Goal: Communication & Community: Answer question/provide support

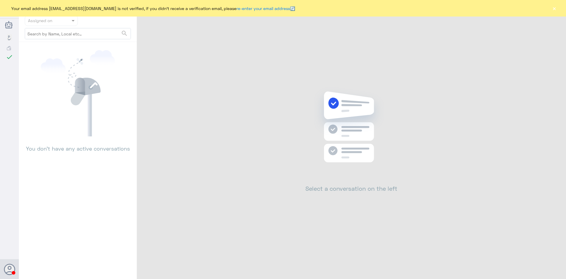
click at [556, 10] on button "×" at bounding box center [555, 8] width 6 height 6
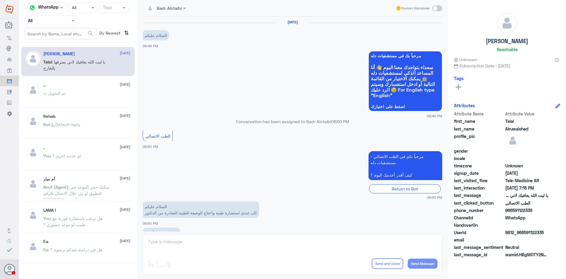
scroll to position [135, 0]
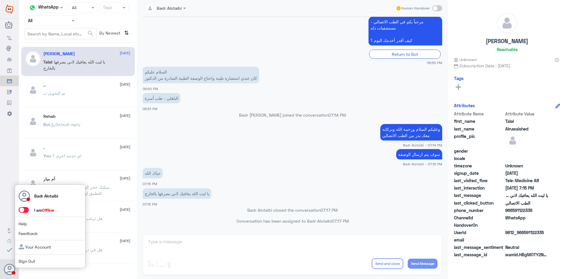
click at [25, 209] on span at bounding box center [24, 210] width 10 height 6
click at [0, 0] on input "checkbox" at bounding box center [0, 0] width 0 height 0
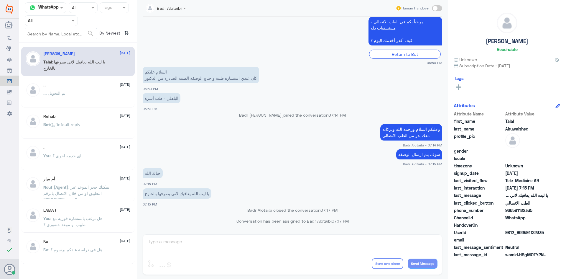
click at [53, 22] on input "text" at bounding box center [44, 20] width 32 height 7
click at [51, 42] on div "Unassigned" at bounding box center [51, 47] width 53 height 14
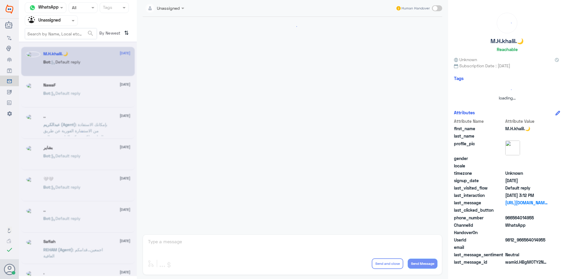
scroll to position [0, 0]
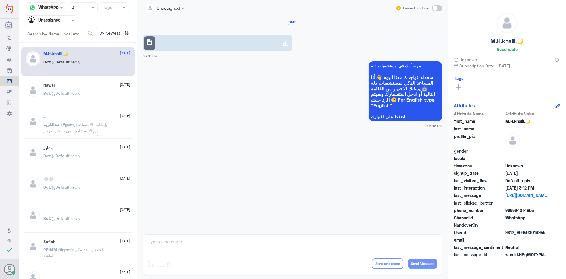
click at [101, 93] on div "Bot : Default reply" at bounding box center [86, 97] width 87 height 13
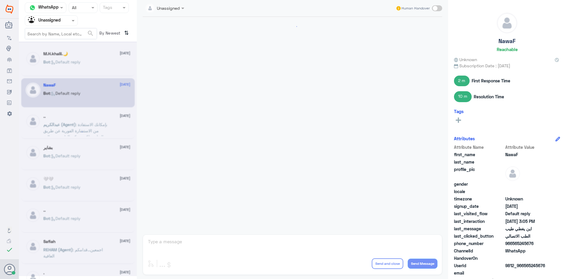
scroll to position [291, 0]
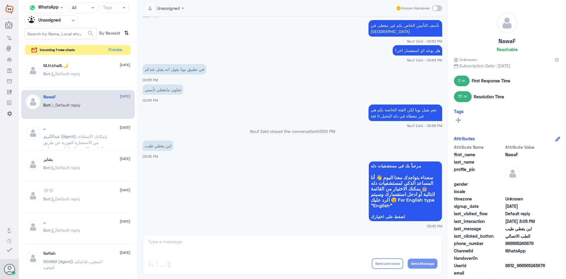
click at [55, 73] on icon at bounding box center [53, 74] width 4 height 4
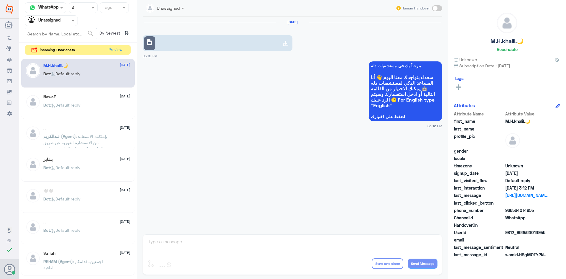
click at [59, 95] on div "NawaF [DATE]" at bounding box center [86, 96] width 87 height 5
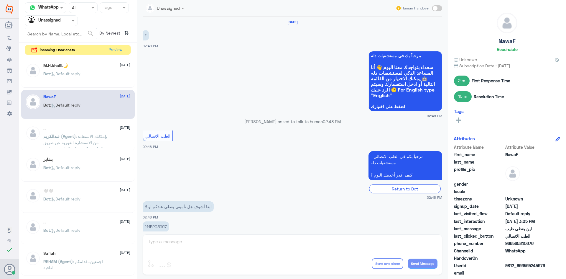
scroll to position [291, 0]
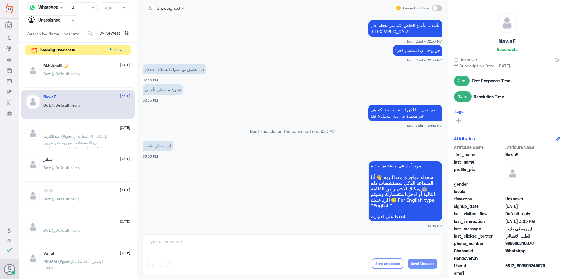
click at [69, 134] on span "عبدالكريم (Agent)" at bounding box center [59, 136] width 32 height 5
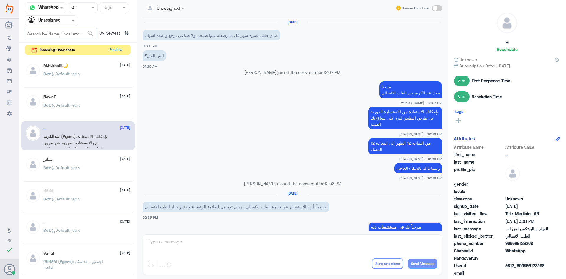
scroll to position [260, 0]
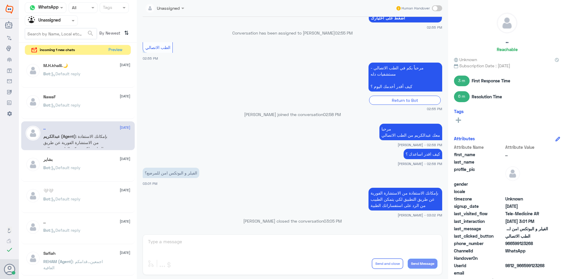
click at [88, 160] on div "بشاير 19 August" at bounding box center [86, 159] width 87 height 5
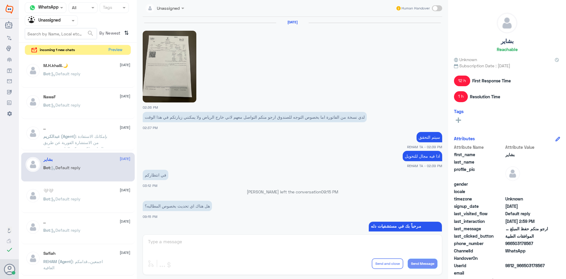
scroll to position [456, 0]
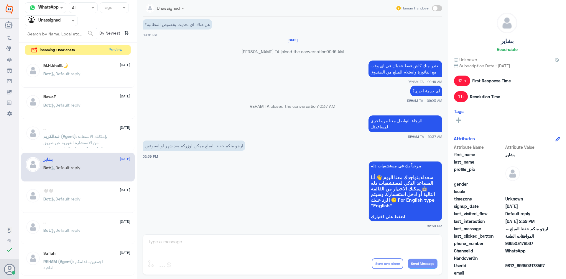
click at [84, 191] on div "🤍🤍 19 August" at bounding box center [86, 190] width 87 height 5
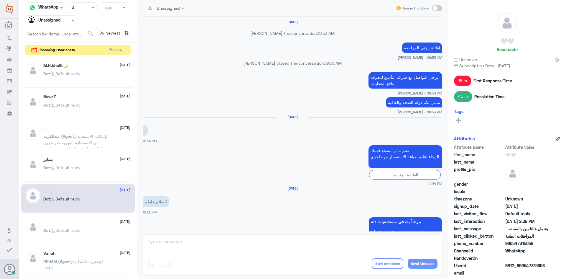
scroll to position [454, 0]
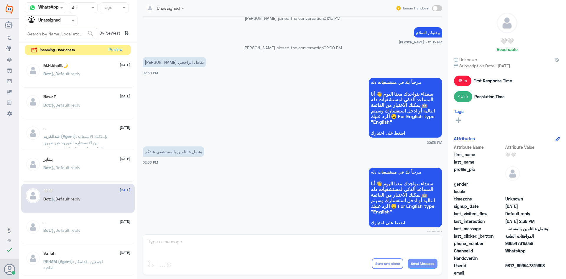
click at [48, 224] on div ".. [DATE]" at bounding box center [86, 221] width 87 height 5
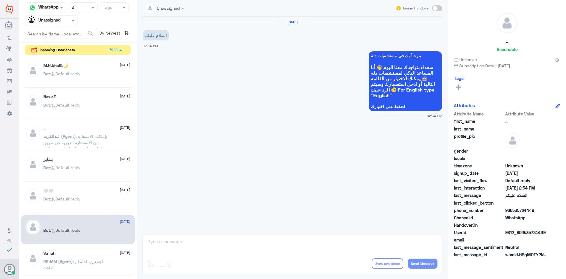
scroll to position [30, 0]
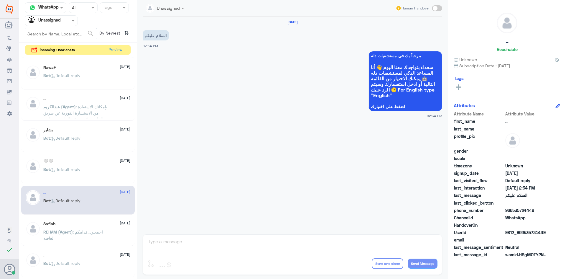
click at [82, 224] on div "Safiah 19 August" at bounding box center [86, 223] width 87 height 5
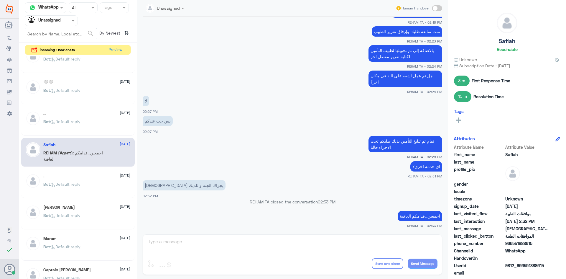
scroll to position [118, 0]
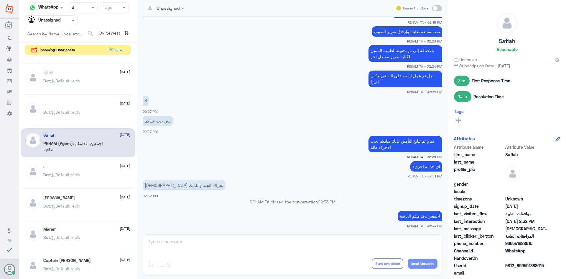
click at [83, 192] on div "محمد 19 August Bot : Default reply" at bounding box center [78, 205] width 114 height 29
click at [90, 166] on div ". 19 August" at bounding box center [86, 166] width 87 height 5
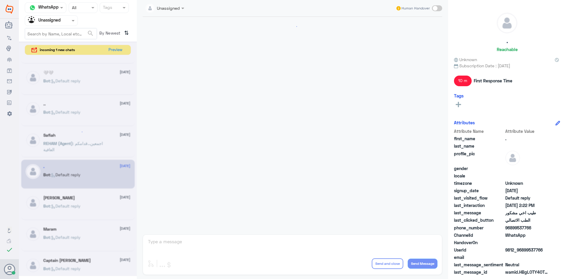
scroll to position [298, 0]
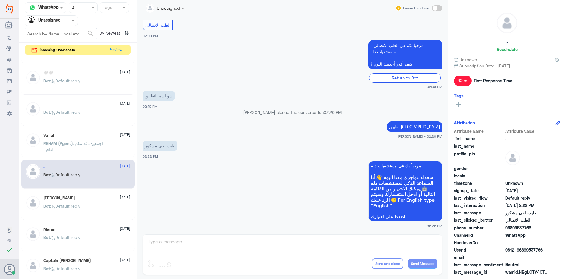
click at [101, 189] on div "M.H.khalil.🌙 19 August Bot : Default reply NawaF 19 August Bot : Default reply …" at bounding box center [78, 168] width 118 height 224
click at [109, 202] on div "محمد 19 August Bot : Default reply" at bounding box center [86, 206] width 87 height 22
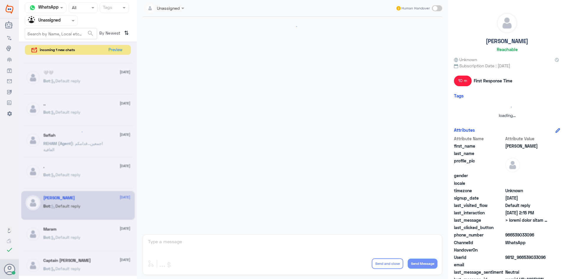
scroll to position [39, 0]
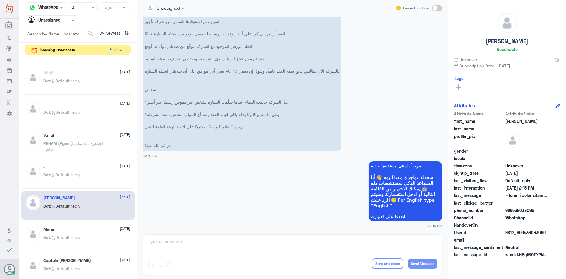
click at [90, 235] on div "Maram 19 August Bot : Default reply" at bounding box center [86, 238] width 87 height 22
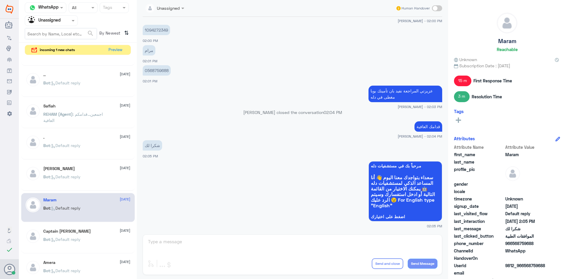
scroll to position [148, 0]
click at [116, 52] on button "Preview" at bounding box center [116, 49] width 18 height 9
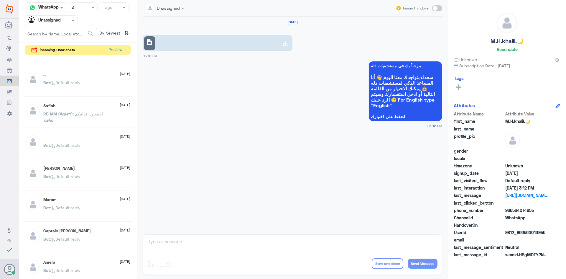
click at [199, 49] on link "description" at bounding box center [218, 43] width 150 height 16
click at [120, 48] on button "Preview" at bounding box center [116, 49] width 18 height 9
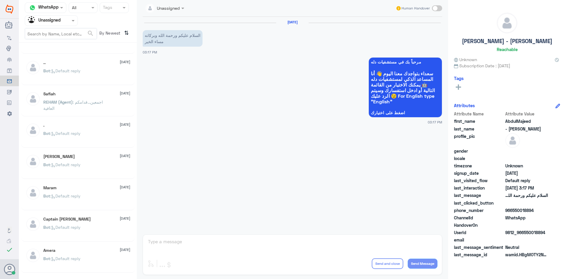
click at [72, 19] on span at bounding box center [73, 20] width 7 height 6
click at [59, 33] on div "All" at bounding box center [51, 34] width 53 height 11
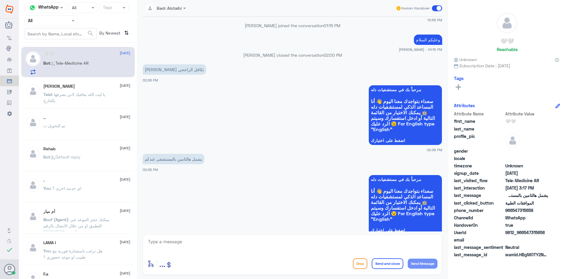
scroll to position [450, 0]
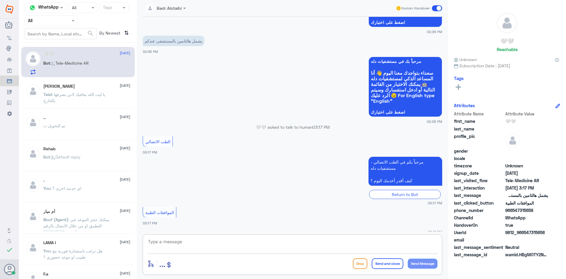
click at [190, 242] on textarea at bounding box center [293, 244] width 290 height 14
drag, startPoint x: 548, startPoint y: 234, endPoint x: 525, endPoint y: 234, distance: 23.6
click at [525, 234] on div "UserId 9812_966547315658" at bounding box center [507, 232] width 106 height 7
copy span "547315658"
click at [256, 243] on textarea at bounding box center [293, 244] width 290 height 14
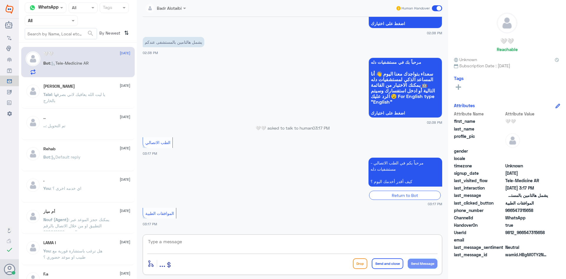
scroll to position [893, 0]
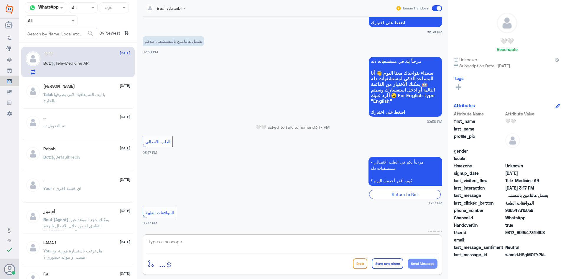
click at [246, 244] on textarea at bounding box center [293, 244] width 290 height 14
type textarea "وعليكم السلام ورحمة الله وبركاته معك بدر من الطب الاتصالي"
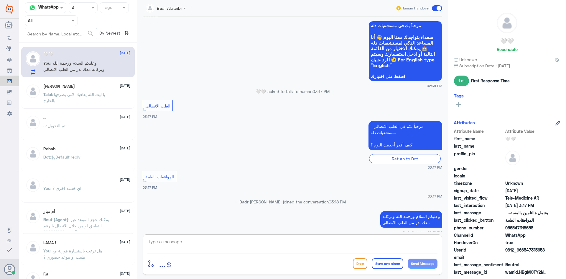
click at [335, 245] on textarea at bounding box center [293, 244] width 290 height 14
click at [274, 245] on textarea at bounding box center [293, 244] width 290 height 14
type textarea "ممكن تزودنا برقم الهوية او الملف من فضلك"
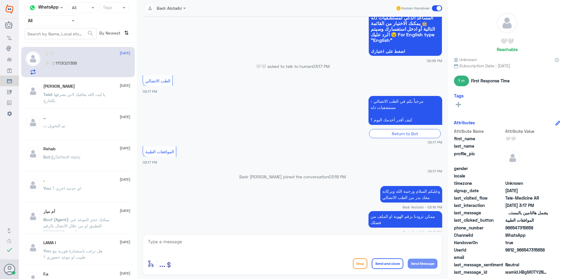
scroll to position [963, 0]
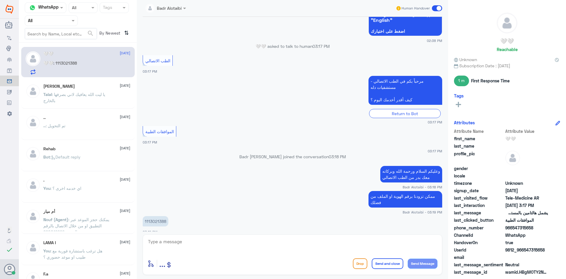
click at [160, 217] on p "1113021388" at bounding box center [156, 221] width 26 height 10
click at [159, 216] on p "1113021388" at bounding box center [156, 221] width 26 height 10
copy p "1113021388"
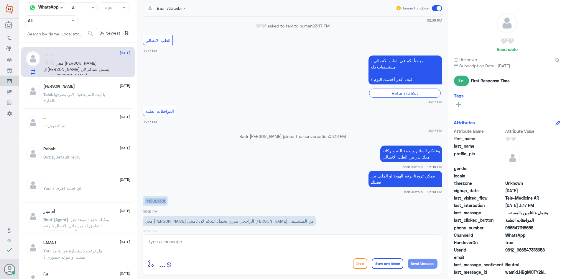
scroll to position [1003, 0]
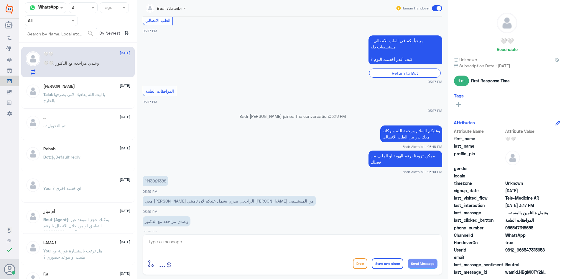
click at [243, 240] on textarea at bounding box center [293, 244] width 290 height 14
type textarea "لا يوجد تغطية"
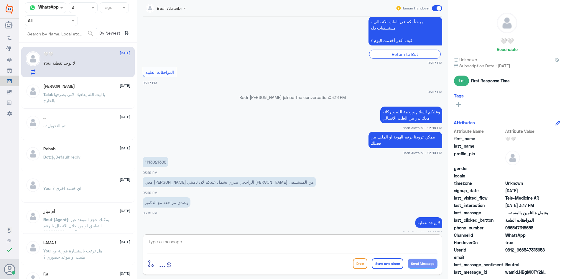
click at [237, 246] on textarea at bounding box center [293, 244] width 290 height 14
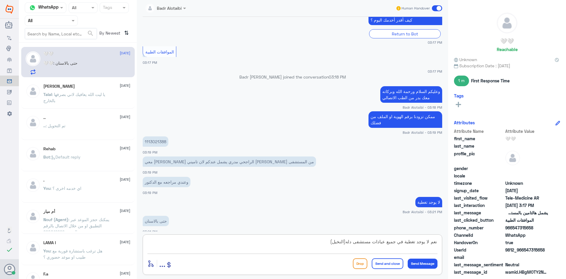
click at [344, 242] on textarea "نعم لا يوجد تغطية في جميع عيادات مستشفى دله(النخيل)" at bounding box center [293, 244] width 290 height 14
click at [345, 242] on textarea "نعم لا يوجد تغطية في جميع عيادات مستشفى دله(النخيل)" at bounding box center [293, 244] width 290 height 14
type textarea "نعم لا يوجد تغطية في جميع عيادات مستشفى دله (النخيل)"
click at [314, 241] on textarea "نعم لا يوجد تغطية في جميع عيادات مستشفى دله (النخيل)" at bounding box center [293, 244] width 290 height 14
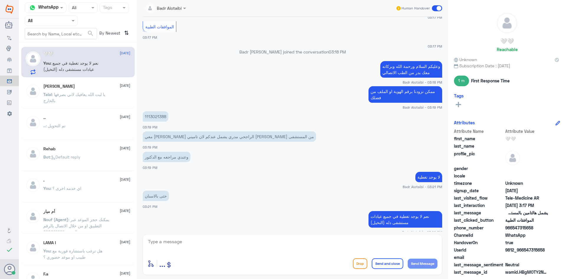
click at [429, 11] on div "Human Handover" at bounding box center [419, 8] width 47 height 11
click at [434, 10] on span at bounding box center [437, 8] width 10 height 6
click at [0, 0] on input "checkbox" at bounding box center [0, 0] width 0 height 0
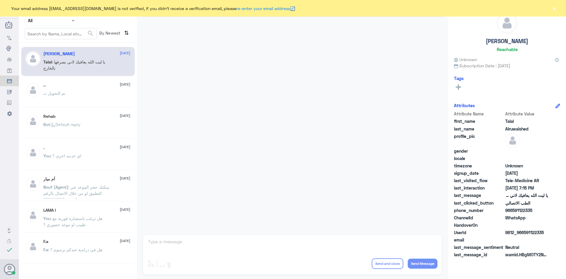
click at [556, 10] on button "×" at bounding box center [555, 8] width 6 height 6
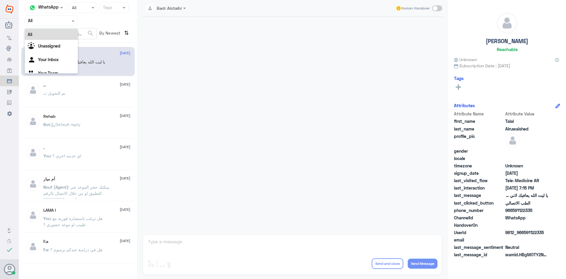
click at [72, 18] on span at bounding box center [73, 20] width 7 height 6
click at [67, 44] on div "Unassigned" at bounding box center [51, 47] width 53 height 14
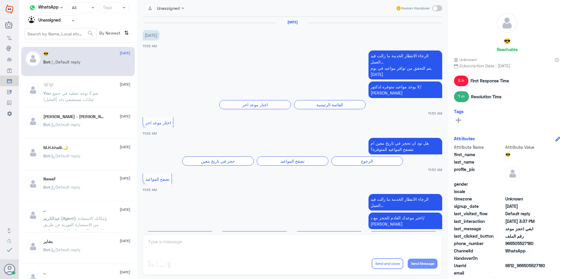
scroll to position [595, 0]
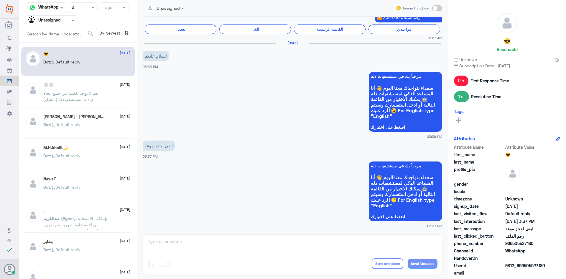
click at [96, 122] on div "[PERSON_NAME] - [PERSON_NAME] 1 [DATE] Bot : Default reply" at bounding box center [86, 125] width 87 height 22
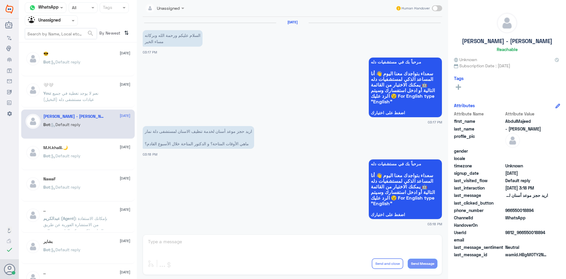
click at [104, 91] on p "You : نعم لا يوجد تغطية في جميع عيادات مستشفى دله (النخيل)" at bounding box center [76, 97] width 66 height 15
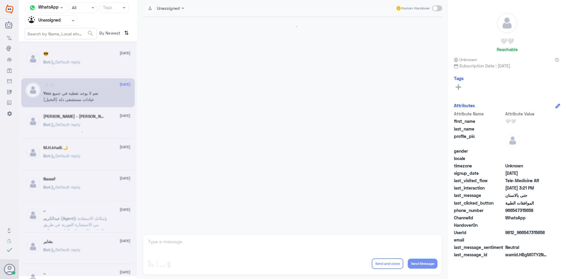
scroll to position [286, 0]
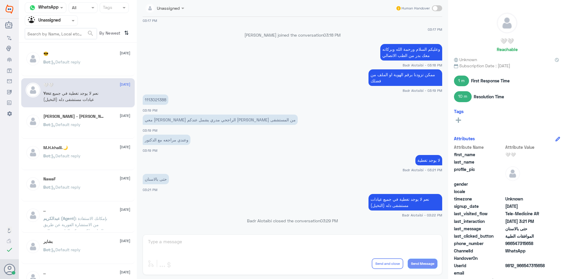
click at [94, 119] on div "[PERSON_NAME] - [PERSON_NAME] [DATE]" at bounding box center [86, 116] width 87 height 5
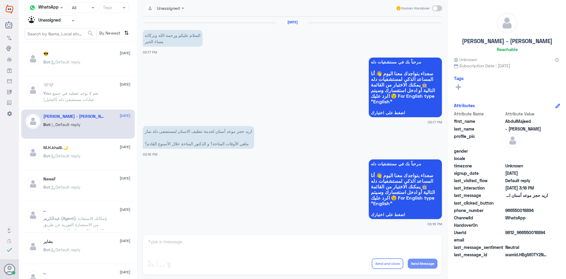
click at [98, 154] on div "Bot : Default reply" at bounding box center [86, 160] width 87 height 13
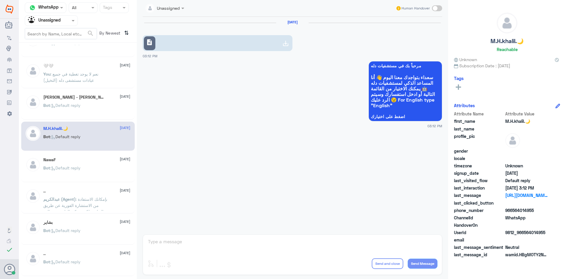
scroll to position [30, 0]
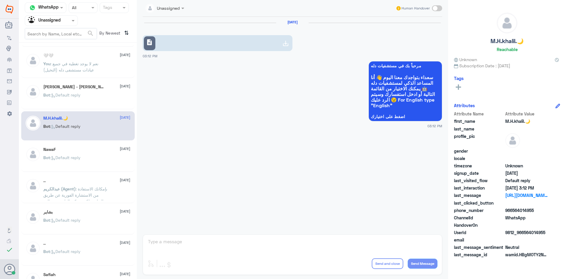
click at [108, 149] on div "NawaF 19 August" at bounding box center [86, 149] width 87 height 5
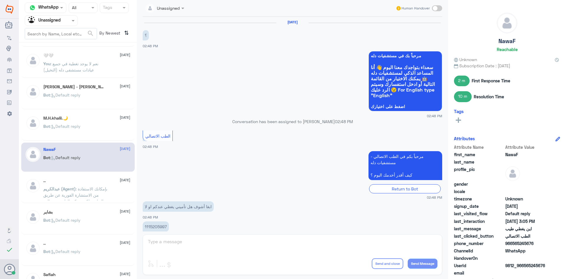
scroll to position [291, 0]
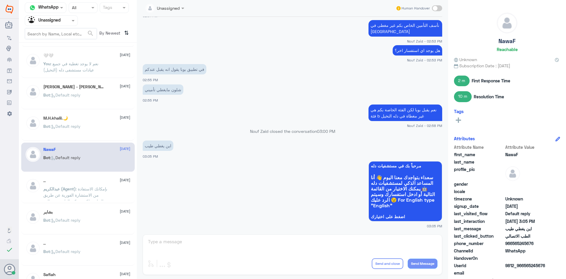
click at [86, 184] on div ".. 19 August عبدالكريم (Agent) : بإمكانك الاستفادة من الاستشارة الفورية عن طريق…" at bounding box center [86, 189] width 87 height 22
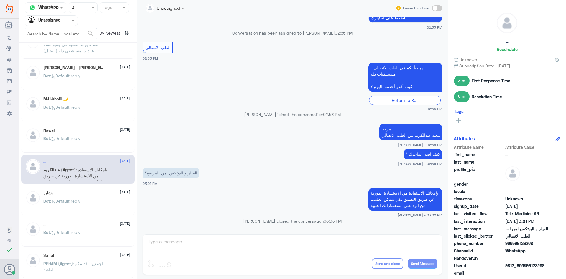
scroll to position [59, 0]
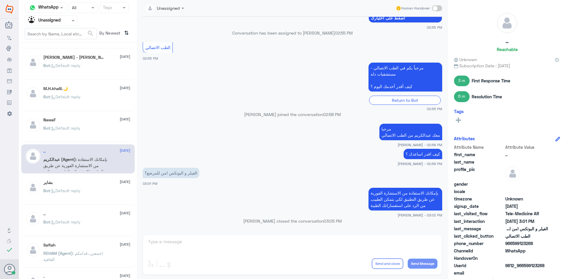
click at [58, 197] on p "Bot : Default reply" at bounding box center [61, 194] width 37 height 15
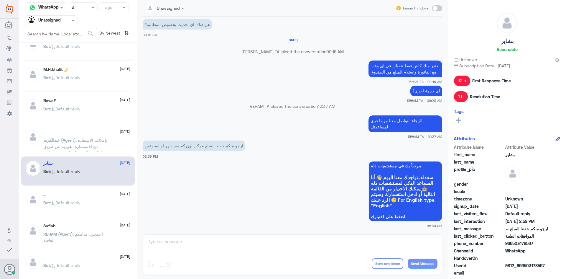
scroll to position [89, 0]
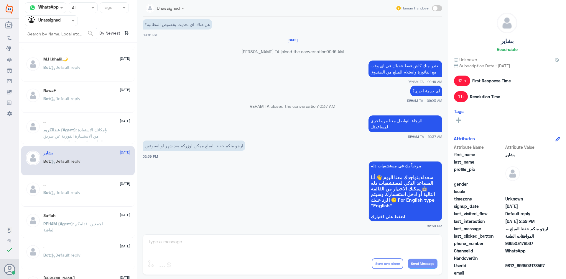
click at [81, 187] on div ".. 19 August Bot : Default reply" at bounding box center [86, 193] width 87 height 22
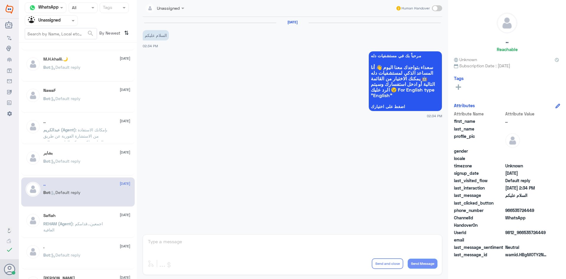
scroll to position [118, 0]
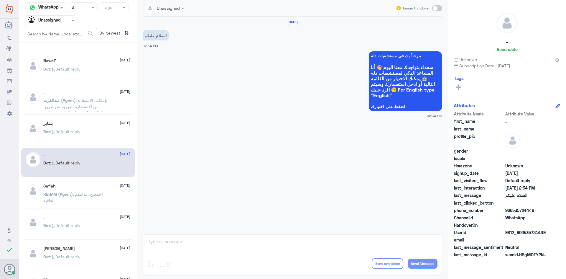
click at [82, 189] on div "Safiah 19 August REHAM (Agent) : اجمعين...قدامكم العافية" at bounding box center [86, 195] width 87 height 22
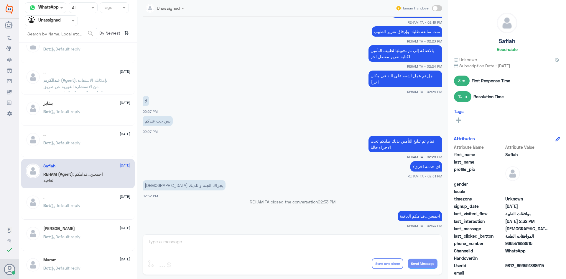
scroll to position [148, 0]
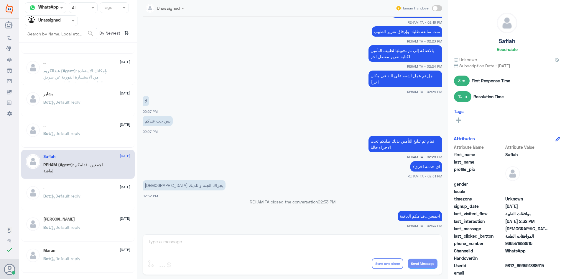
click at [100, 192] on div ". 19 August Bot : Default reply" at bounding box center [86, 196] width 87 height 22
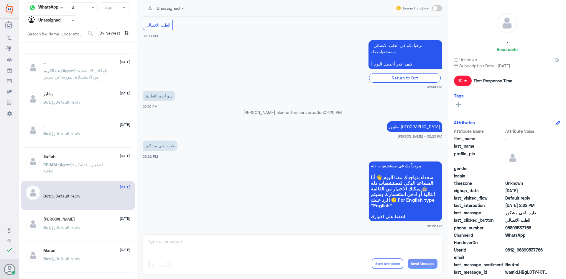
scroll to position [177, 0]
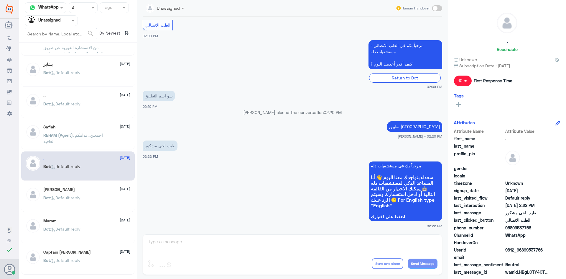
click at [100, 191] on div "محمد 19 August" at bounding box center [86, 189] width 87 height 5
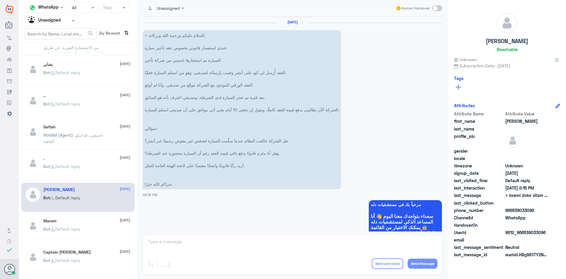
scroll to position [30, 0]
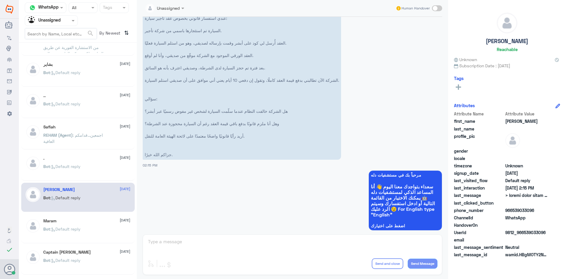
click at [91, 223] on div "Maram 19 August" at bounding box center [86, 220] width 87 height 5
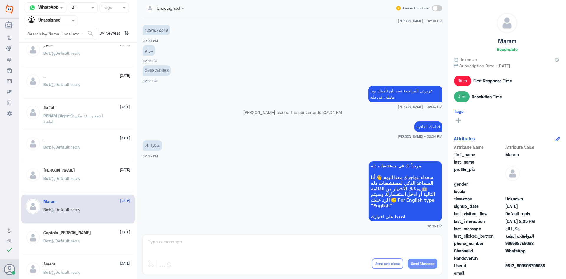
scroll to position [207, 0]
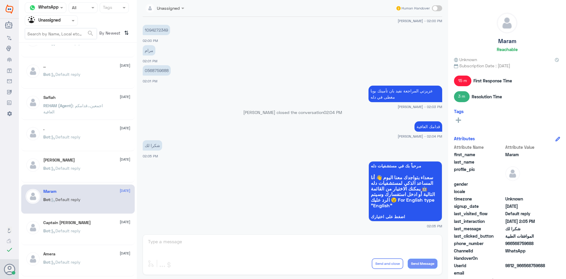
click at [113, 217] on div "Captain Naveed 19 August Bot : Default reply" at bounding box center [78, 230] width 114 height 29
click at [120, 220] on span "[DATE]" at bounding box center [125, 221] width 11 height 5
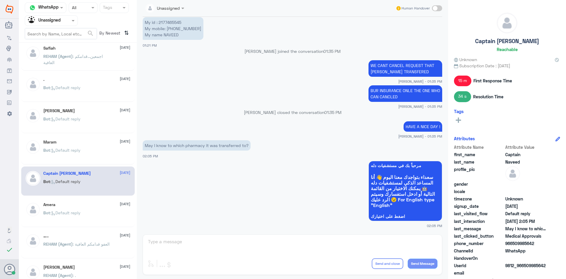
scroll to position [266, 0]
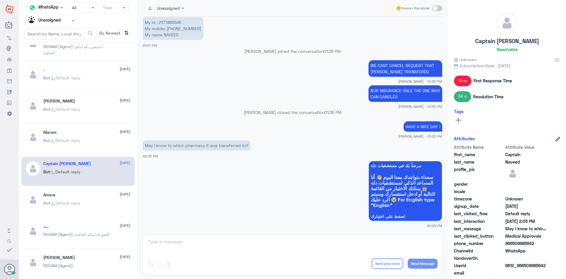
click at [127, 190] on div "Amera 19 August Bot : Default reply" at bounding box center [78, 202] width 114 height 29
click at [120, 196] on span "[DATE]" at bounding box center [125, 193] width 11 height 5
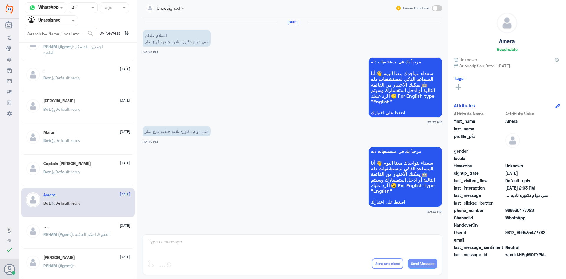
click at [61, 232] on span "REHAM (Agent)" at bounding box center [58, 234] width 30 height 5
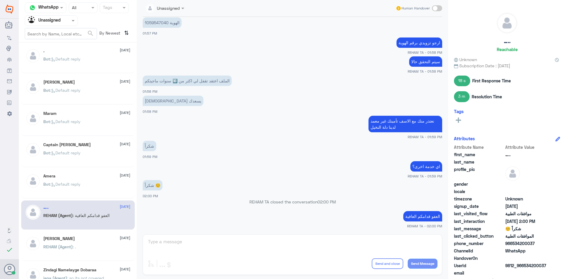
scroll to position [295, 0]
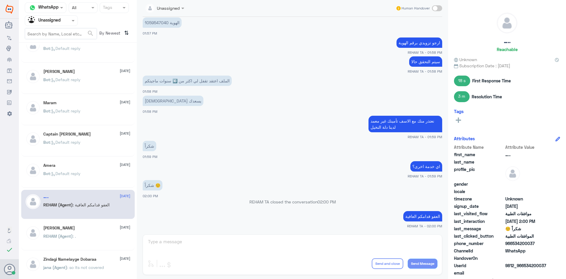
click at [80, 228] on div "Maha Albabtain 19 August" at bounding box center [86, 227] width 87 height 5
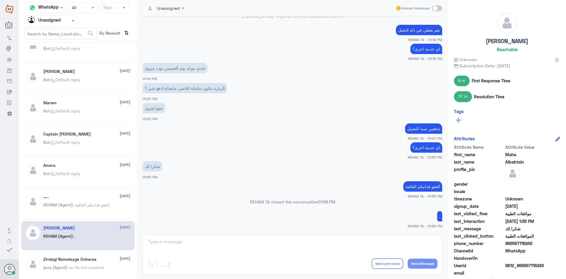
scroll to position [325, 0]
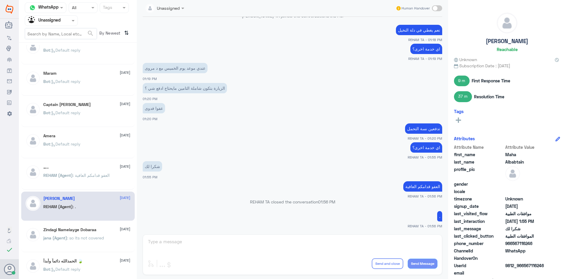
click at [80, 218] on div "Maha Albabtain 19 August REHAM (Agent) : ." at bounding box center [78, 205] width 114 height 29
click at [78, 225] on div "Zindagi Namelayge Dobaraa 19 August jana (Agent) : so its not covered" at bounding box center [78, 237] width 114 height 29
click at [78, 230] on h5 "Zindagi Namelayge Dobaraa" at bounding box center [69, 229] width 53 height 5
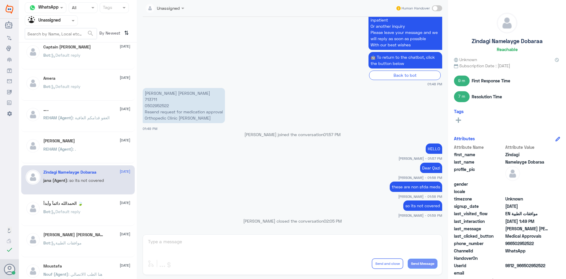
scroll to position [384, 0]
click at [77, 212] on span ": Default reply" at bounding box center [65, 209] width 30 height 5
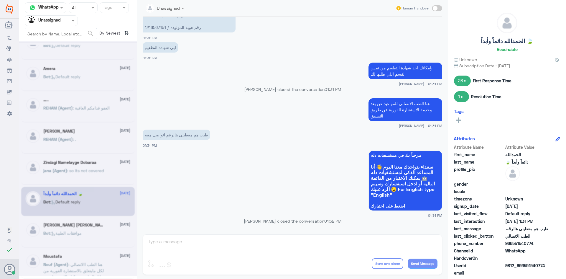
scroll to position [3, 0]
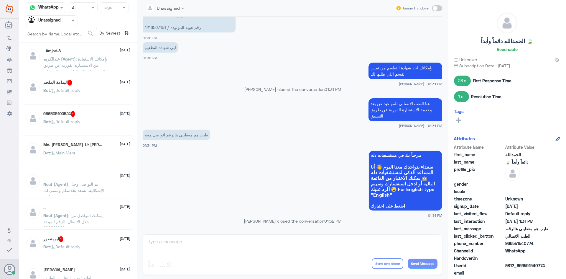
click at [81, 208] on div ".. 19 August" at bounding box center [86, 207] width 87 height 5
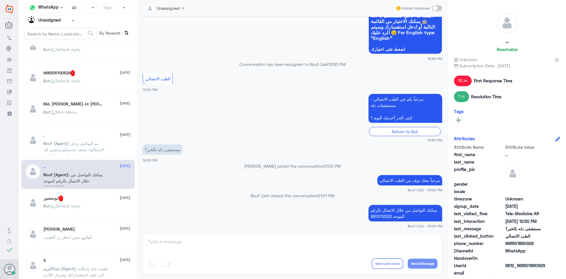
scroll to position [62, 0]
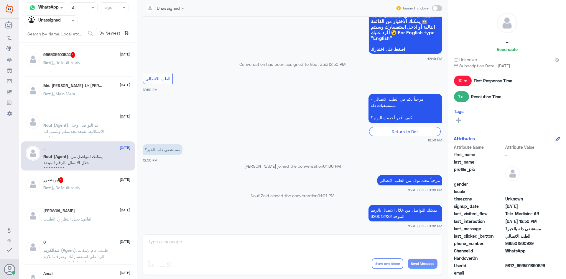
click at [77, 192] on p "Bot : Default reply" at bounding box center [61, 191] width 37 height 15
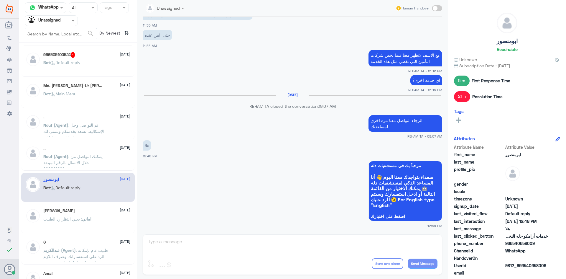
scroll to position [91, 0]
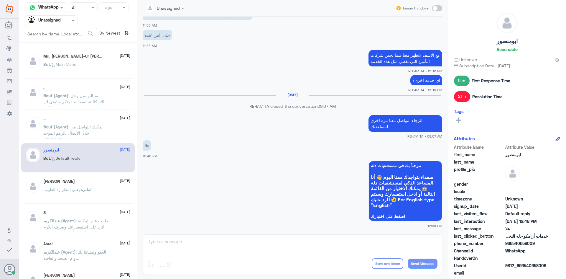
click at [76, 191] on span ": يعني انتظر رد الطبيب" at bounding box center [62, 189] width 39 height 5
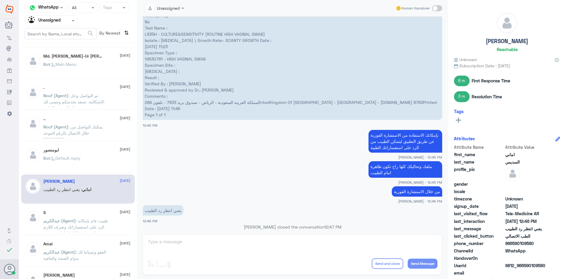
scroll to position [121, 0]
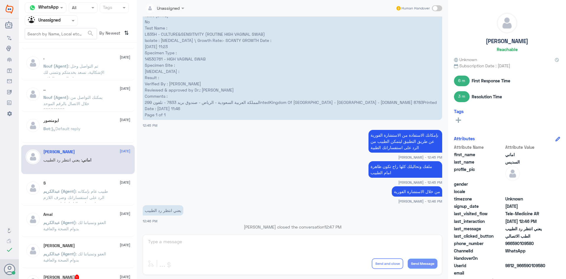
click at [76, 191] on span "عبدالكريم (Agent)" at bounding box center [59, 191] width 32 height 5
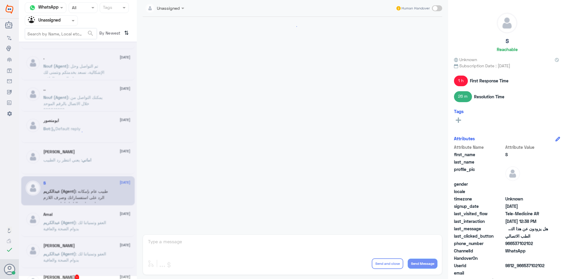
scroll to position [249, 0]
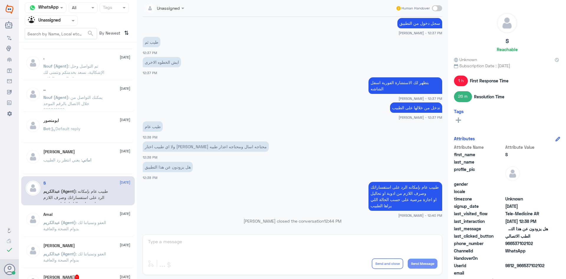
click at [84, 218] on div "Amal 19 August عبدالكريم (Agent) : العفو وتمنياتنا لك بدوام الصحة والعافية" at bounding box center [86, 223] width 87 height 22
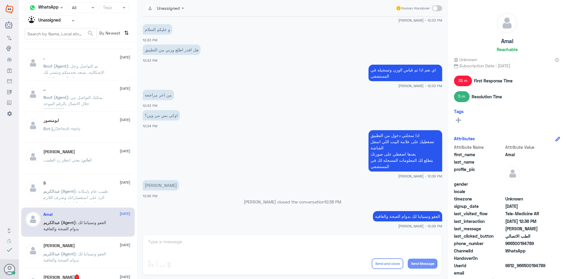
scroll to position [150, 0]
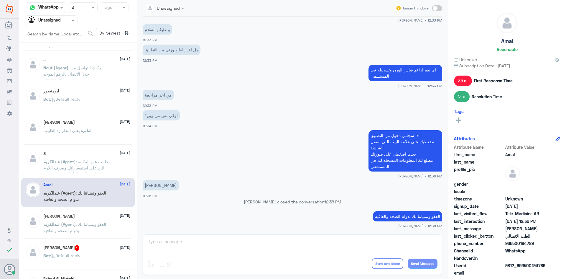
click at [83, 217] on div "ابو محمد 19 August" at bounding box center [86, 216] width 87 height 5
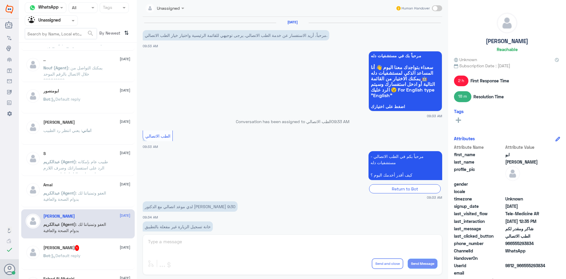
scroll to position [75, 0]
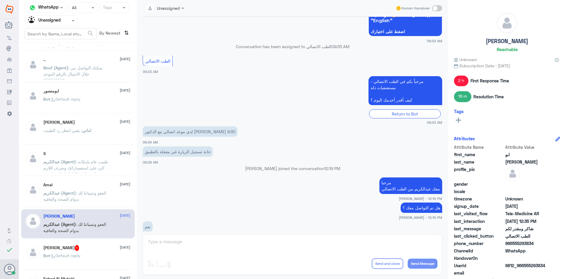
click at [59, 20] on input "text" at bounding box center [44, 20] width 32 height 7
click at [58, 32] on div "All" at bounding box center [51, 34] width 53 height 11
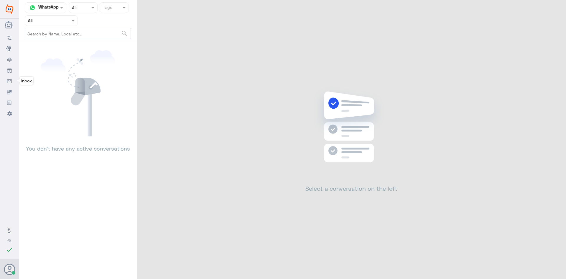
click at [11, 79] on icon at bounding box center [9, 81] width 5 height 5
click at [8, 68] on nav-icon at bounding box center [9, 70] width 5 height 5
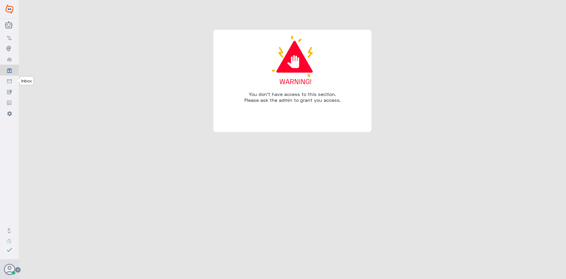
click at [7, 82] on use at bounding box center [9, 81] width 5 height 4
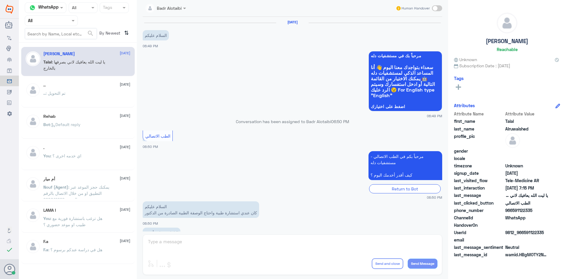
scroll to position [135, 0]
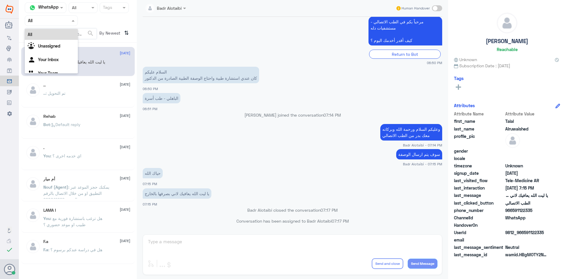
click at [66, 17] on div "Agent Filter All" at bounding box center [51, 20] width 53 height 11
drag, startPoint x: 62, startPoint y: 37, endPoint x: 61, endPoint y: 42, distance: 5.1
click at [61, 42] on div "All Unassigned Your Inbox Your Team" at bounding box center [51, 55] width 53 height 52
click at [61, 42] on div "Unassigned" at bounding box center [51, 47] width 53 height 14
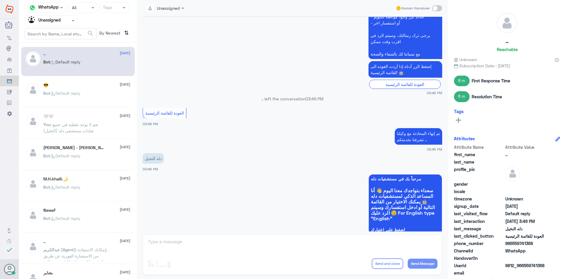
scroll to position [446, 0]
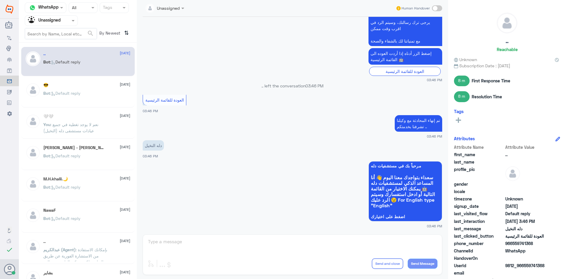
click at [104, 100] on div "Bot : Default reply" at bounding box center [86, 97] width 87 height 13
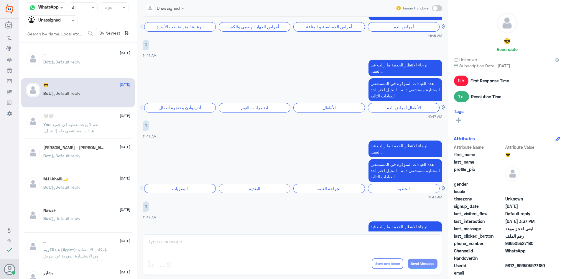
scroll to position [322, 0]
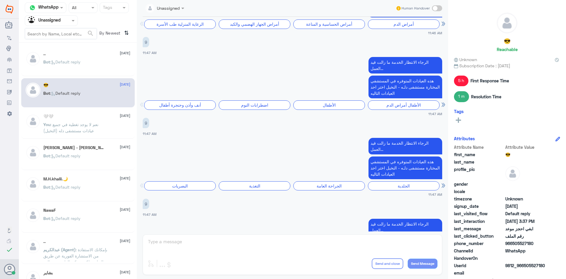
drag, startPoint x: 535, startPoint y: 243, endPoint x: 513, endPoint y: 242, distance: 22.1
click at [513, 242] on span "966505527180" at bounding box center [527, 243] width 43 height 6
copy span "505527180"
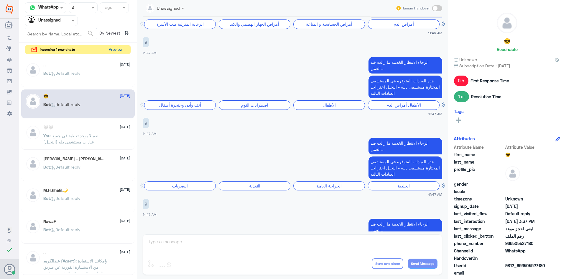
click at [115, 51] on button "Preview" at bounding box center [116, 49] width 18 height 9
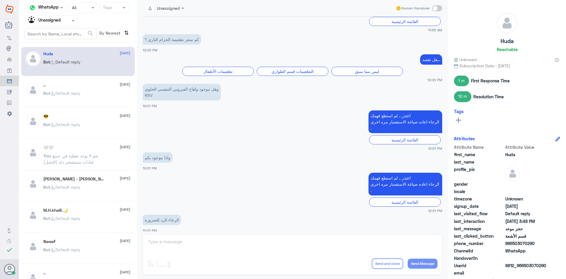
scroll to position [111, 0]
click at [66, 22] on div at bounding box center [51, 20] width 53 height 7
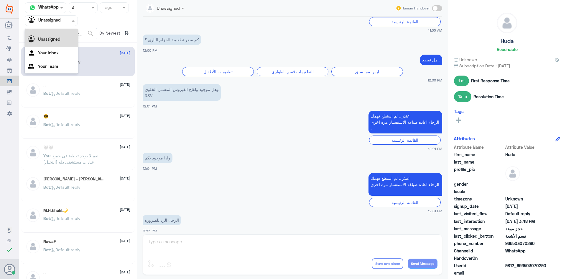
scroll to position [0, 0]
click at [57, 34] on div "All" at bounding box center [51, 34] width 53 height 11
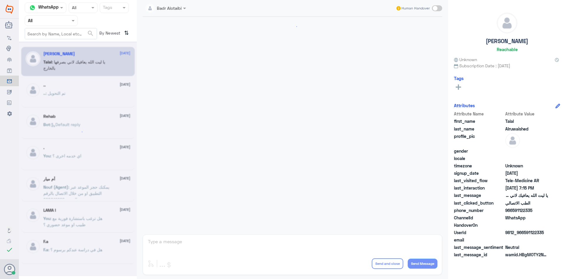
scroll to position [135, 0]
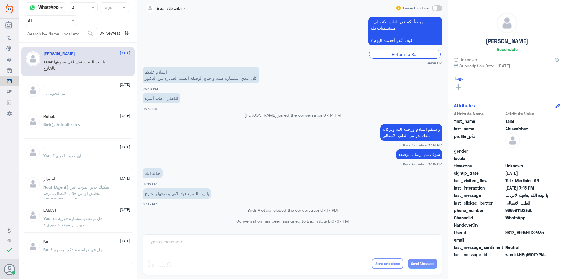
click at [74, 24] on div "Agent Filter All" at bounding box center [51, 20] width 53 height 11
click at [65, 37] on div "All" at bounding box center [51, 34] width 53 height 11
click at [64, 39] on form "search" at bounding box center [61, 33] width 72 height 11
click at [63, 22] on div at bounding box center [51, 20] width 53 height 7
click at [58, 41] on div "Unassigned" at bounding box center [51, 47] width 53 height 14
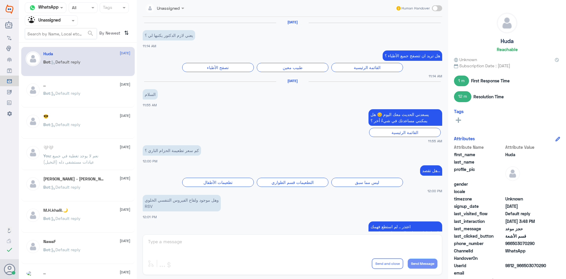
scroll to position [406, 0]
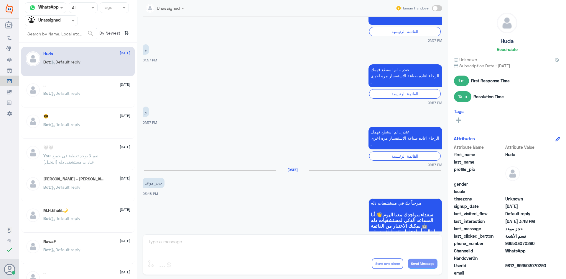
click at [75, 17] on span at bounding box center [73, 20] width 7 height 6
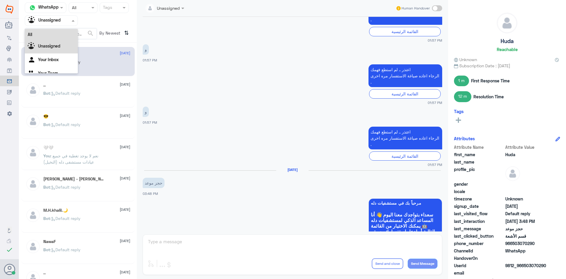
click at [62, 35] on div "All" at bounding box center [51, 34] width 53 height 11
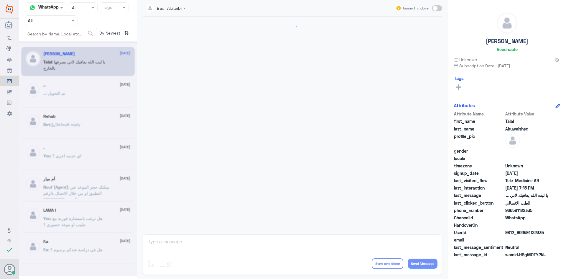
scroll to position [135, 0]
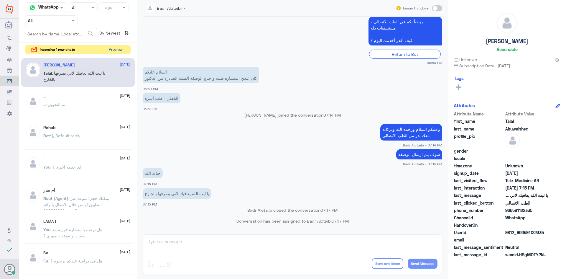
click at [119, 52] on button "Preview" at bounding box center [116, 49] width 18 height 9
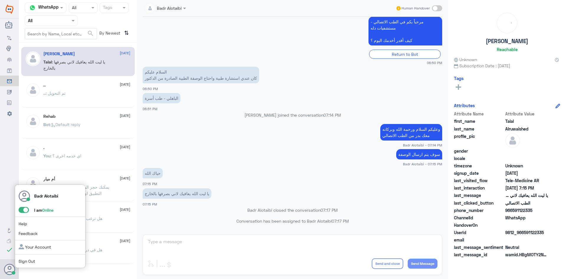
click at [23, 210] on span at bounding box center [24, 210] width 10 height 6
click at [0, 0] on input "checkbox" at bounding box center [0, 0] width 0 height 0
click at [24, 214] on div "Badr Alotaibi I am Offline Help Feedback Your Account Sign Out" at bounding box center [50, 226] width 71 height 84
click at [24, 211] on span at bounding box center [24, 210] width 10 height 6
click at [0, 0] on input "checkbox" at bounding box center [0, 0] width 0 height 0
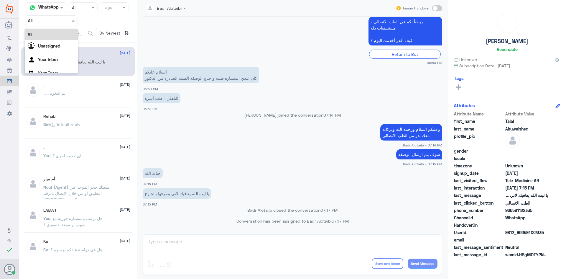
click at [71, 22] on span at bounding box center [73, 20] width 7 height 6
click at [61, 47] on div "Unassigned" at bounding box center [51, 47] width 53 height 14
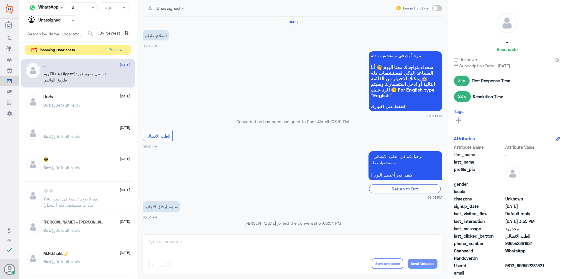
scroll to position [148, 0]
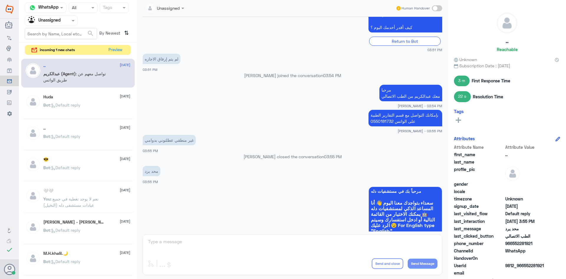
drag, startPoint x: 534, startPoint y: 242, endPoint x: 514, endPoint y: 244, distance: 20.4
click at [514, 244] on span "966552281921" at bounding box center [527, 243] width 43 height 6
copy span "552281921"
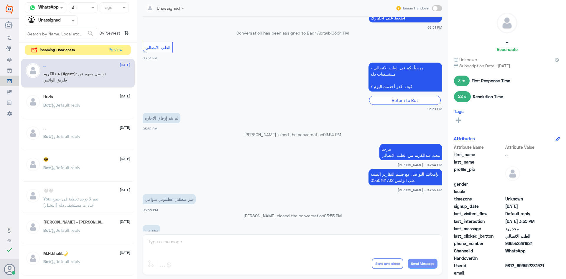
scroll to position [203, 0]
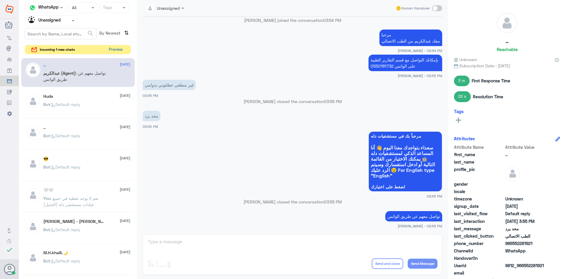
click at [120, 50] on button "Preview" at bounding box center [116, 49] width 18 height 9
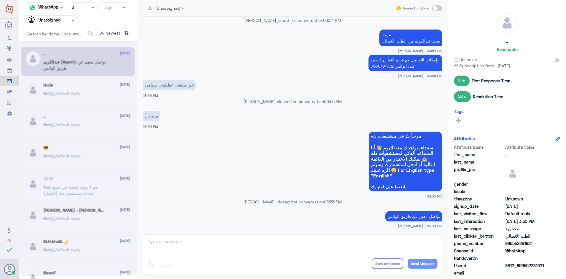
scroll to position [0, 0]
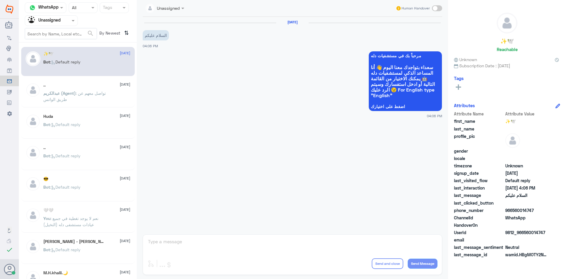
drag, startPoint x: 541, startPoint y: 233, endPoint x: 525, endPoint y: 233, distance: 16.2
click at [525, 233] on span "9812_966560014747" at bounding box center [527, 232] width 43 height 6
copy span "560014747"
drag, startPoint x: 85, startPoint y: 86, endPoint x: 85, endPoint y: 90, distance: 3.5
click at [85, 90] on div ".. 19 August عبدالكريم (Agent) : تواصل معهم عن طريق الواتس" at bounding box center [86, 94] width 87 height 22
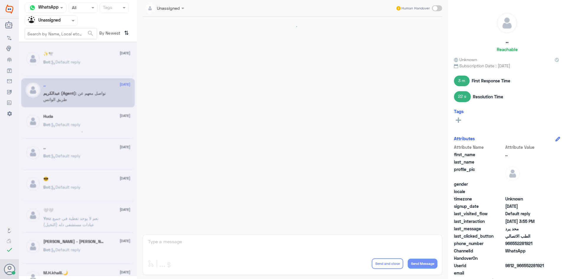
scroll to position [203, 0]
click at [74, 124] on span ": Default reply" at bounding box center [65, 124] width 30 height 5
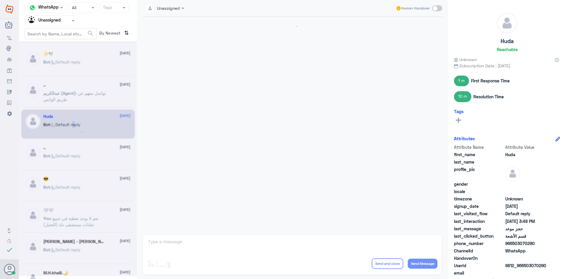
scroll to position [406, 0]
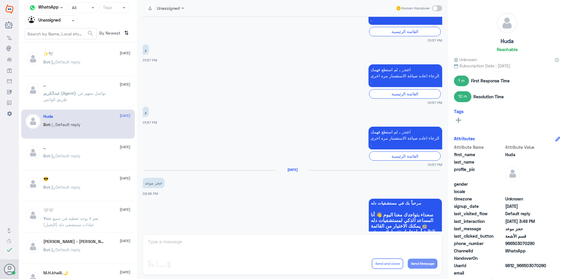
click at [104, 109] on div "✨🕊️ 19 August Bot : Default reply .. 19 August عبدالكريم (Agent) : تواصل معهم ع…" at bounding box center [78, 163] width 118 height 236
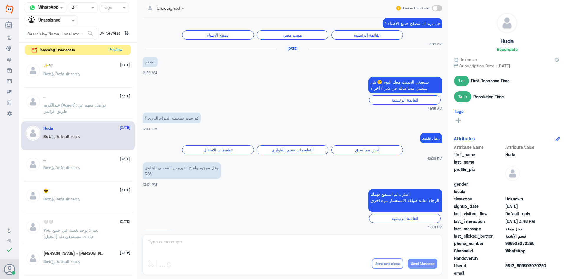
scroll to position [22, 0]
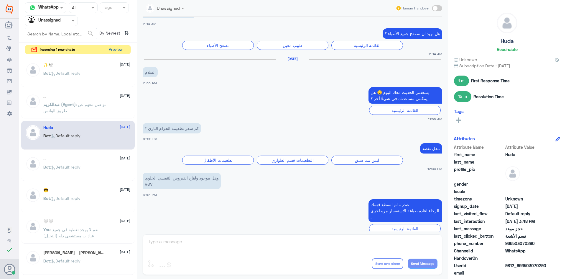
click at [120, 50] on button "Preview" at bounding box center [116, 49] width 18 height 9
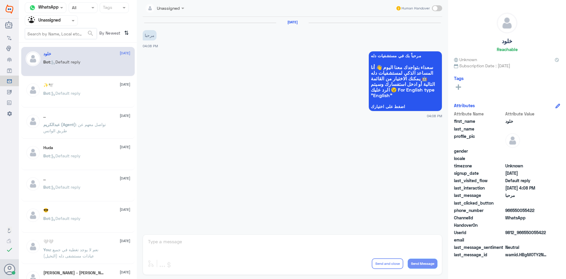
drag, startPoint x: 549, startPoint y: 232, endPoint x: 524, endPoint y: 230, distance: 24.9
click at [524, 230] on div "UserId 9812_966550055422" at bounding box center [507, 232] width 106 height 7
copy span "550055422"
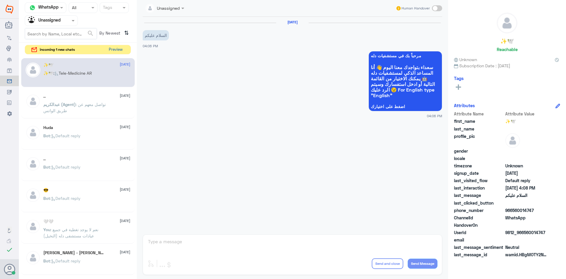
click at [116, 49] on button "Preview" at bounding box center [116, 49] width 18 height 9
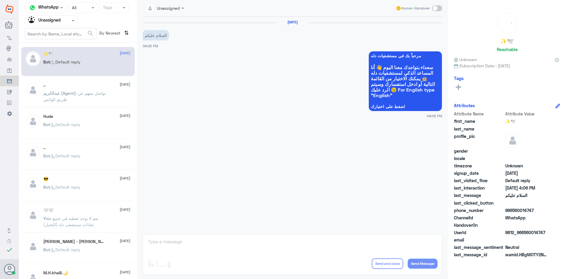
click at [114, 103] on div "عبدالكريم (Agent) : تواصل معهم عن طريق الواتس" at bounding box center [86, 97] width 87 height 13
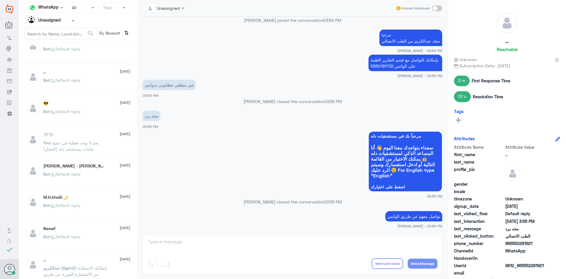
scroll to position [177, 0]
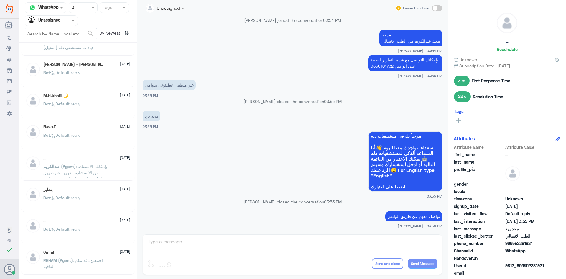
click at [106, 112] on div "Bot : Default reply" at bounding box center [86, 108] width 87 height 13
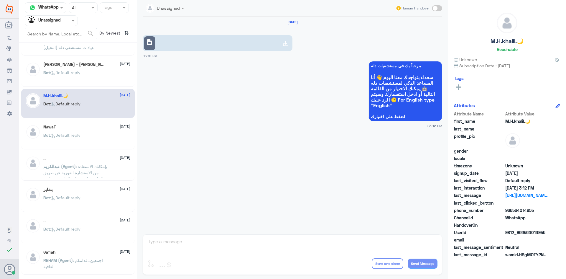
click at [105, 131] on div "NawaF 19 August Bot : Default reply" at bounding box center [86, 135] width 87 height 22
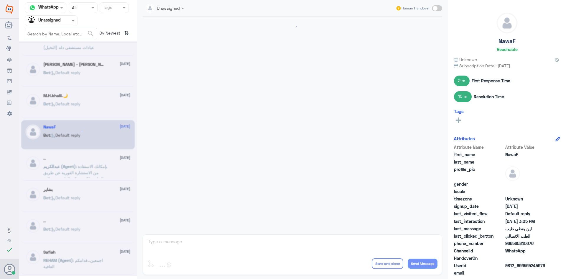
scroll to position [291, 0]
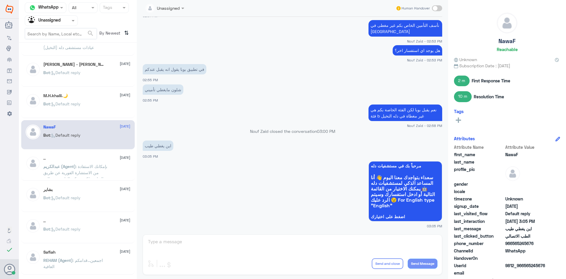
drag, startPoint x: 538, startPoint y: 244, endPoint x: 513, endPoint y: 244, distance: 25.1
click at [513, 244] on span "966565245676" at bounding box center [527, 243] width 43 height 6
copy span "565245676"
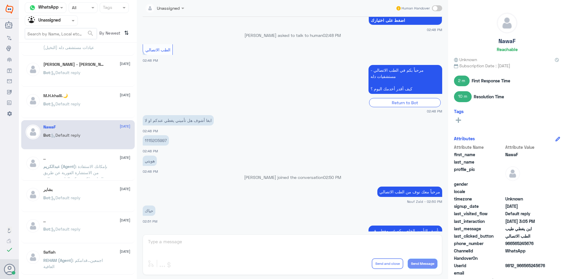
scroll to position [85, 0]
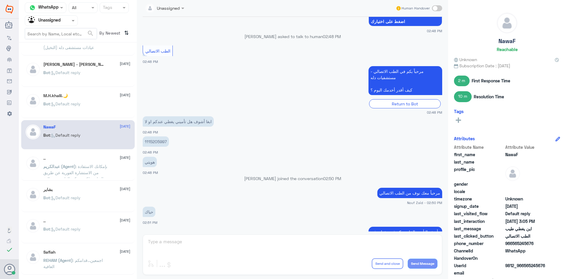
click at [153, 140] on p "1115205997" at bounding box center [156, 141] width 26 height 10
copy p "1115205997"
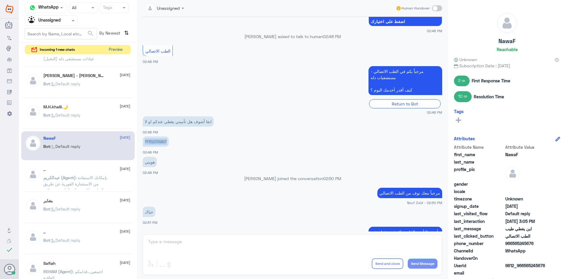
click at [117, 45] on button "Preview" at bounding box center [116, 49] width 18 height 9
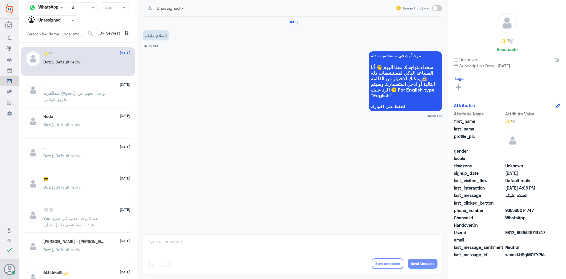
click at [71, 21] on span at bounding box center [73, 20] width 7 height 6
click at [60, 36] on div "All" at bounding box center [51, 34] width 53 height 11
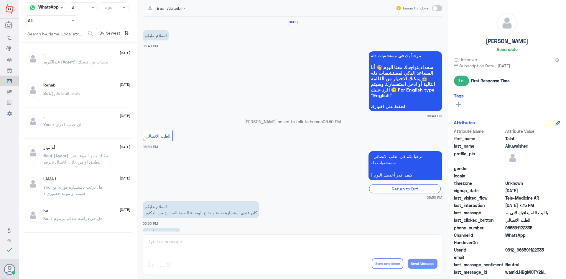
scroll to position [135, 0]
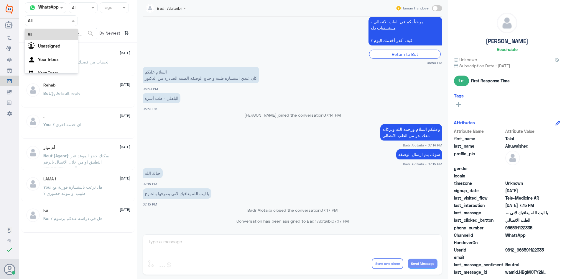
click at [68, 25] on div "Agent Filter All" at bounding box center [51, 20] width 53 height 11
click at [119, 22] on div "Agent Filter All" at bounding box center [78, 20] width 106 height 11
click at [68, 21] on div at bounding box center [51, 20] width 53 height 7
click at [62, 42] on div "Unassigned" at bounding box center [51, 47] width 53 height 14
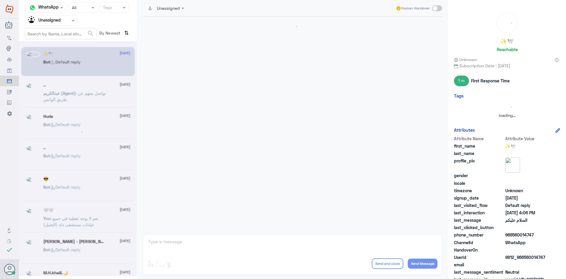
scroll to position [0, 0]
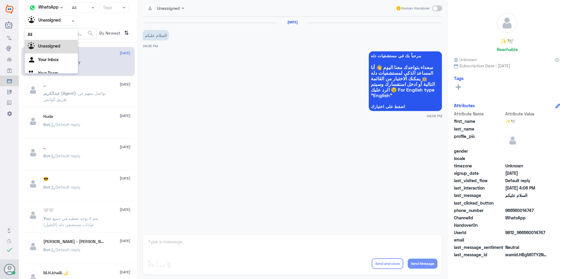
click at [68, 23] on div at bounding box center [51, 20] width 53 height 7
click at [64, 35] on div "All" at bounding box center [51, 34] width 53 height 11
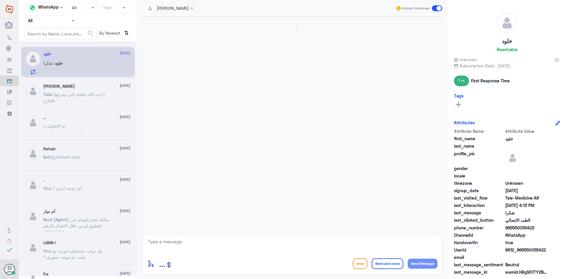
scroll to position [202, 0]
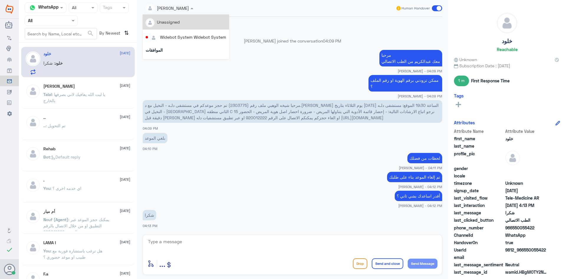
click at [184, 9] on div at bounding box center [170, 7] width 54 height 7
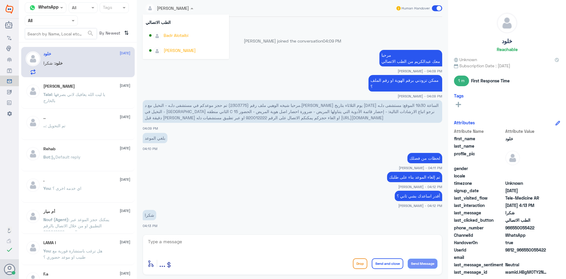
scroll to position [304, 0]
click at [179, 35] on div "[PERSON_NAME]" at bounding box center [180, 36] width 32 height 6
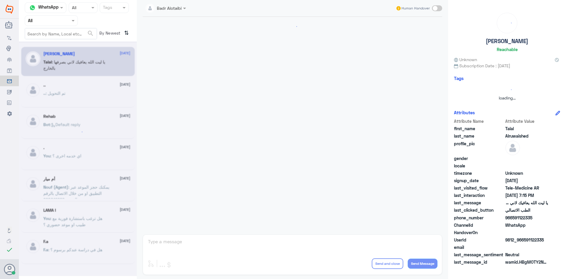
scroll to position [135, 0]
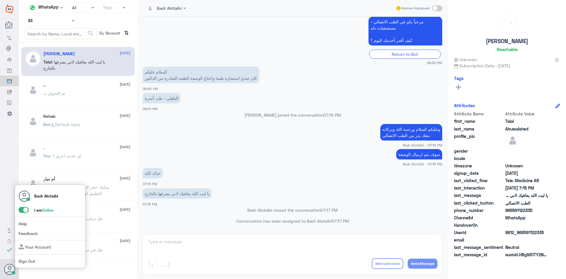
click at [22, 210] on span at bounding box center [24, 210] width 10 height 6
click at [0, 0] on input "checkbox" at bounding box center [0, 0] width 0 height 0
click at [22, 209] on span at bounding box center [24, 210] width 10 height 6
click at [0, 0] on input "checkbox" at bounding box center [0, 0] width 0 height 0
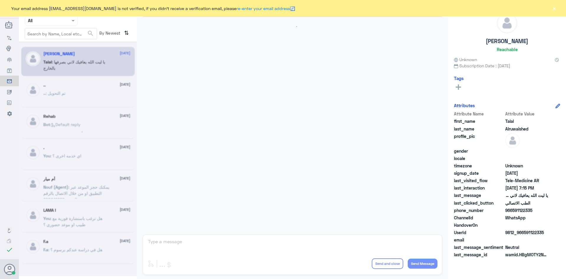
scroll to position [135, 0]
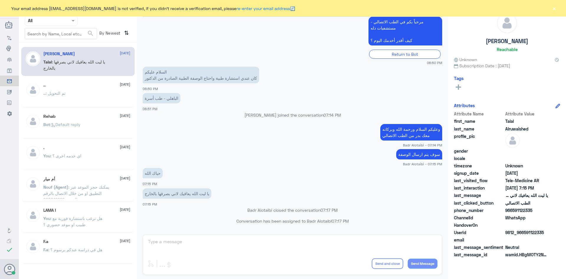
click at [553, 8] on button "×" at bounding box center [555, 8] width 6 height 6
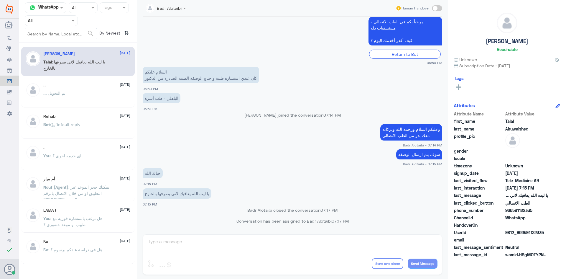
click at [73, 23] on span at bounding box center [73, 20] width 7 height 6
click at [63, 46] on div "Unassigned" at bounding box center [51, 47] width 53 height 14
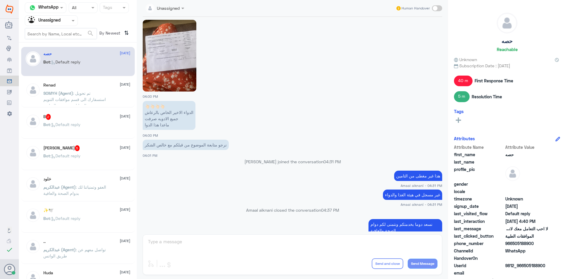
scroll to position [293, 0]
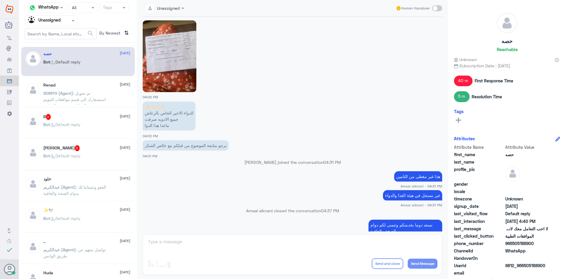
drag, startPoint x: 535, startPoint y: 244, endPoint x: 513, endPoint y: 246, distance: 21.4
click at [513, 246] on span "966505188900" at bounding box center [527, 243] width 43 height 6
copy span "505188900"
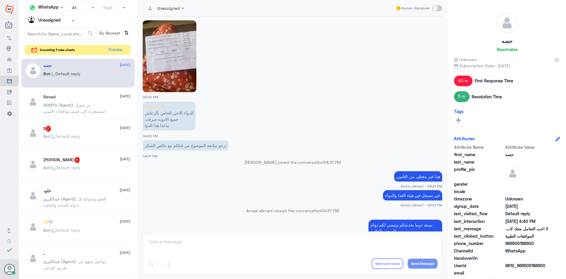
click at [173, 76] on img at bounding box center [170, 56] width 54 height 72
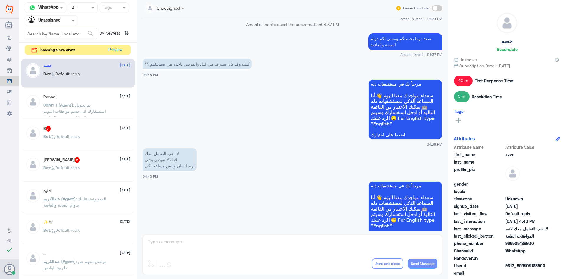
scroll to position [499, 0]
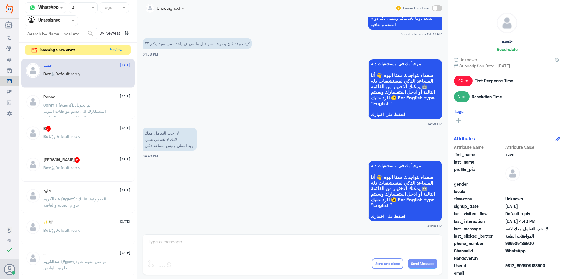
click at [68, 22] on div at bounding box center [51, 20] width 53 height 7
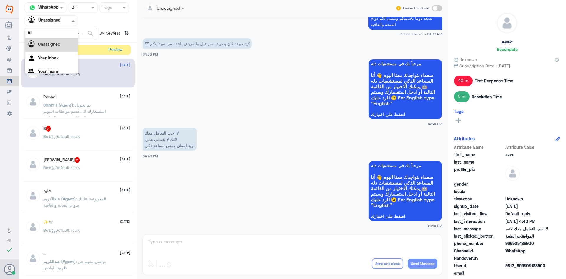
scroll to position [0, 0]
click at [58, 35] on div "All" at bounding box center [51, 34] width 53 height 11
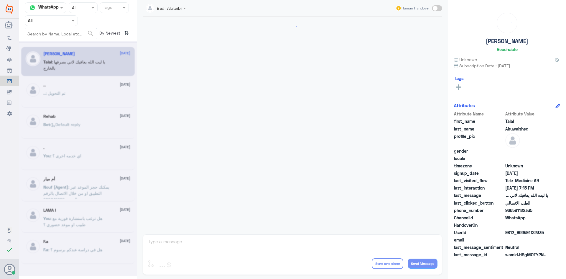
scroll to position [135, 0]
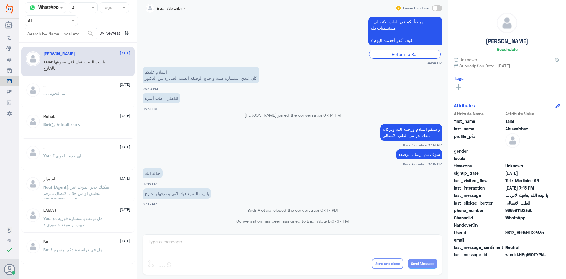
click at [72, 26] on nav "Channel WhatsApp Status × All Tags Agent Filter All search By Newest ⇅" at bounding box center [78, 22] width 118 height 40
click at [70, 23] on span at bounding box center [73, 20] width 7 height 6
drag, startPoint x: 62, startPoint y: 37, endPoint x: 59, endPoint y: 42, distance: 5.7
click at [59, 42] on div "All Unassigned Your Inbox Your Team" at bounding box center [51, 55] width 53 height 52
click at [59, 42] on div "Unassigned" at bounding box center [51, 47] width 53 height 14
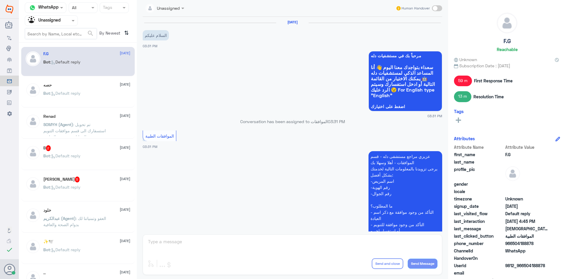
scroll to position [268, 0]
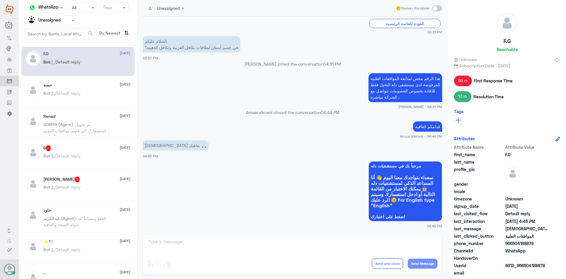
click at [102, 100] on div "Bot : Default reply" at bounding box center [86, 97] width 87 height 13
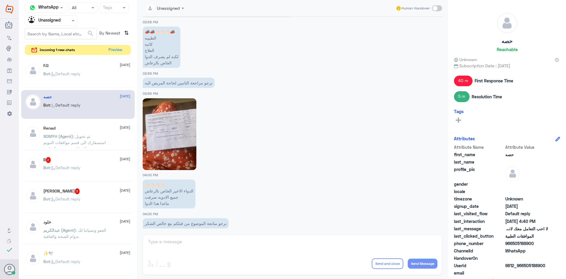
scroll to position [204, 0]
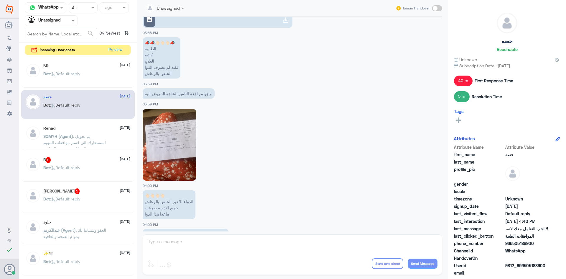
click at [175, 132] on img at bounding box center [170, 145] width 54 height 72
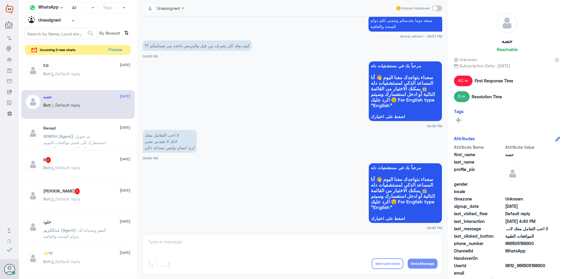
scroll to position [499, 0]
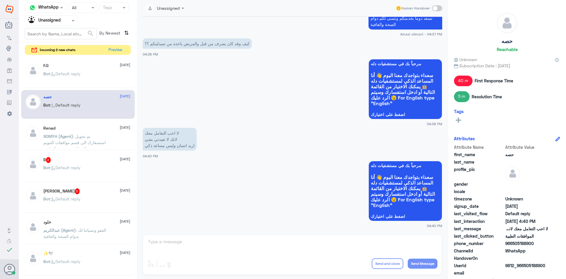
click at [60, 11] on span at bounding box center [62, 7] width 7 height 6
click at [59, 8] on span at bounding box center [62, 7] width 7 height 6
click at [183, 6] on div "Unassigned" at bounding box center [165, 8] width 45 height 11
click at [65, 23] on div at bounding box center [51, 20] width 53 height 7
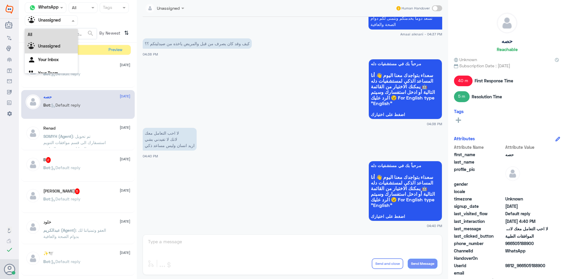
click at [59, 32] on div "All" at bounding box center [51, 34] width 53 height 11
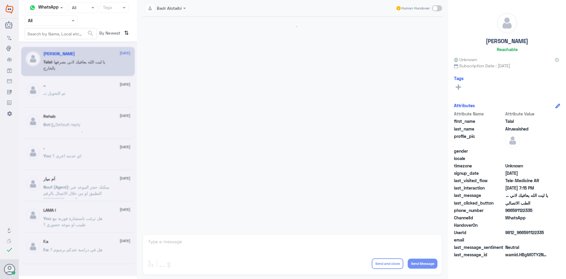
scroll to position [135, 0]
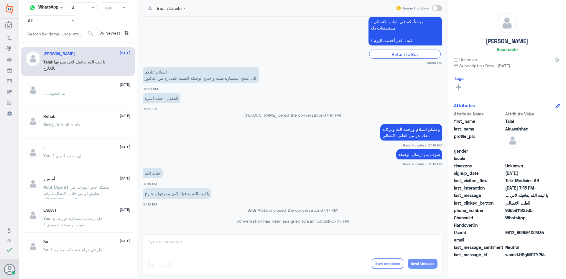
click at [59, 17] on input "text" at bounding box center [44, 20] width 32 height 7
click at [58, 42] on div "Unassigned" at bounding box center [51, 47] width 53 height 14
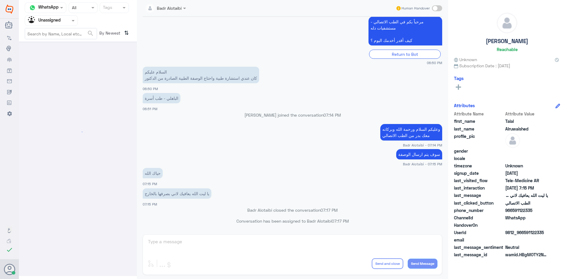
scroll to position [0, 0]
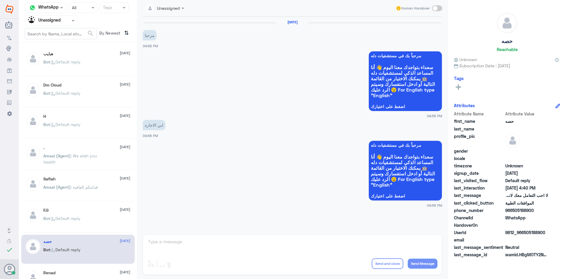
click at [86, 227] on div "Bot : Default reply" at bounding box center [86, 223] width 87 height 13
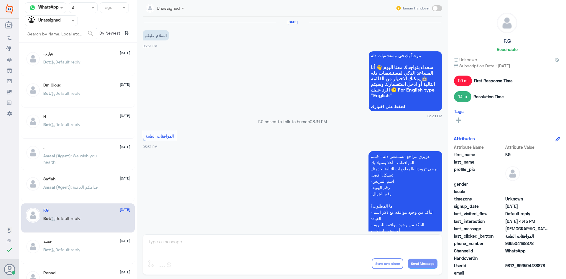
scroll to position [268, 0]
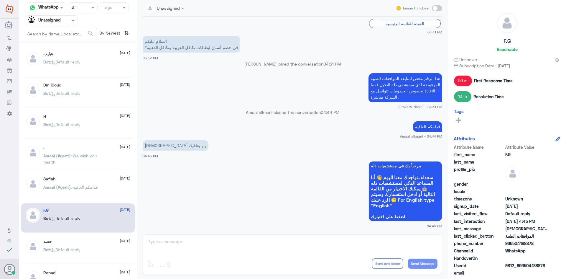
click at [79, 189] on p "Amaal (Agent) : قدامكم العافية" at bounding box center [70, 191] width 55 height 15
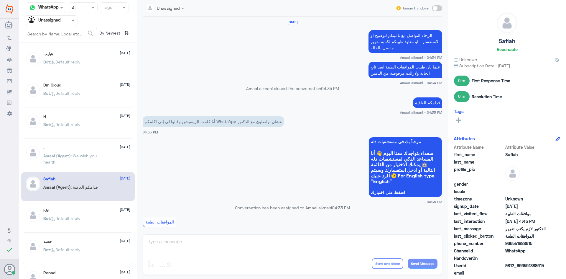
scroll to position [373, 0]
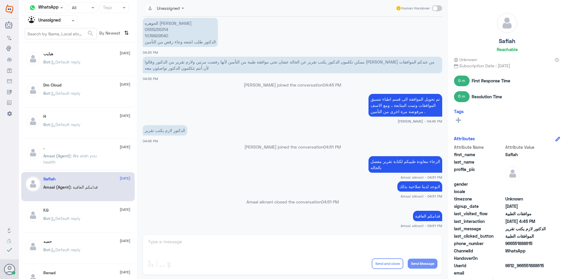
click at [79, 169] on div ". 19 August Amaal (Agent) : We wish you health" at bounding box center [78, 155] width 114 height 29
click at [77, 163] on p "Amaal (Agent) : We wish you health" at bounding box center [76, 160] width 66 height 15
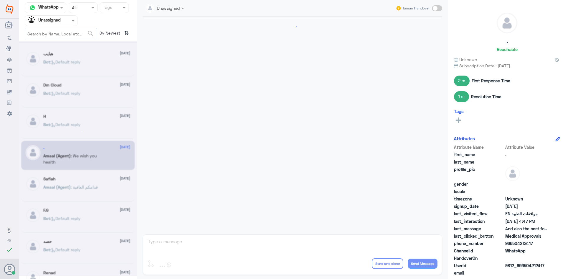
scroll to position [407, 0]
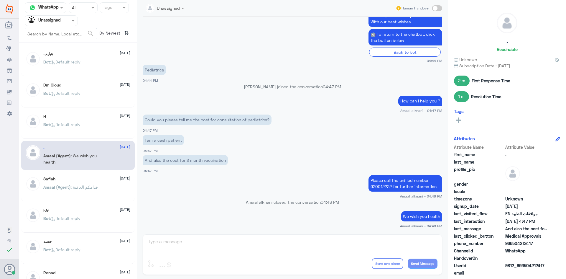
click at [69, 124] on span ": Default reply" at bounding box center [65, 124] width 30 height 5
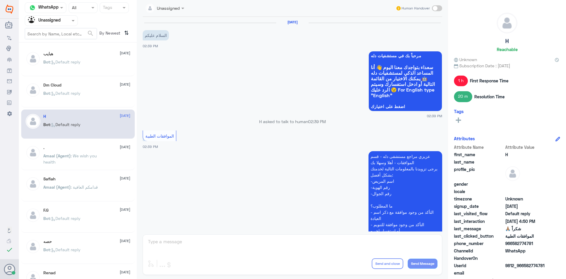
scroll to position [262, 0]
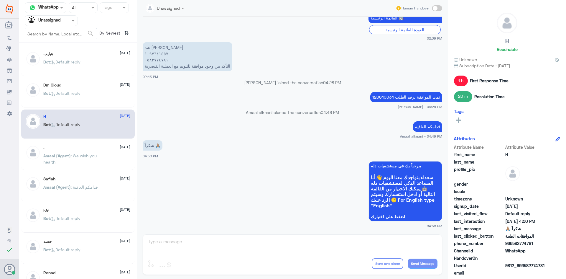
click at [58, 94] on span ": Default reply" at bounding box center [65, 93] width 30 height 5
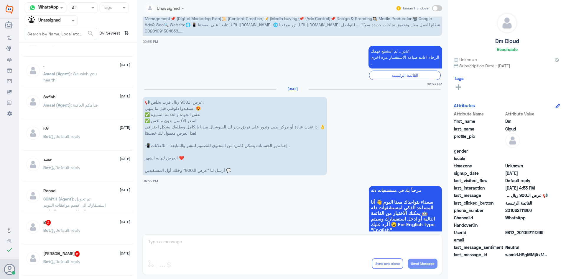
scroll to position [89, 0]
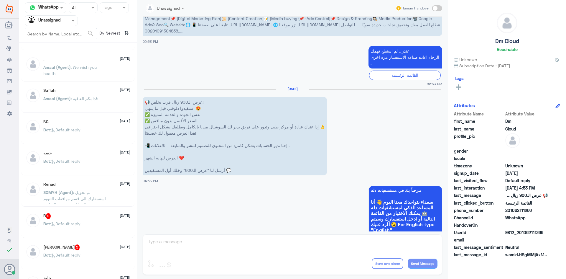
click at [64, 104] on p "Amaal (Agent) : قدامكم العافية" at bounding box center [70, 102] width 55 height 15
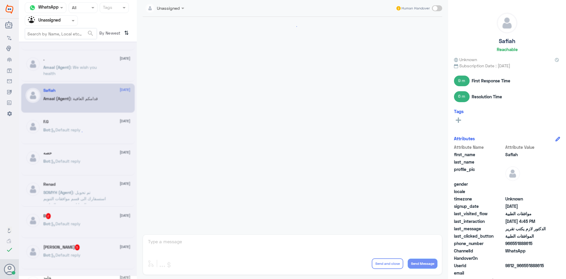
scroll to position [373, 0]
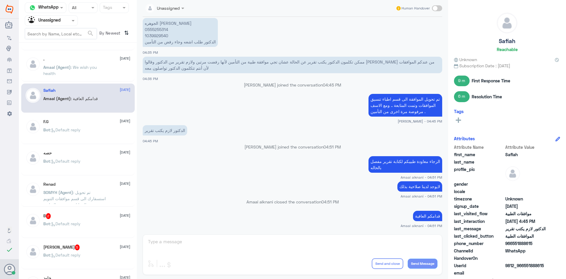
click at [65, 155] on div "حصه 19 August Bot : Default reply" at bounding box center [86, 161] width 87 height 22
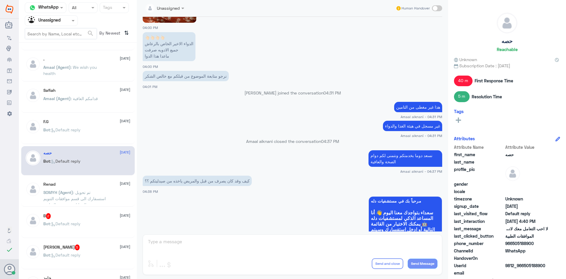
scroll to position [352, 0]
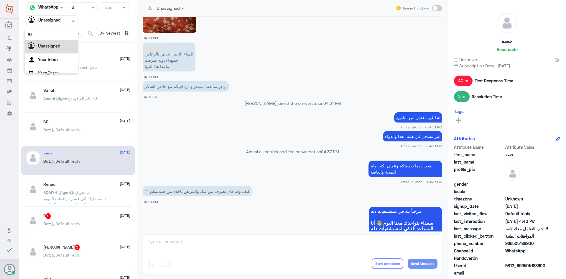
click at [63, 23] on div at bounding box center [51, 20] width 53 height 7
click at [61, 32] on div "All" at bounding box center [51, 34] width 53 height 11
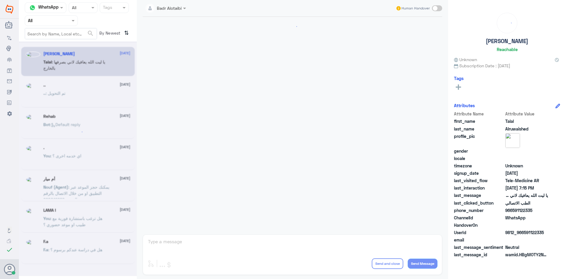
scroll to position [135, 0]
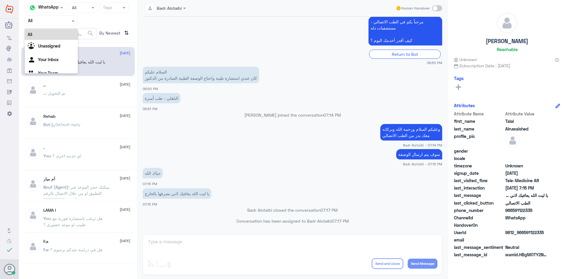
click at [71, 22] on span at bounding box center [73, 20] width 7 height 6
click at [65, 47] on div "Unassigned" at bounding box center [51, 47] width 53 height 14
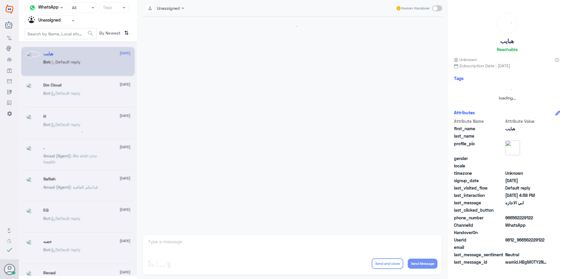
scroll to position [0, 0]
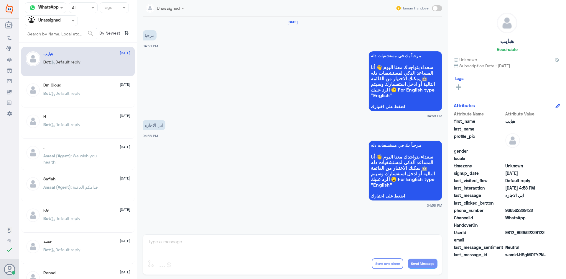
drag, startPoint x: 548, startPoint y: 231, endPoint x: 525, endPoint y: 232, distance: 22.7
click at [525, 232] on span "9812_966562229122" at bounding box center [527, 232] width 43 height 6
copy span "562229122"
click at [379, 278] on html "Dallah Hospitals Flow Builder Conversational Skills Broadcast Audience Inbox Gr…" at bounding box center [283, 139] width 566 height 279
click at [435, 8] on span at bounding box center [437, 8] width 10 height 6
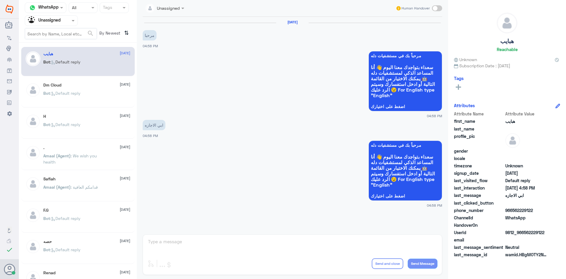
click at [0, 0] on input "checkbox" at bounding box center [0, 0] width 0 height 0
click at [235, 245] on textarea at bounding box center [293, 244] width 290 height 14
type textarea "I"
type textarea "هلا حياك معك بدر من الطب الاتصالي"
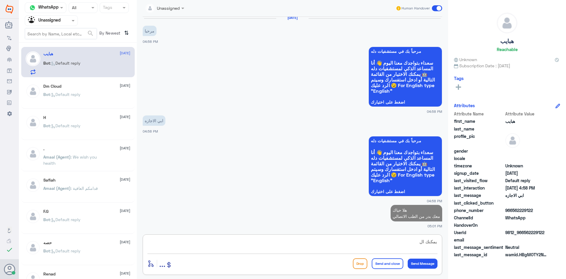
type textarea "يمكنك الت"
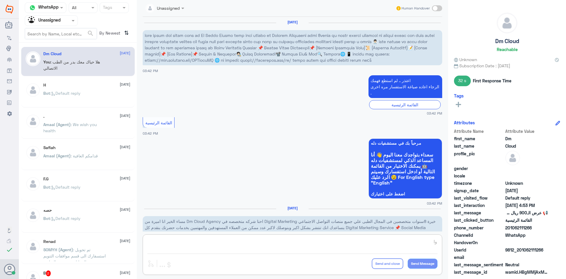
scroll to position [389, 0]
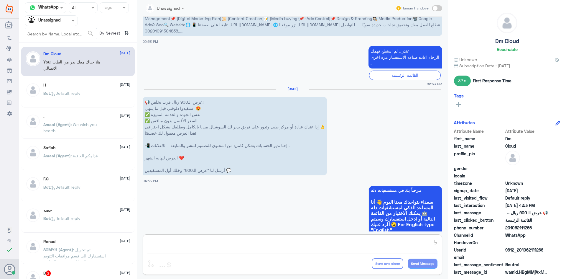
type textarea "وا"
drag, startPoint x: 63, startPoint y: 26, endPoint x: 63, endPoint y: 22, distance: 3.5
click at [63, 23] on div "Agent Filter Unassigned" at bounding box center [51, 20] width 53 height 11
click at [55, 34] on div "All" at bounding box center [51, 34] width 53 height 11
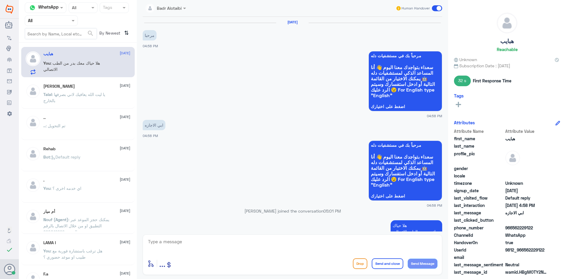
scroll to position [15, 0]
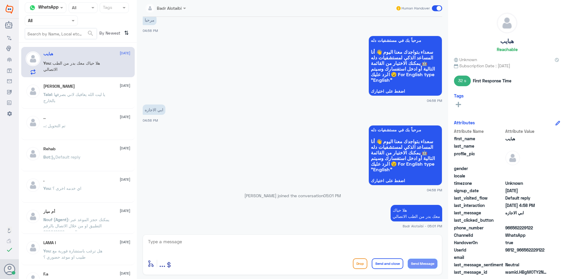
click at [379, 248] on textarea at bounding box center [293, 244] width 290 height 14
type textarea "يمكنك التواصل مع التقارير الطبية عبر الواتساب على الرقم 0550181732"
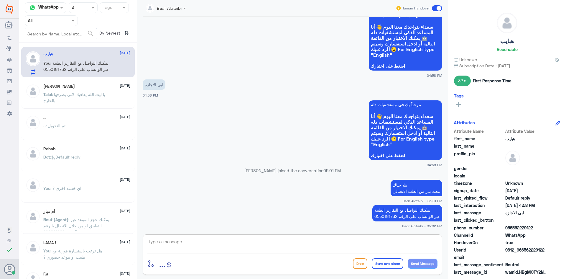
click at [431, 10] on div "Human Handover" at bounding box center [419, 8] width 47 height 11
click at [435, 9] on span at bounding box center [437, 8] width 10 height 6
click at [0, 0] on input "checkbox" at bounding box center [0, 0] width 0 height 0
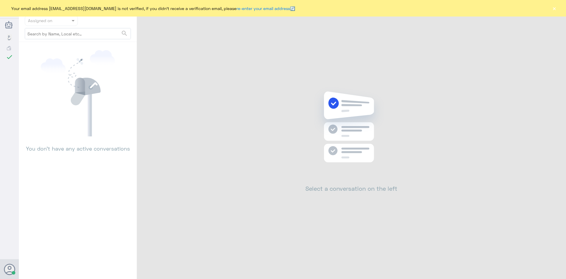
click at [557, 8] on div "Your email address b_malotaibi@dallah-hospital.com is not verified, if you didn…" at bounding box center [283, 8] width 566 height 17
click at [557, 8] on button "×" at bounding box center [555, 8] width 6 height 6
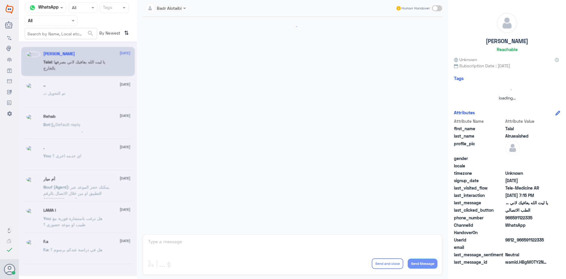
scroll to position [135, 0]
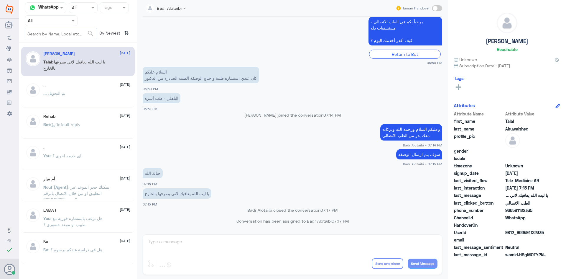
click at [63, 19] on div at bounding box center [51, 20] width 53 height 7
click at [67, 42] on div "Unassigned" at bounding box center [51, 47] width 53 height 14
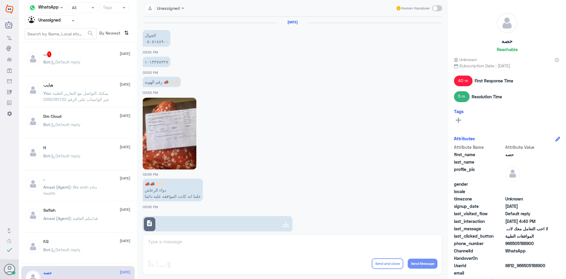
scroll to position [499, 0]
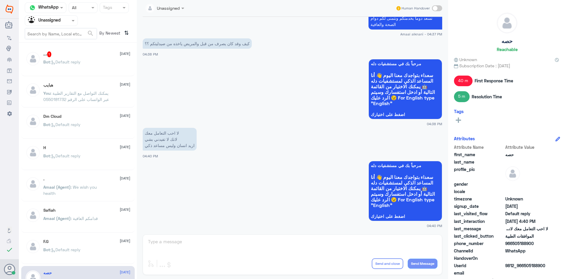
click at [80, 176] on div ". 19 August Amaal (Agent) : We wish you health" at bounding box center [78, 186] width 114 height 29
click at [76, 188] on span ": We wish you health" at bounding box center [69, 189] width 53 height 11
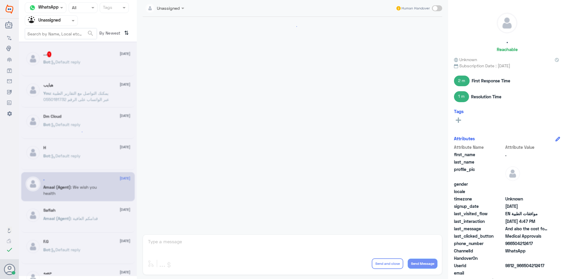
scroll to position [407, 0]
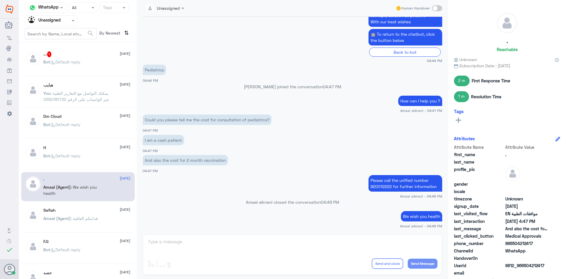
click at [72, 275] on div "حصه 19 August" at bounding box center [86, 272] width 87 height 5
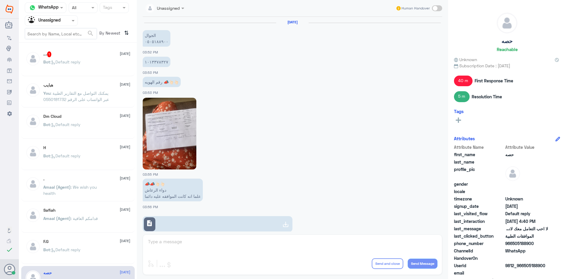
scroll to position [499, 0]
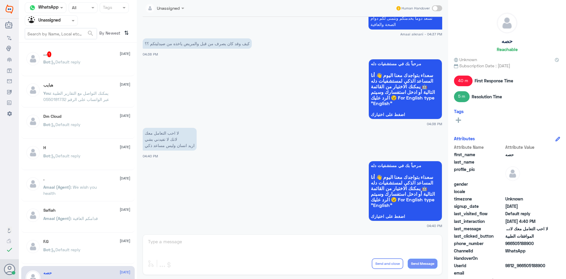
drag, startPoint x: 536, startPoint y: 243, endPoint x: 514, endPoint y: 243, distance: 22.1
click at [514, 243] on span "966505188900" at bounding box center [527, 243] width 43 height 6
copy span "505188900"
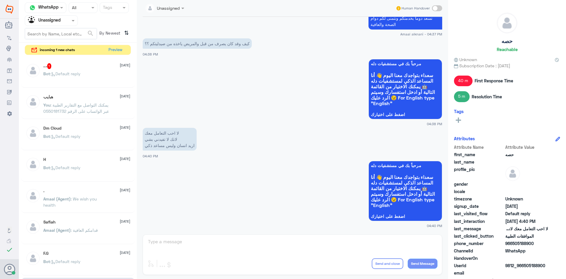
click at [90, 68] on div "..، 1 19 August" at bounding box center [86, 66] width 87 height 6
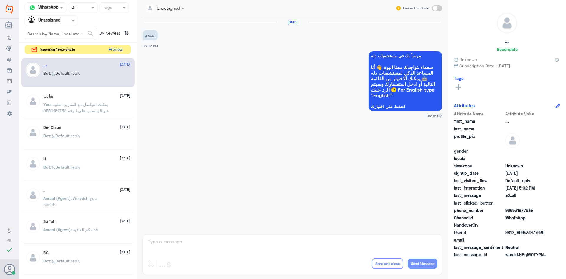
click at [116, 50] on button "Preview" at bounding box center [116, 49] width 18 height 9
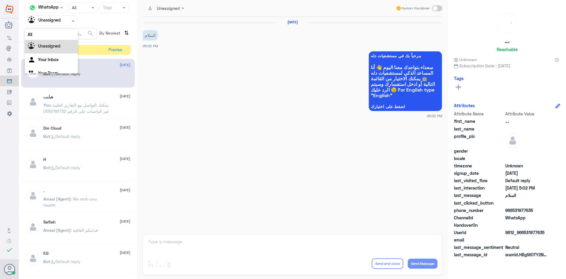
click at [63, 19] on div at bounding box center [51, 20] width 53 height 7
click at [61, 30] on div "All" at bounding box center [51, 34] width 53 height 11
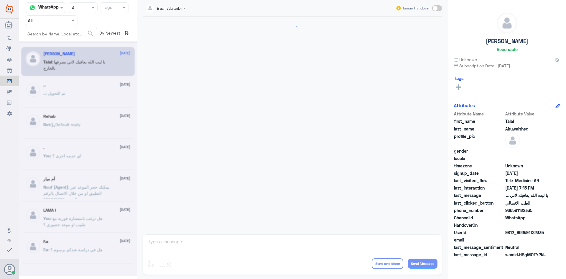
scroll to position [135, 0]
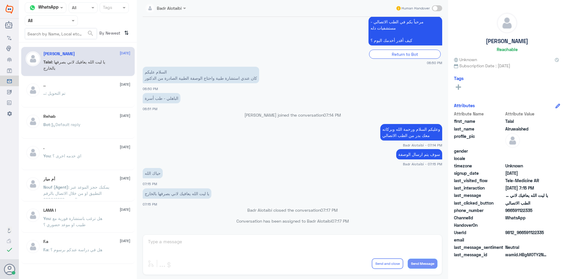
click at [189, 241] on div "Badr Alotaibi Human Handover 5 Aug 2025 السلام عليكم 06:49 PM مرحباً بك في مستش…" at bounding box center [293, 140] width 312 height 281
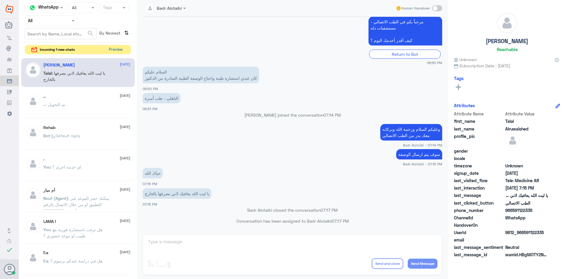
click at [115, 50] on button "Preview" at bounding box center [116, 49] width 18 height 9
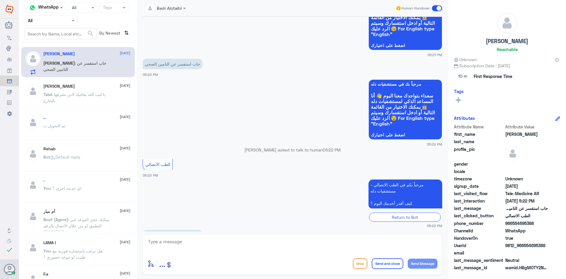
scroll to position [81, 0]
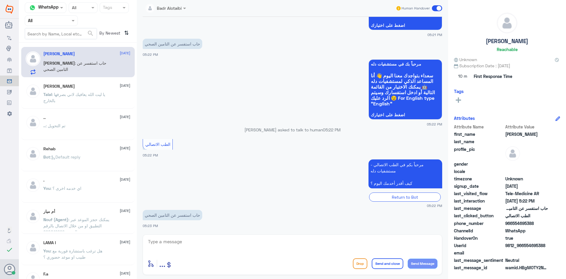
click at [286, 248] on textarea at bounding box center [293, 244] width 290 height 14
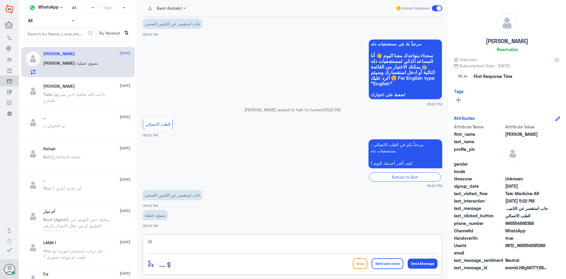
type textarea "I"
type textarea "هلا حياك معك بدر من الطب الاتصالي"
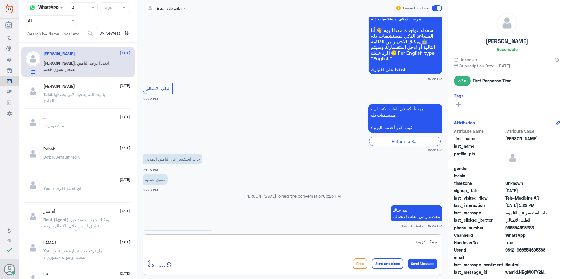
scroll to position [147, 0]
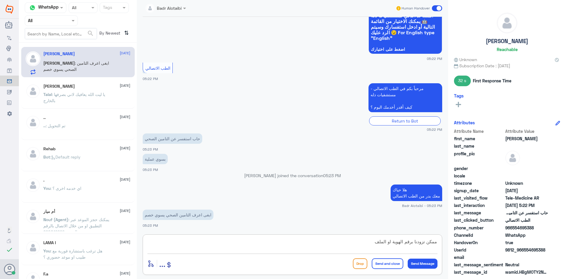
type textarea "ممكن تزودنا برقم الهوية او الملف"
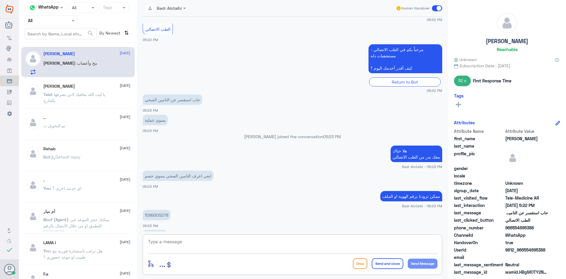
scroll to position [206, 0]
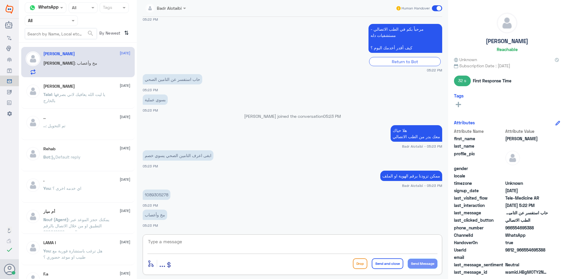
click at [162, 195] on p "1089305278" at bounding box center [157, 194] width 28 height 10
copy p "1089305278"
click at [287, 242] on textarea at bounding box center [293, 244] width 290 height 14
click at [400, 241] on textarea "لا يوجد لديك تأمين يمكنك الاستفسار من شركات التامين" at bounding box center [293, 244] width 290 height 14
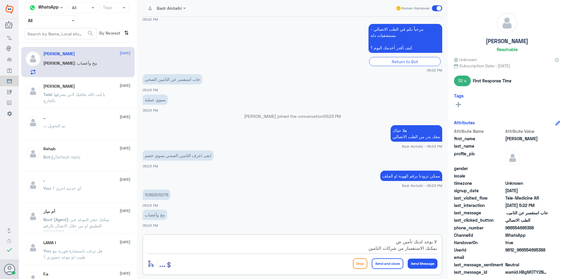
type textarea "لا يوجد لديك تأمين يمكنك الاستفسار من شركات التامين"
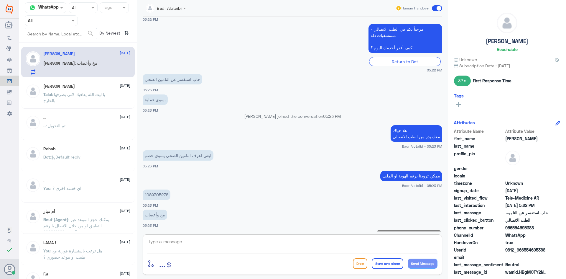
scroll to position [231, 0]
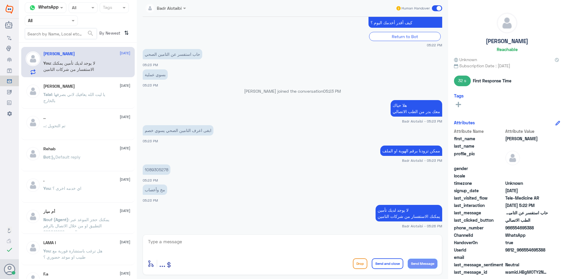
click at [438, 8] on span at bounding box center [437, 8] width 10 height 6
click at [0, 0] on input "checkbox" at bounding box center [0, 0] width 0 height 0
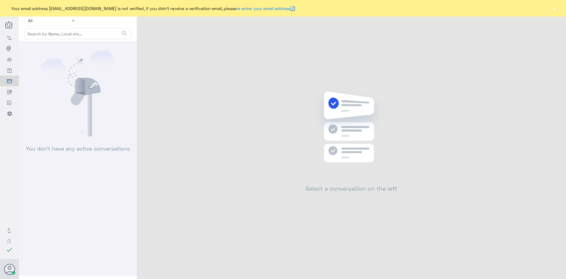
click at [554, 8] on button "×" at bounding box center [555, 8] width 6 height 6
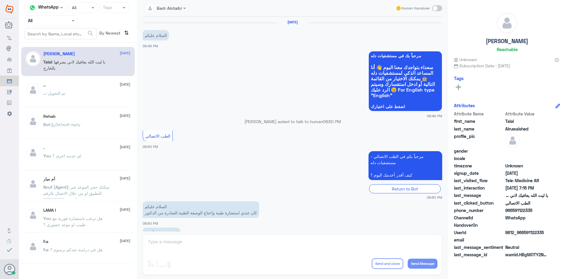
scroll to position [135, 0]
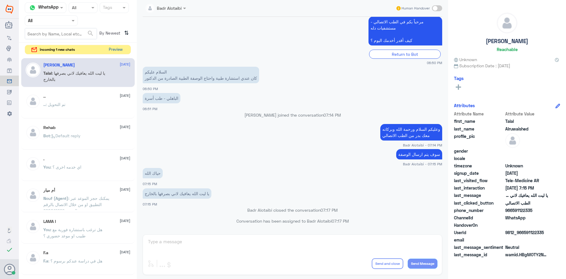
click at [109, 51] on button "Preview" at bounding box center [116, 49] width 18 height 9
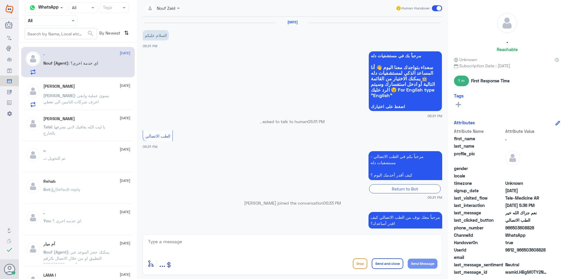
scroll to position [106, 0]
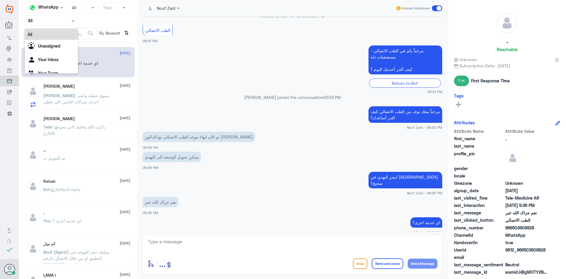
click at [69, 24] on div "Agent Filter All" at bounding box center [51, 20] width 53 height 11
click at [235, 49] on app-msgs-text "مرحباً بكم في الطب الاتصالي - مستشفيات دله كيف أقدر أخدمك اليوم ؟" at bounding box center [293, 60] width 300 height 30
click at [171, 11] on div at bounding box center [163, 7] width 40 height 7
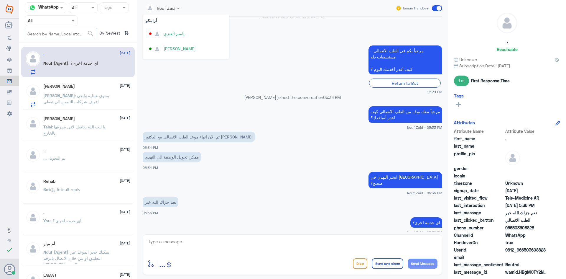
scroll to position [304, 0]
click at [189, 48] on div "Nouf Zaid" at bounding box center [187, 51] width 77 height 10
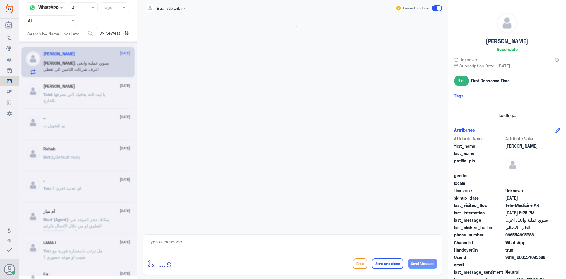
scroll to position [266, 0]
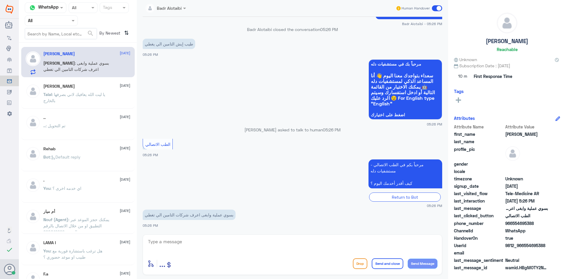
click at [242, 241] on textarea at bounding box center [293, 244] width 290 height 14
type textarea "جميع شركات التامين تغطى بالمستشفى يمكنك الاستفسار من شركات التامين"
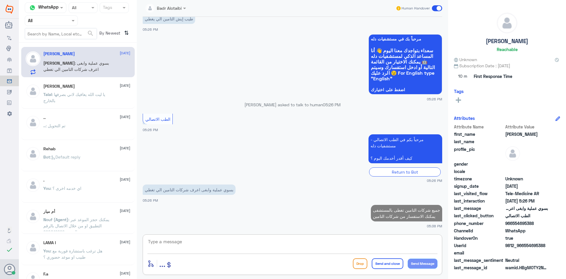
scroll to position [290, 0]
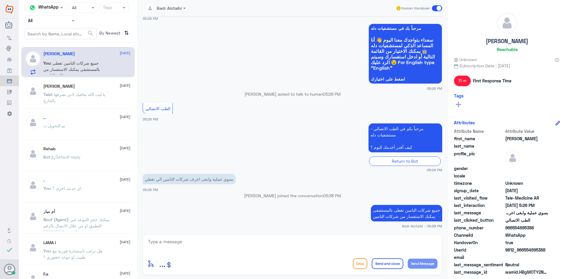
click at [437, 8] on span at bounding box center [437, 8] width 10 height 6
click at [0, 0] on input "checkbox" at bounding box center [0, 0] width 0 height 0
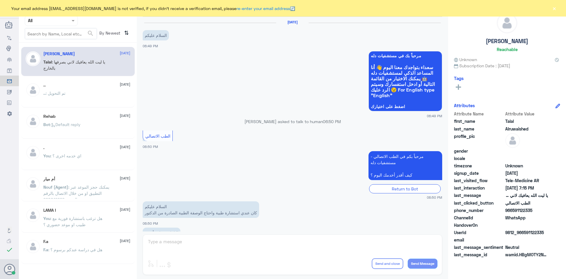
scroll to position [135, 0]
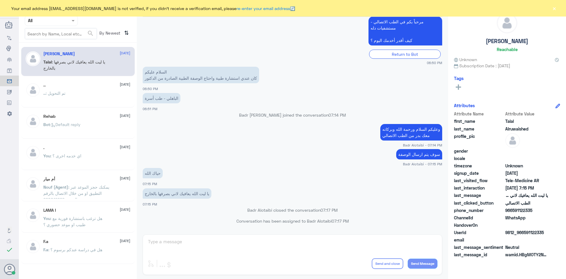
click at [555, 8] on button "×" at bounding box center [555, 8] width 6 height 6
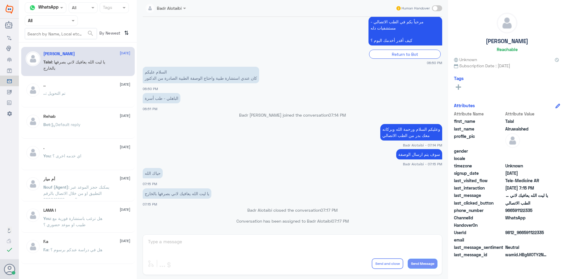
click at [71, 26] on ng-select "Agent Filter All" at bounding box center [51, 20] width 53 height 11
click at [66, 44] on div "Unassigned" at bounding box center [51, 47] width 53 height 14
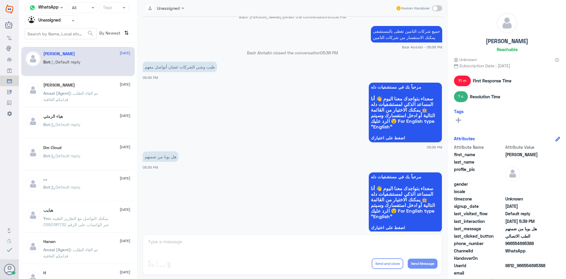
scroll to position [303, 0]
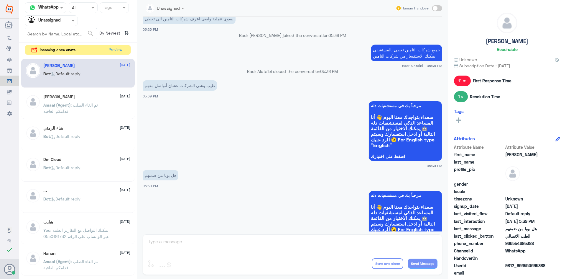
click at [172, 173] on p "هل بوبا من ضمنهم" at bounding box center [161, 175] width 36 height 10
click at [165, 176] on p "هل بوبا من ضمنهم" at bounding box center [161, 175] width 36 height 10
click at [162, 176] on p "هل بوبا من ضمنهم" at bounding box center [161, 175] width 36 height 10
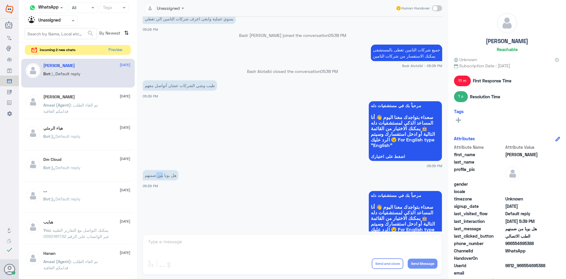
click at [162, 176] on p "هل بوبا من ضمنهم" at bounding box center [161, 175] width 36 height 10
click at [154, 176] on p "هل بوبا من ضمنهم" at bounding box center [161, 175] width 36 height 10
click at [163, 176] on p "هل بوبا من ضمنهم" at bounding box center [161, 175] width 36 height 10
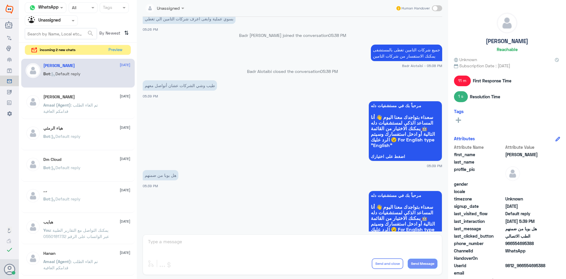
click at [167, 176] on p "هل بوبا من ضمنهم" at bounding box center [161, 175] width 36 height 10
click at [177, 176] on p "هل بوبا من ضمنهم" at bounding box center [161, 175] width 36 height 10
click at [168, 176] on p "هل بوبا من ضمنهم" at bounding box center [161, 175] width 36 height 10
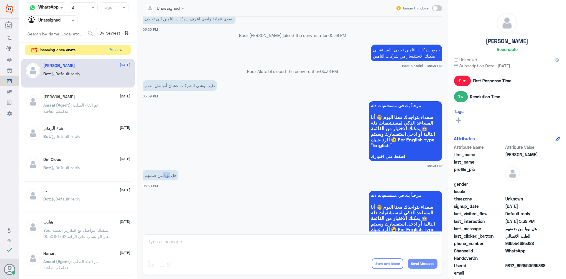
click at [168, 176] on p "هل بوبا من ضمنهم" at bounding box center [161, 175] width 36 height 10
click at [162, 176] on p "هل بوبا من ضمنهم" at bounding box center [161, 175] width 36 height 10
click at [155, 176] on p "هل بوبا من ضمنهم" at bounding box center [161, 175] width 36 height 10
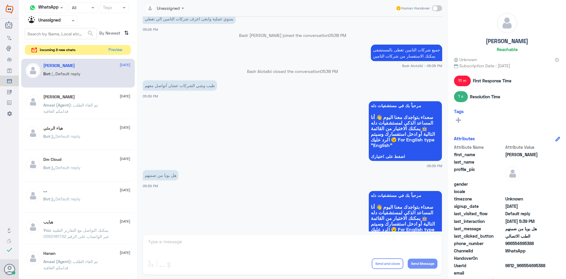
click at [160, 175] on p "هل بوبا من ضمنهم" at bounding box center [161, 175] width 36 height 10
click at [163, 175] on p "هل بوبا من ضمنهم" at bounding box center [161, 175] width 36 height 10
click at [168, 175] on p "هل بوبا من ضمنهم" at bounding box center [161, 175] width 36 height 10
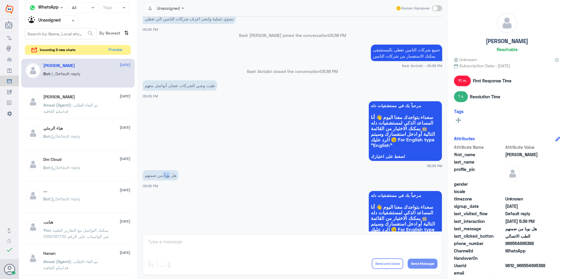
click at [168, 175] on p "هل بوبا من ضمنهم" at bounding box center [161, 175] width 36 height 10
click at [178, 176] on p "هل بوبا من ضمنهم" at bounding box center [161, 175] width 36 height 10
click at [175, 176] on p "هل بوبا من ضمنهم" at bounding box center [161, 175] width 36 height 10
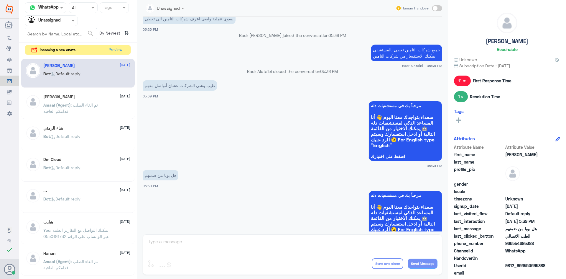
click at [173, 205] on app-msgs-whats-app-list "مرحباً بك في مستشفيات دله سعداء بتواجدك معنا اليوم 👋 أنا المساعد الذكي لمستشفيا…" at bounding box center [293, 221] width 300 height 61
click at [438, 4] on div "Human Handover" at bounding box center [419, 8] width 47 height 11
click at [438, 7] on span at bounding box center [437, 8] width 10 height 6
click at [0, 0] on input "checkbox" at bounding box center [0, 0] width 0 height 0
click at [262, 246] on textarea at bounding box center [293, 244] width 290 height 14
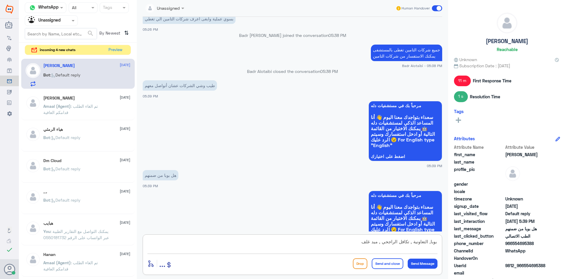
type textarea "بوبا, التعاونية , تكافل الراجحي , ميد غلف"
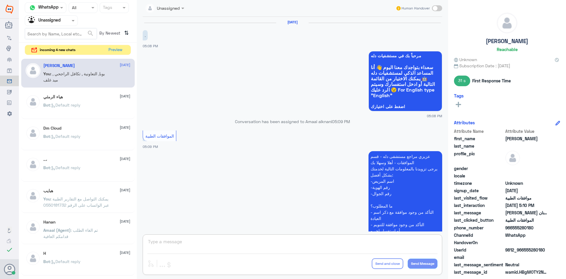
scroll to position [149, 0]
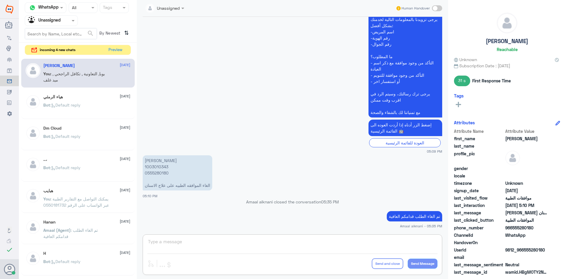
click at [70, 21] on div at bounding box center [51, 20] width 53 height 7
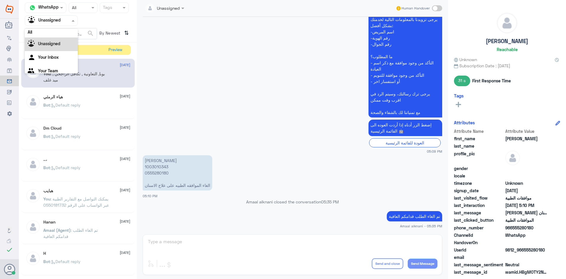
scroll to position [0, 0]
click at [58, 32] on div "All" at bounding box center [51, 34] width 53 height 11
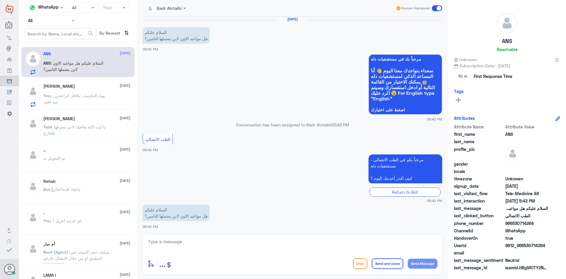
scroll to position [4, 0]
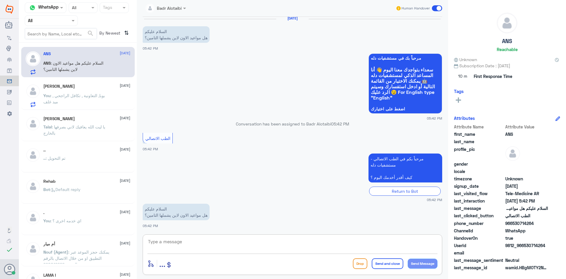
click at [191, 245] on textarea at bounding box center [293, 244] width 290 height 14
drag, startPoint x: 546, startPoint y: 244, endPoint x: 524, endPoint y: 245, distance: 22.1
click at [524, 245] on span "9812_966530714264" at bounding box center [527, 245] width 43 height 6
copy span "530714264"
click at [277, 240] on textarea at bounding box center [293, 244] width 290 height 14
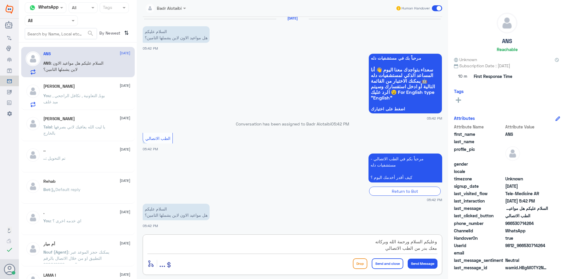
type textarea "وعليكم السلام ورحمة الله وبركاته معك بدر من الطب الاتصالي"
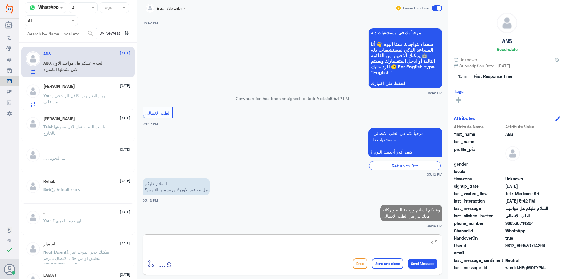
type textarea "ك"
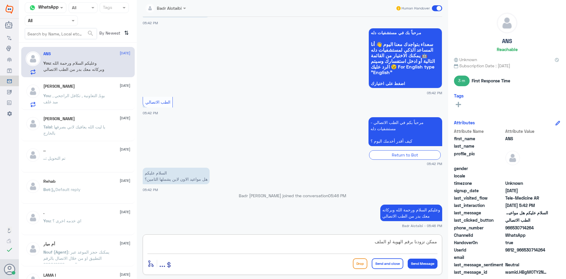
type textarea "ممكن تزودنا برقم الهوية او الملف"
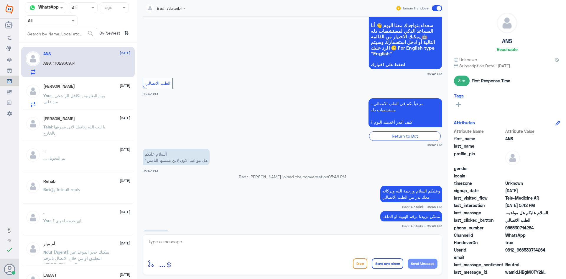
scroll to position [68, 0]
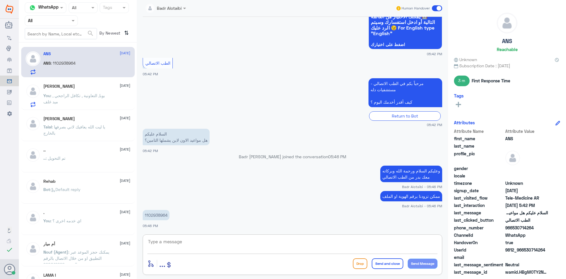
click at [166, 212] on p "1102938964" at bounding box center [156, 215] width 27 height 10
copy p "1102938964"
click at [227, 248] on textarea at bounding box center [293, 244] width 290 height 14
click at [238, 244] on textarea at bounding box center [293, 244] width 290 height 14
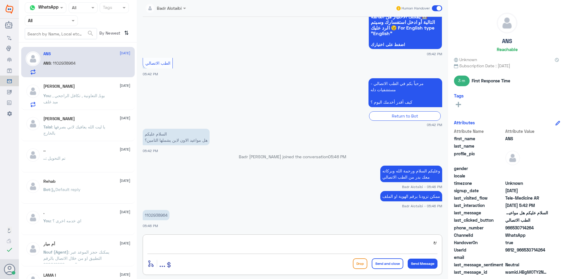
type textarea "ن"
type textarea "تم تحديث التامين نعم مواعيد عن بعد يشملها التامين"
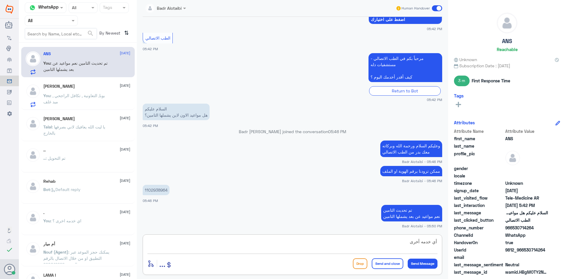
type textarea "أي خدمه أخرى"
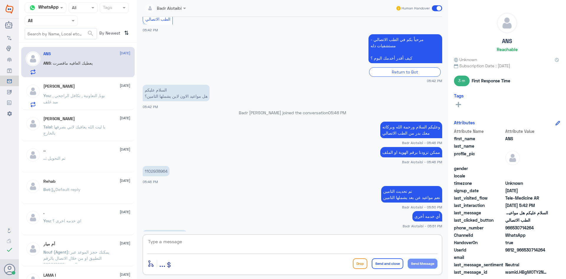
scroll to position [132, 0]
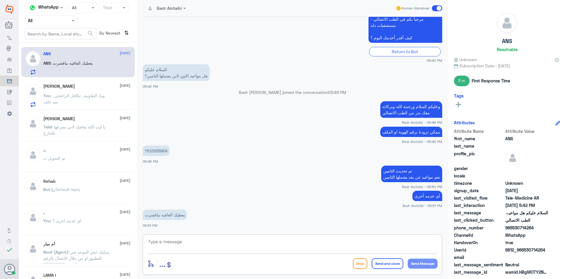
click at [269, 246] on textarea at bounding box center [293, 244] width 290 height 14
type textarea "يعافيك سعدنا بخدمتك"
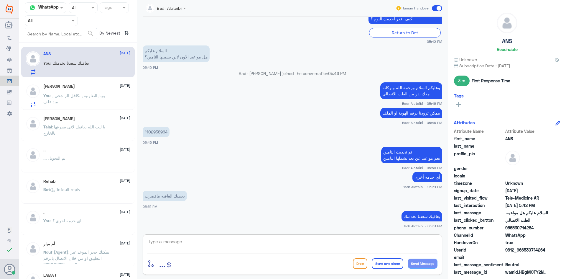
click at [437, 8] on span at bounding box center [437, 8] width 10 height 6
click at [0, 0] on input "checkbox" at bounding box center [0, 0] width 0 height 0
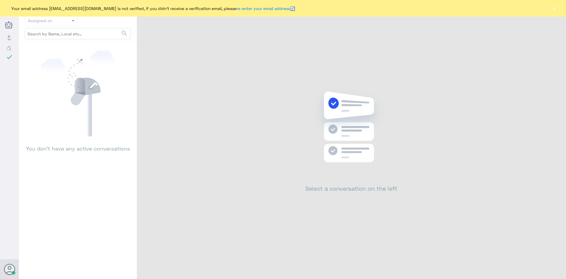
click at [551, 6] on div "Your email address [EMAIL_ADDRESS][DOMAIN_NAME] is not verified, if you didn't …" at bounding box center [283, 8] width 566 height 17
click at [555, 8] on button "×" at bounding box center [555, 8] width 6 height 6
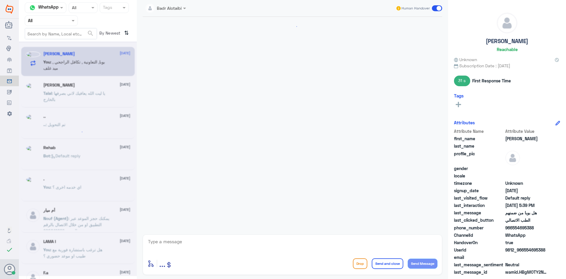
scroll to position [329, 0]
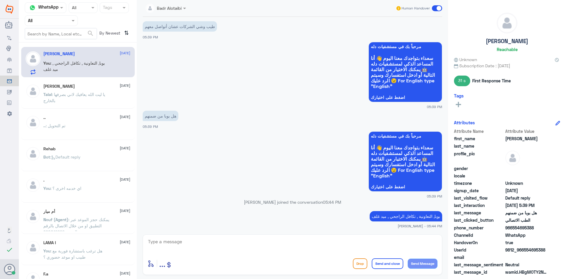
click at [439, 9] on span at bounding box center [437, 8] width 10 height 6
click at [0, 0] on input "checkbox" at bounding box center [0, 0] width 0 height 0
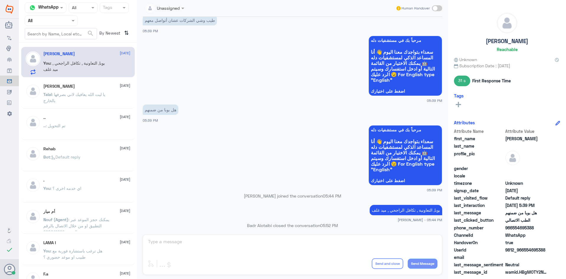
scroll to position [340, 0]
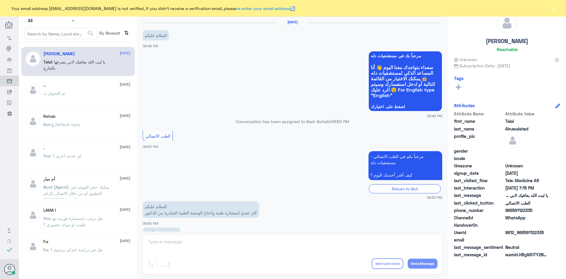
scroll to position [135, 0]
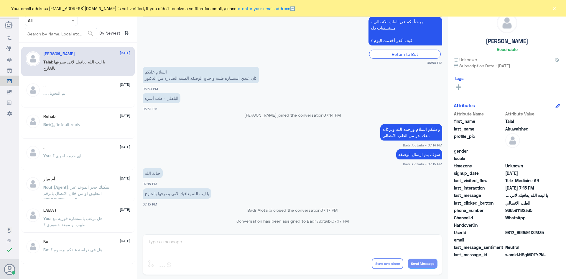
click at [558, 9] on div "Your email address [EMAIL_ADDRESS][DOMAIN_NAME] is not verified, if you didn't …" at bounding box center [283, 8] width 566 height 17
click at [557, 9] on button "×" at bounding box center [555, 8] width 6 height 6
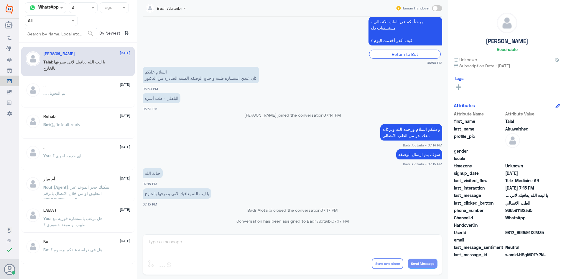
drag, startPoint x: 60, startPoint y: 18, endPoint x: 58, endPoint y: 27, distance: 9.6
click at [59, 22] on input "text" at bounding box center [44, 20] width 32 height 7
click at [112, 71] on div "Talal : يا ليت الله يعافيك لاني بصرفها بالخارج" at bounding box center [86, 66] width 87 height 13
click at [65, 24] on div "Agent Filter All" at bounding box center [51, 20] width 53 height 11
click at [59, 44] on b "Unassigned" at bounding box center [49, 45] width 22 height 5
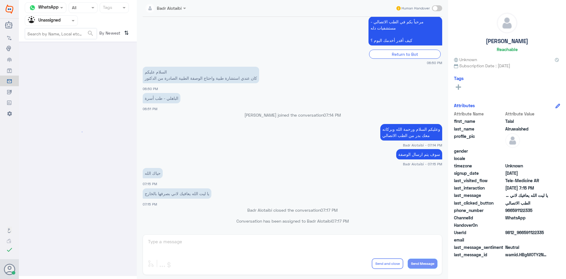
scroll to position [0, 0]
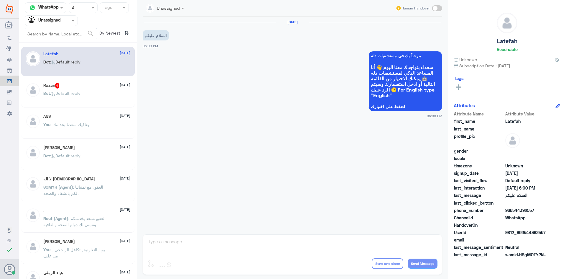
click at [89, 128] on p "You : يعافيك سعدنا بخدمتك" at bounding box center [66, 128] width 46 height 15
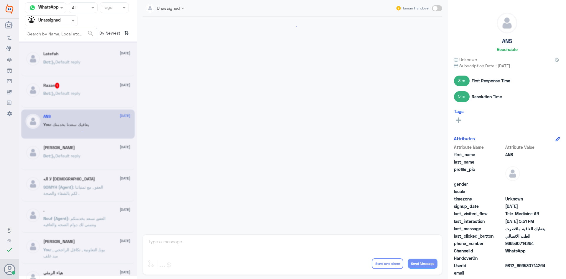
scroll to position [173, 0]
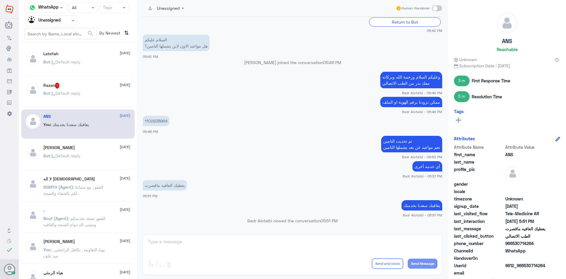
click at [63, 58] on div "Latefah [DATE] Bot : Default reply" at bounding box center [86, 62] width 87 height 22
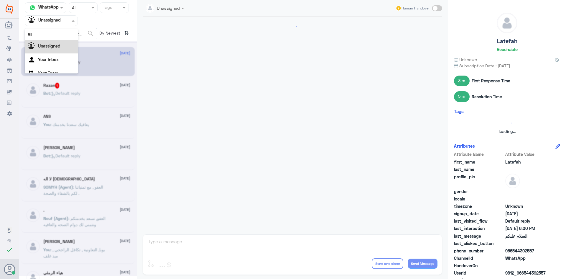
click at [59, 21] on input "text" at bounding box center [44, 20] width 32 height 7
click at [54, 35] on div "All" at bounding box center [51, 34] width 53 height 11
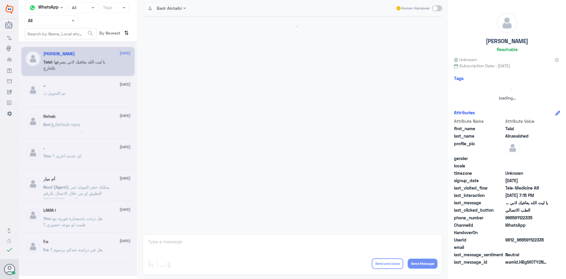
scroll to position [135, 0]
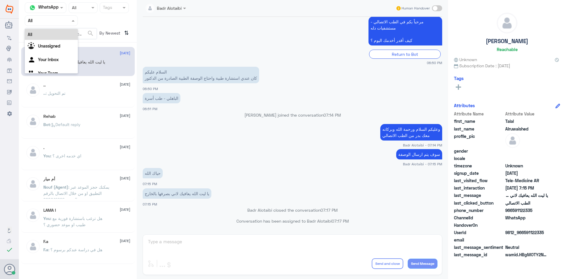
click at [71, 17] on div at bounding box center [51, 20] width 53 height 7
click at [58, 45] on b "Unassigned" at bounding box center [49, 45] width 22 height 5
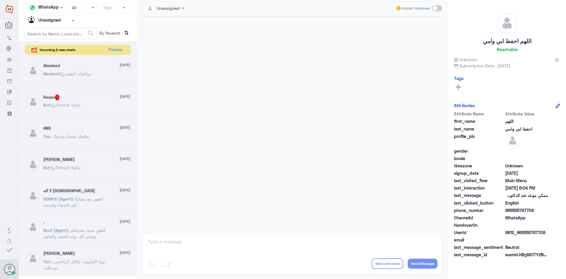
scroll to position [69, 0]
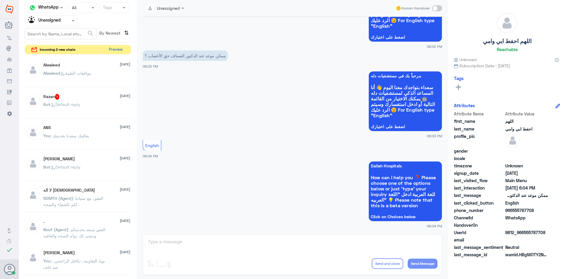
click at [117, 49] on button "Preview" at bounding box center [116, 49] width 18 height 9
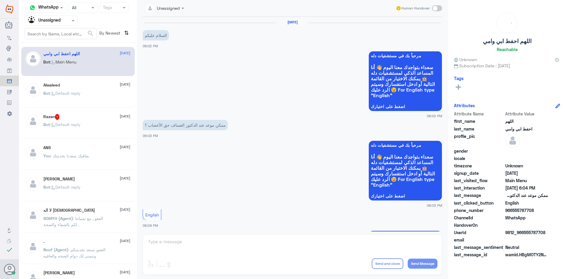
click at [97, 88] on div "Alwaleed 19 August Bot : Default reply" at bounding box center [86, 94] width 87 height 22
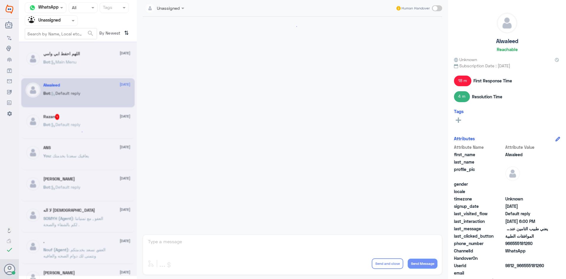
scroll to position [423, 0]
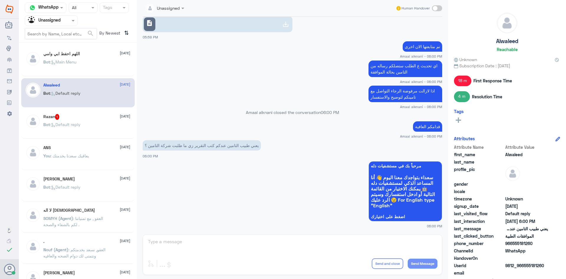
click at [78, 111] on div "Razan 1 19 August Bot : Default reply" at bounding box center [78, 123] width 114 height 29
click at [82, 116] on div "Razan 1 19 August" at bounding box center [86, 117] width 87 height 6
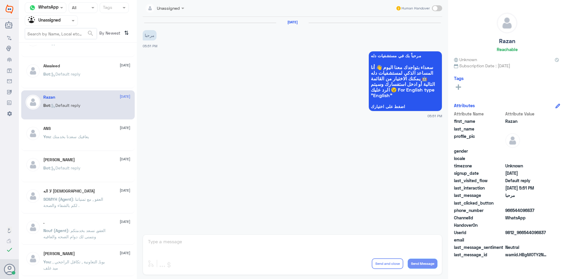
scroll to position [30, 0]
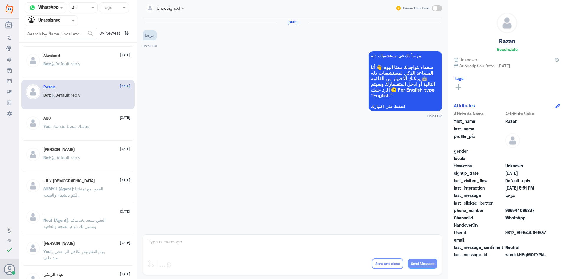
click at [68, 122] on div "ANS 19 August You : يعافيك سعدنا بخدمتك" at bounding box center [86, 127] width 87 height 22
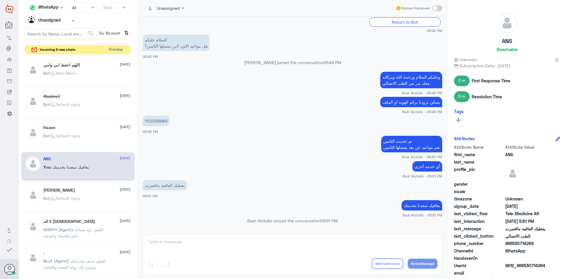
click at [119, 49] on button "Preview" at bounding box center [116, 49] width 18 height 9
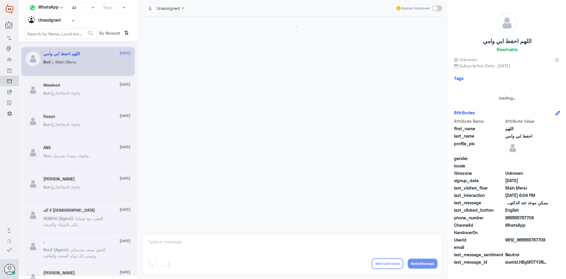
scroll to position [69, 0]
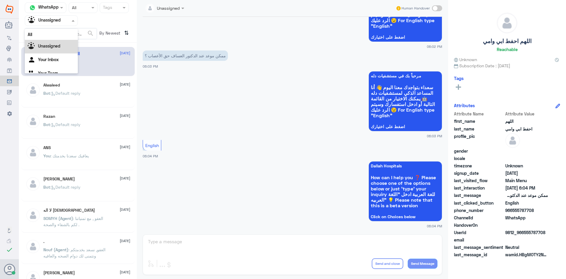
click at [69, 24] on div at bounding box center [51, 20] width 53 height 7
click at [61, 35] on div "All" at bounding box center [51, 34] width 53 height 11
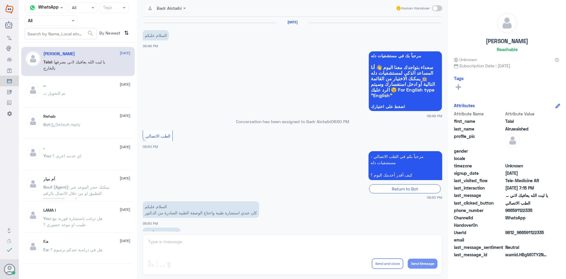
scroll to position [135, 0]
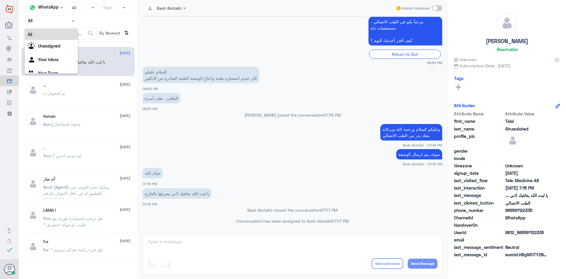
click at [55, 18] on input "text" at bounding box center [44, 20] width 32 height 7
click at [53, 38] on div "All" at bounding box center [51, 34] width 53 height 11
click at [53, 44] on div "Channel WhatsApp Status × All Tags Agent Filter All search By Newest ⇅ Talal Al…" at bounding box center [78, 140] width 118 height 281
click at [54, 24] on input "text" at bounding box center [44, 20] width 32 height 7
click at [53, 40] on div "Unassigned" at bounding box center [51, 47] width 53 height 14
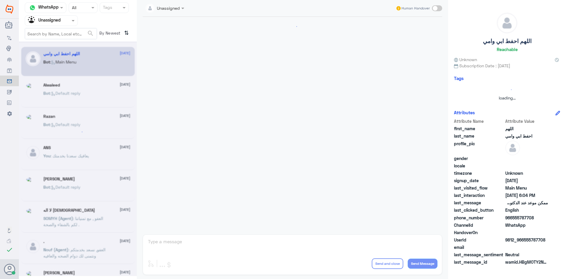
scroll to position [69, 0]
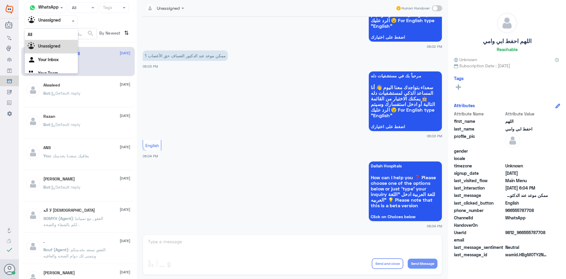
click at [57, 22] on input "text" at bounding box center [44, 20] width 32 height 7
click at [52, 35] on div "All" at bounding box center [51, 34] width 53 height 11
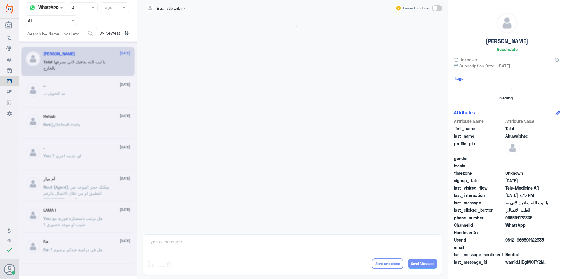
scroll to position [135, 0]
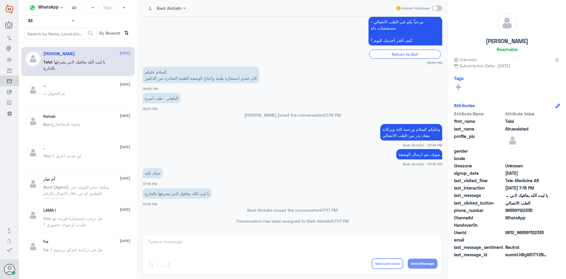
click at [62, 21] on div at bounding box center [51, 20] width 53 height 7
click at [63, 45] on div "Unassigned" at bounding box center [51, 47] width 53 height 14
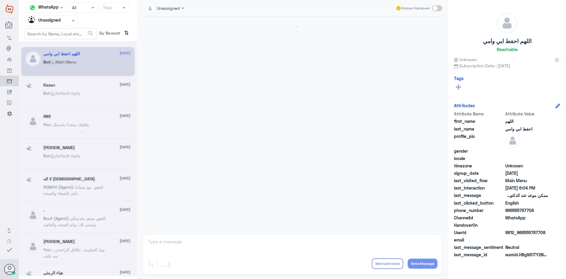
scroll to position [69, 0]
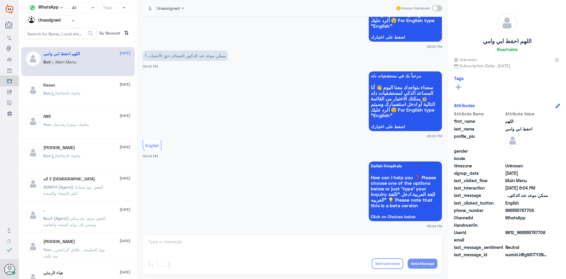
click at [71, 93] on span ": Default reply" at bounding box center [65, 93] width 30 height 5
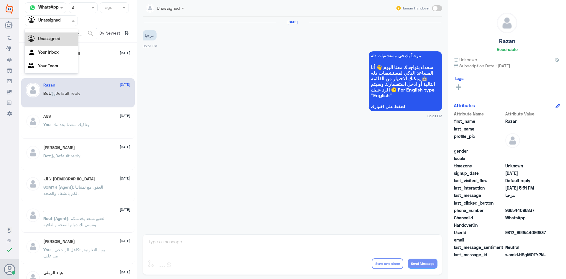
click at [69, 19] on div at bounding box center [51, 20] width 53 height 7
click at [69, 33] on div "All" at bounding box center [51, 34] width 53 height 11
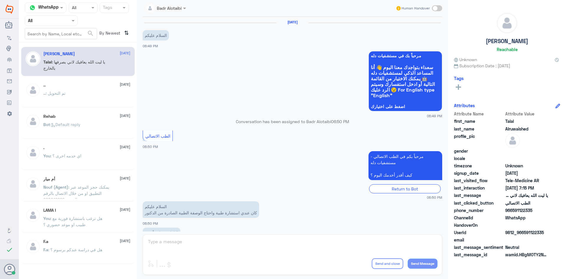
scroll to position [135, 0]
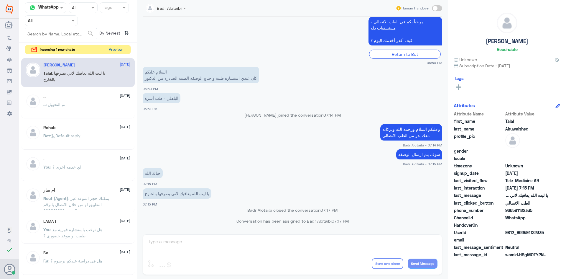
click at [115, 53] on button "Preview" at bounding box center [116, 49] width 18 height 9
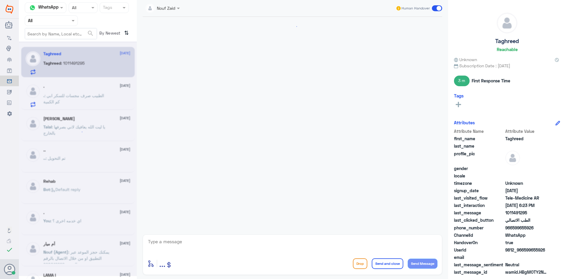
scroll to position [255, 0]
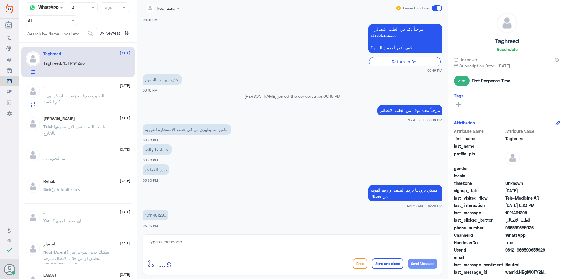
click at [165, 215] on p "1011491295" at bounding box center [156, 215] width 26 height 10
copy p "1011491295"
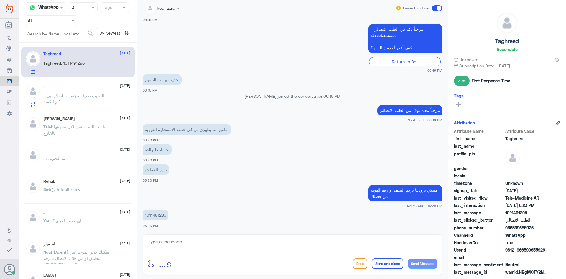
click at [151, 195] on app-msgs-text "ممكن تزودينا برقم الملف او رقم الهويه من فضلك" at bounding box center [293, 193] width 300 height 17
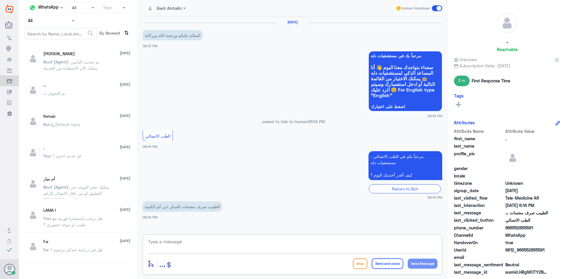
click at [262, 241] on textarea at bounding box center [293, 244] width 290 height 14
drag, startPoint x: 547, startPoint y: 250, endPoint x: 525, endPoint y: 252, distance: 22.2
click at [525, 252] on span "9812_966552855591" at bounding box center [527, 250] width 43 height 6
copy span "552855591"
click at [94, 68] on span ": تم تحديث التأمين يمكنك الان الاستفادة من الخدمة" at bounding box center [71, 64] width 56 height 11
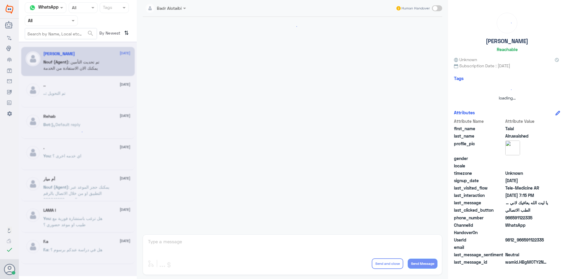
scroll to position [135, 0]
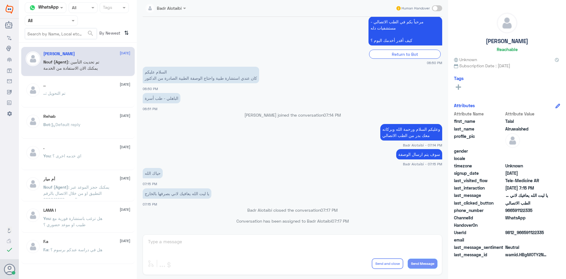
click at [279, 238] on div "Badr Alotaibi Human Handover 5 Aug 2025 السلام عليكم 06:49 PM مرحباً بك في مستش…" at bounding box center [293, 140] width 312 height 281
click at [73, 19] on span at bounding box center [73, 20] width 7 height 6
click at [271, 63] on small "06:50 PM" at bounding box center [293, 62] width 300 height 5
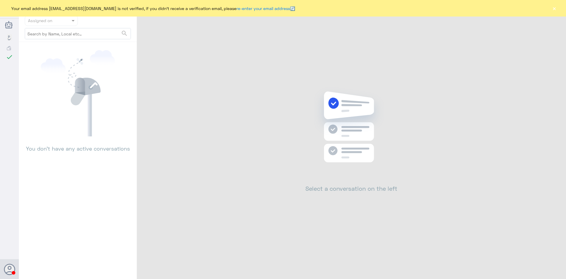
click at [557, 12] on div "Your email address [EMAIL_ADDRESS][DOMAIN_NAME] is not verified, if you didn't …" at bounding box center [283, 8] width 566 height 17
click at [556, 11] on button "×" at bounding box center [555, 8] width 6 height 6
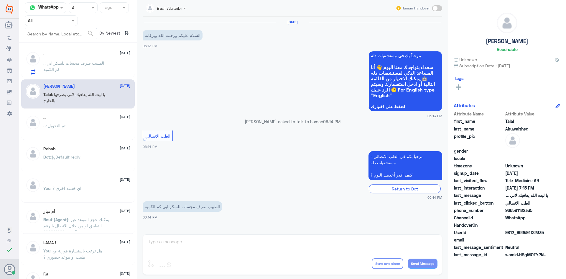
click at [74, 72] on p ". : الطبيب صرف مجسات للسكر ابي كم الكمية" at bounding box center [76, 67] width 66 height 15
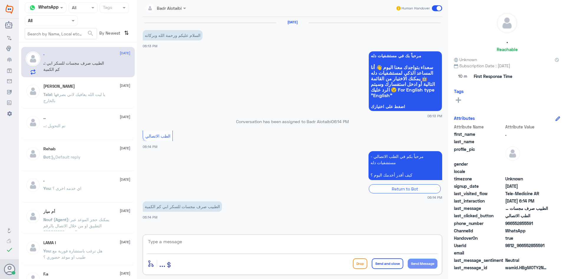
click at [281, 248] on textarea at bounding box center [293, 244] width 290 height 14
type textarea ","
click at [341, 246] on textarea at bounding box center [293, 244] width 290 height 14
drag, startPoint x: 346, startPoint y: 235, endPoint x: 350, endPoint y: 246, distance: 11.6
click at [345, 236] on div "وعليكم السلام enter flow name ... Drop Send and close Send Message" at bounding box center [293, 254] width 300 height 40
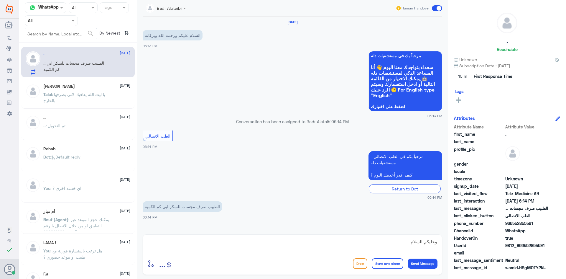
click at [354, 248] on textarea "وعليكم السلام" at bounding box center [293, 244] width 290 height 14
type textarea "وعليكم السلام ورحمة الله وبركاته معك بدر من الطب الاتصالي"
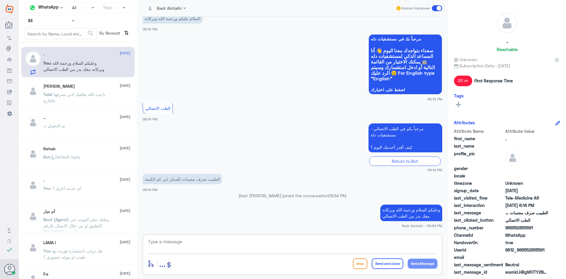
click at [336, 248] on textarea at bounding box center [293, 244] width 290 height 14
click at [330, 239] on textarea at bounding box center [293, 244] width 290 height 14
click at [308, 243] on textarea at bounding box center [293, 244] width 290 height 14
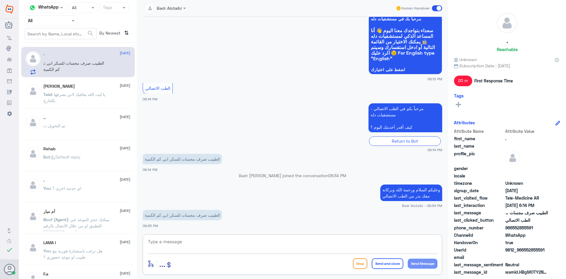
click at [306, 241] on textarea at bounding box center [293, 244] width 290 height 14
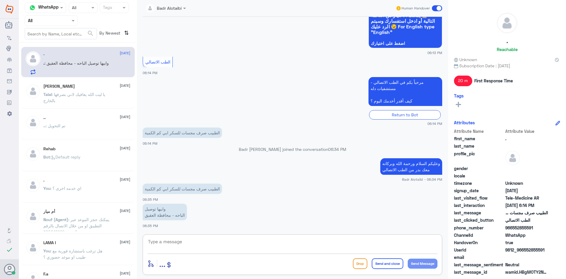
click at [266, 249] on textarea at bounding box center [293, 244] width 290 height 14
click at [273, 245] on textarea at bounding box center [293, 244] width 290 height 14
type textarea "ك"
type textarea "ا"
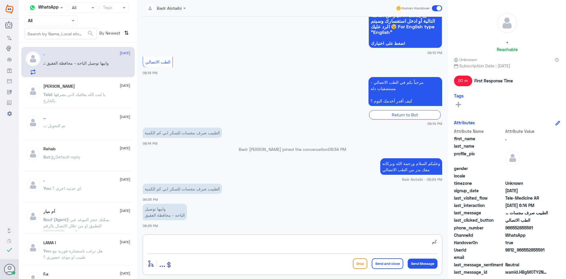
type textarea "ك"
type textarea "شهر"
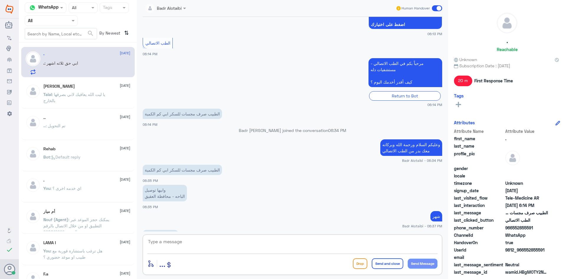
scroll to position [102, 0]
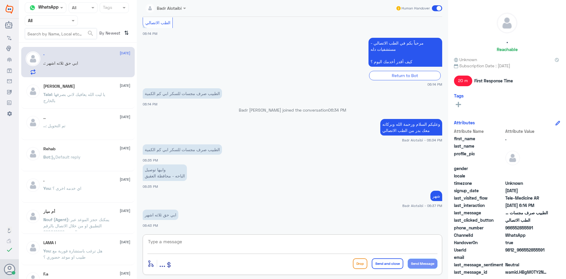
click at [271, 247] on textarea at bounding box center [293, 244] width 290 height 14
type textarea "ا"
type textarea "ان شاء [DEMOGRAPHIC_DATA] وسوف يتم توصيلها"
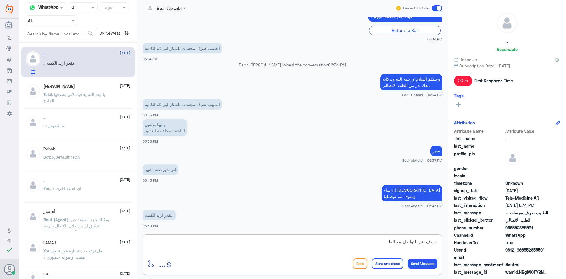
scroll to position [168, 0]
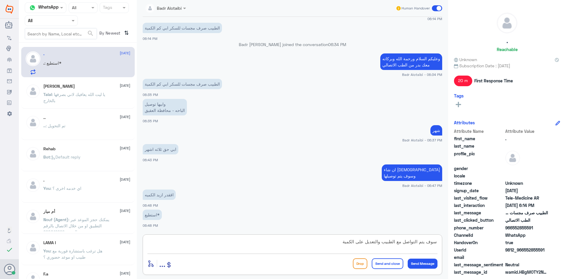
type textarea "سوف يتم التواصل مع الطبيب والتعديل على الكمية"
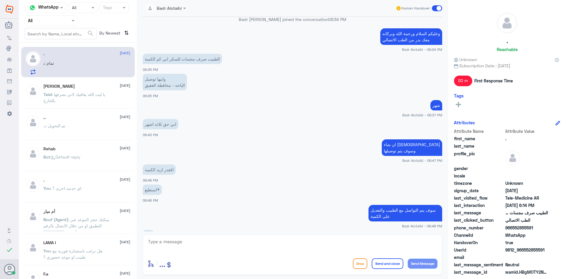
scroll to position [213, 0]
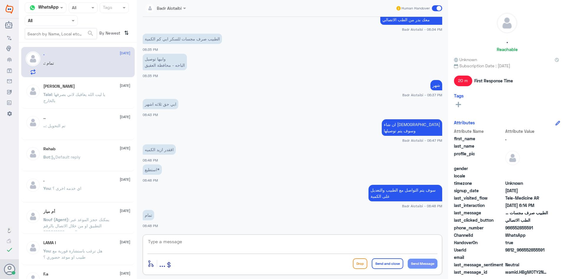
click at [233, 238] on textarea at bounding box center [293, 244] width 290 height 14
click at [436, 10] on span at bounding box center [437, 8] width 10 height 6
click at [0, 0] on input "checkbox" at bounding box center [0, 0] width 0 height 0
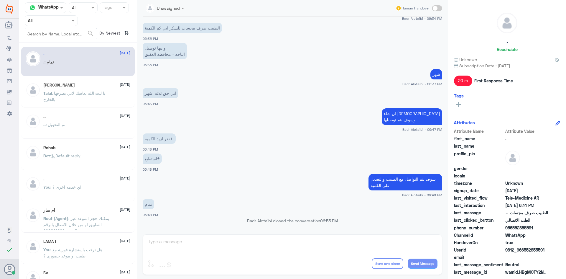
click at [551, 8] on div ". Reachable Unknown Subscription Date : [DATE] 20 m First Response Time Tags At…" at bounding box center [507, 140] width 118 height 281
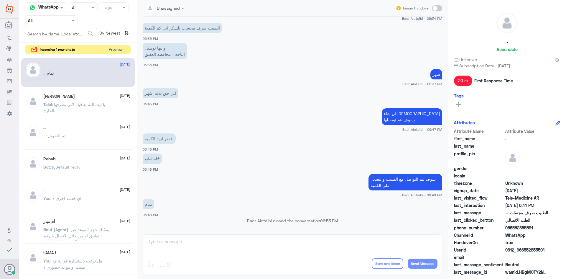
click at [110, 50] on button "Preview" at bounding box center [116, 49] width 18 height 9
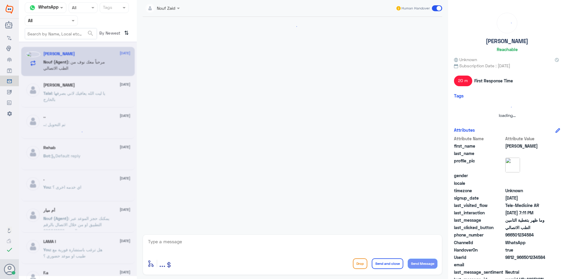
scroll to position [41, 0]
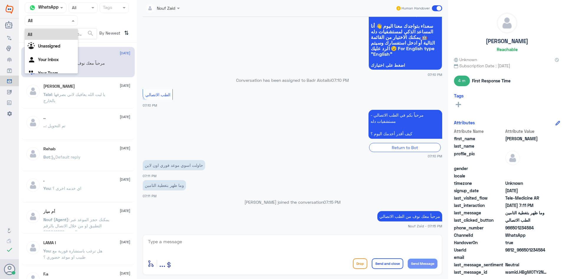
click at [68, 19] on div at bounding box center [51, 20] width 53 height 7
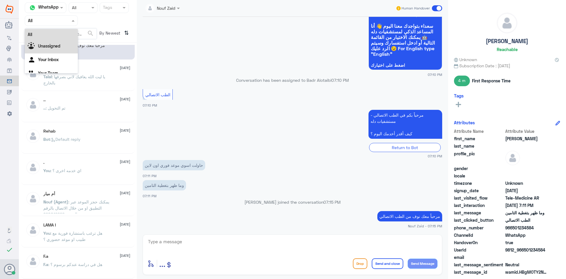
scroll to position [3, 0]
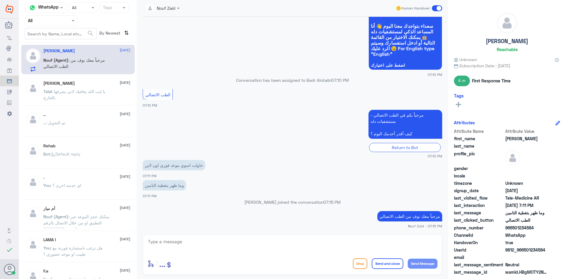
click at [104, 18] on div "Agent Filter All" at bounding box center [78, 20] width 106 height 11
click at [172, 10] on div at bounding box center [163, 7] width 40 height 7
click at [182, 47] on div "Nouf Zaid" at bounding box center [187, 51] width 77 height 10
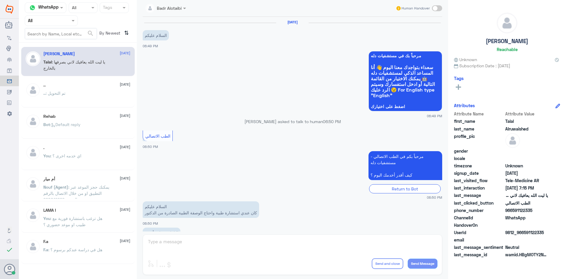
scroll to position [135, 0]
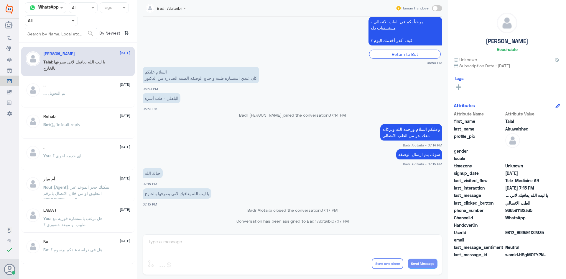
drag, startPoint x: 72, startPoint y: 22, endPoint x: 72, endPoint y: 26, distance: 4.4
click at [72, 22] on span at bounding box center [73, 20] width 7 height 6
click at [68, 45] on div "Unassigned" at bounding box center [51, 47] width 53 height 14
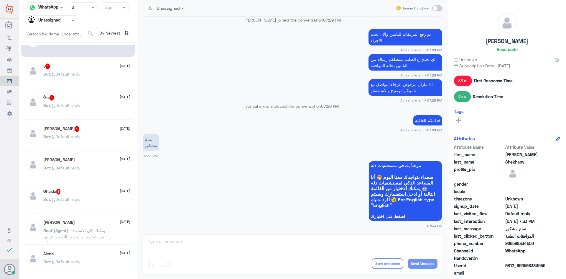
scroll to position [30, 0]
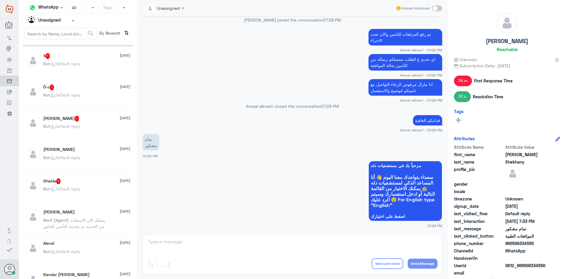
click at [73, 156] on span ": Default reply" at bounding box center [65, 157] width 30 height 5
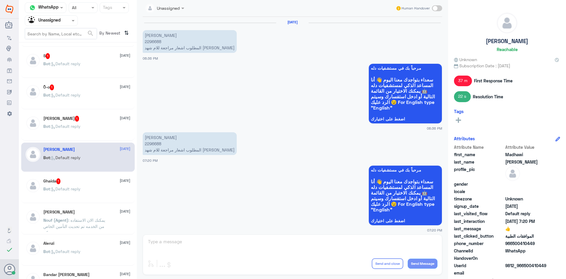
scroll to position [606, 0]
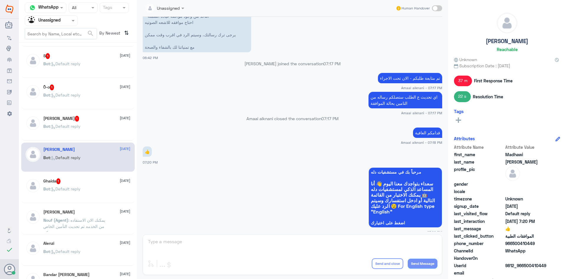
drag, startPoint x: 80, startPoint y: 197, endPoint x: 81, endPoint y: 201, distance: 4.8
click at [81, 201] on div "Ghaida 1 [DATE] Bot : Default reply" at bounding box center [78, 188] width 114 height 29
click at [75, 186] on span ": Default reply" at bounding box center [65, 188] width 30 height 5
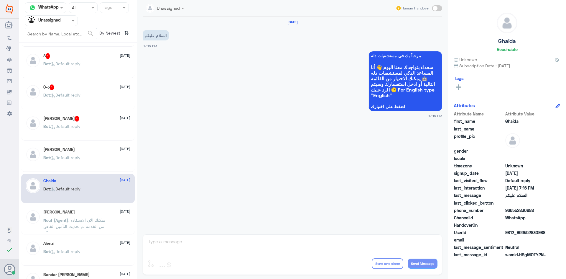
click at [72, 127] on span ": Default reply" at bounding box center [65, 126] width 30 height 5
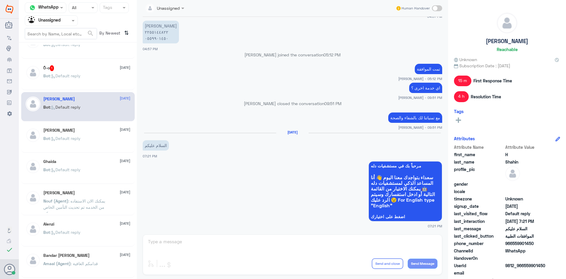
scroll to position [59, 0]
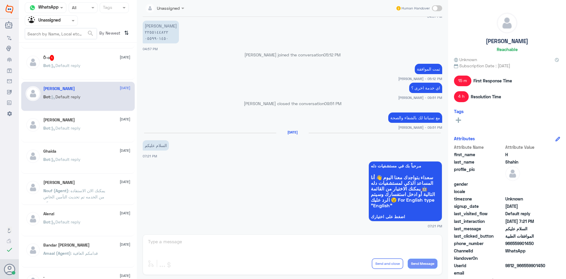
click at [73, 196] on span ": يمكنك الان الاستفاده من الخدمه تم تحديث التأمين الخاص بكم" at bounding box center [74, 196] width 62 height 17
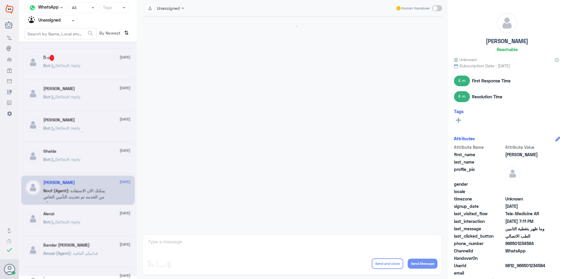
scroll to position [88, 0]
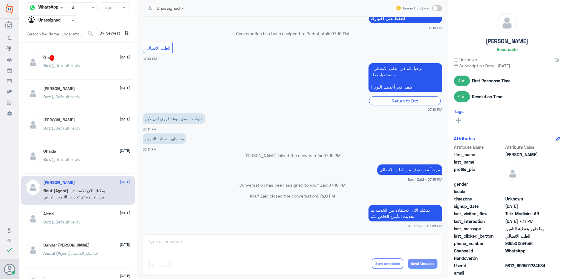
click at [85, 216] on div "Alenzi [DATE] Bot : Default reply" at bounding box center [86, 222] width 87 height 22
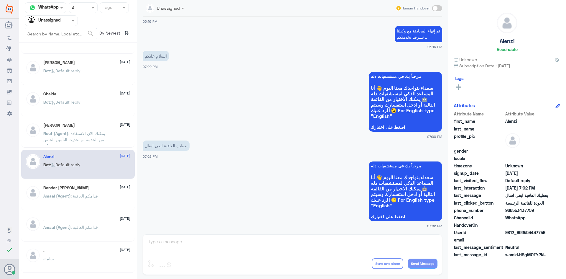
scroll to position [118, 0]
click at [88, 197] on p "Amaal (Agent) : قدامكم العافية" at bounding box center [70, 198] width 55 height 15
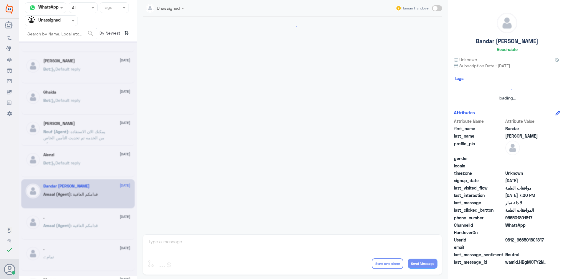
scroll to position [311, 0]
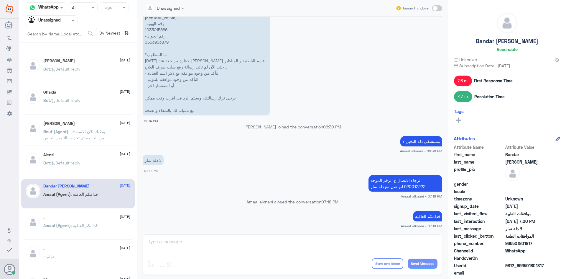
click at [95, 214] on div ". [DATE][PERSON_NAME] (Agent) : قدامكم العافية" at bounding box center [78, 224] width 114 height 29
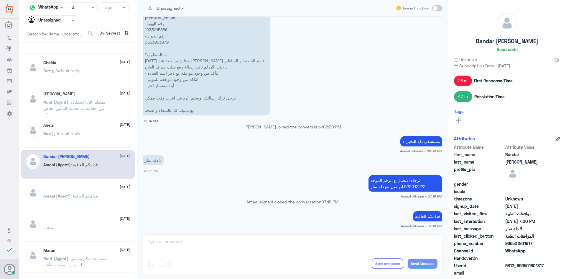
click at [95, 216] on div ". [DATE] . : تمام" at bounding box center [78, 226] width 114 height 29
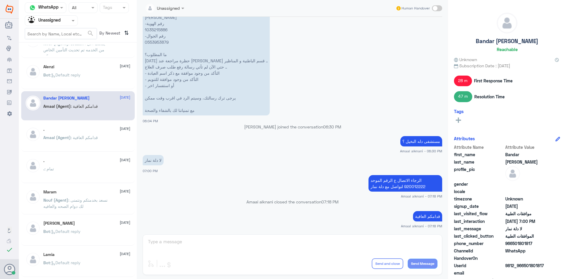
scroll to position [207, 0]
click at [95, 198] on span ": نسعد بخدمتكم ونتمنى لك دوام الصحه والعافيه" at bounding box center [75, 202] width 64 height 11
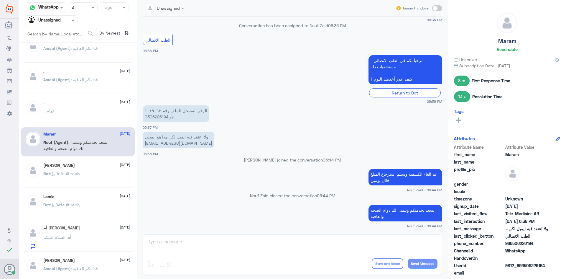
scroll to position [266, 0]
click at [96, 197] on div "Lamia [DATE]" at bounding box center [86, 194] width 87 height 5
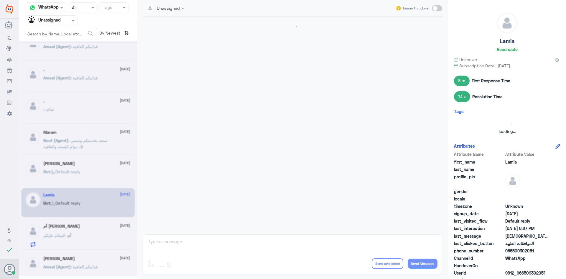
scroll to position [262, 0]
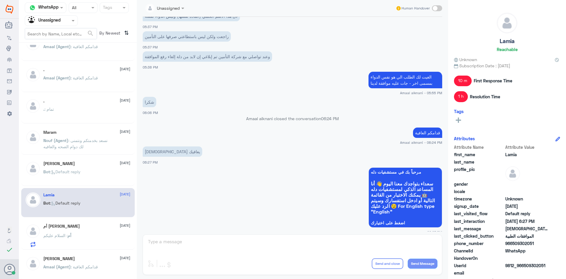
click at [94, 180] on div "Bot : Default reply" at bounding box center [86, 176] width 87 height 13
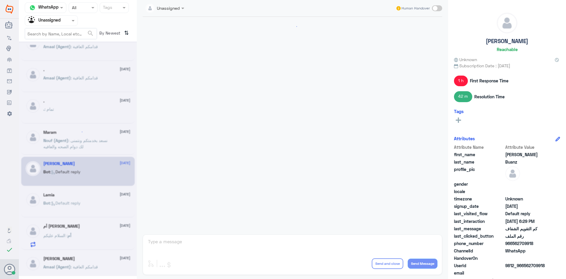
scroll to position [529, 0]
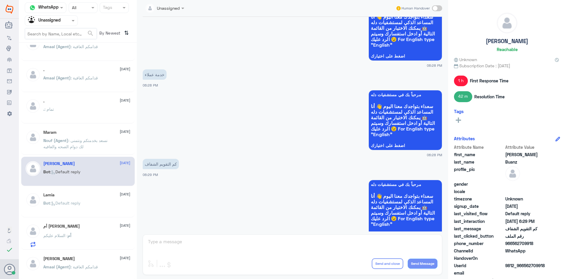
click at [87, 191] on div "Lamia [DATE] Bot : Default reply" at bounding box center [78, 202] width 114 height 29
click at [87, 198] on div "Lamia [DATE] Bot : Default reply" at bounding box center [86, 203] width 87 height 22
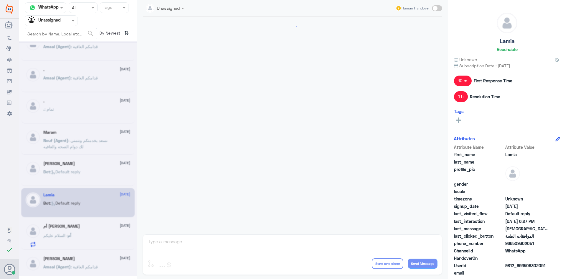
scroll to position [262, 0]
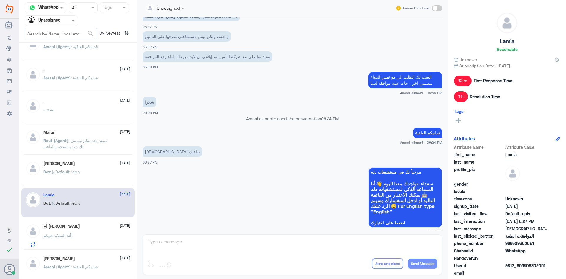
click at [87, 154] on div "Maram [DATE] Nouf (Agent) : نسعد بخدمتكم ونتمنى لك دوام الصحه والعافيه" at bounding box center [78, 139] width 114 height 29
click at [84, 151] on p "Nouf (Agent) : نسعد بخدمتكم ونتمنى لك دوام الصحه والعافيه" at bounding box center [76, 144] width 66 height 15
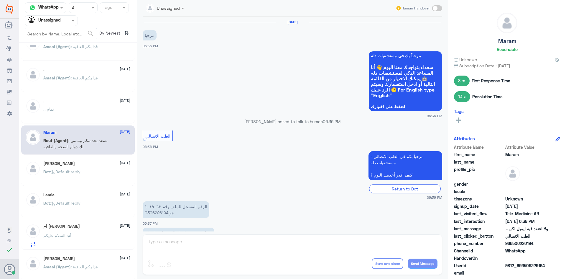
scroll to position [96, 0]
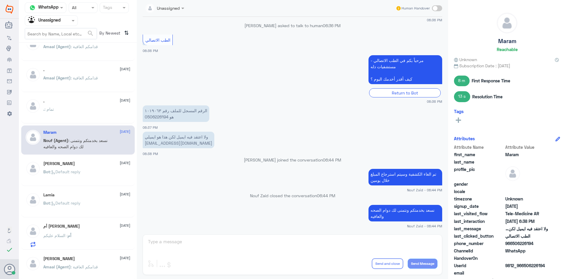
click at [80, 123] on div ". [DATE] . : تمام" at bounding box center [78, 108] width 114 height 29
click at [78, 114] on div ". : تمام" at bounding box center [86, 113] width 87 height 13
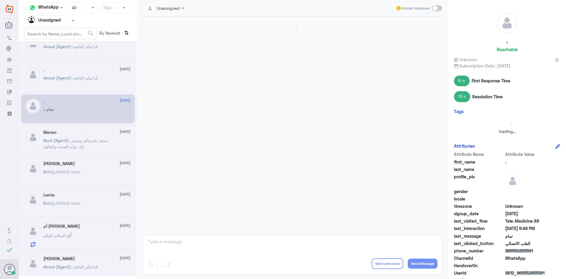
scroll to position [235, 0]
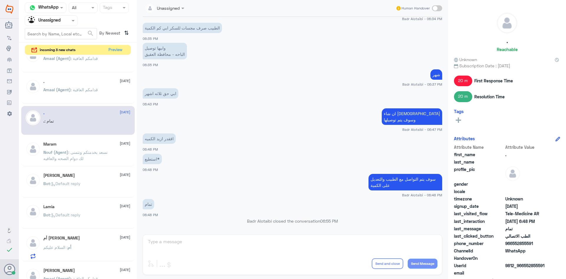
click at [63, 20] on div at bounding box center [51, 20] width 53 height 7
click at [55, 34] on div "All" at bounding box center [51, 34] width 53 height 11
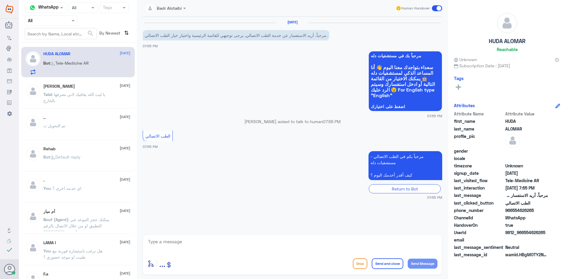
drag, startPoint x: 546, startPoint y: 232, endPoint x: 525, endPoint y: 232, distance: 21.2
click at [525, 232] on span "9812_966554626265" at bounding box center [527, 232] width 43 height 6
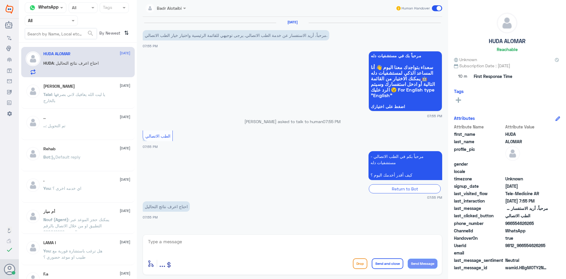
copy span "554626265"
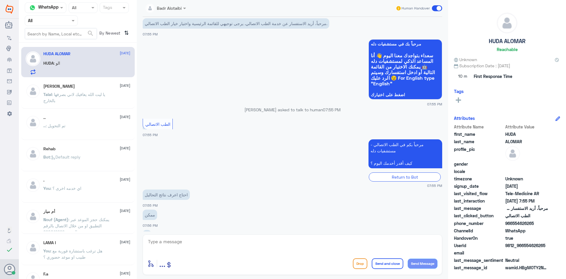
scroll to position [32, 0]
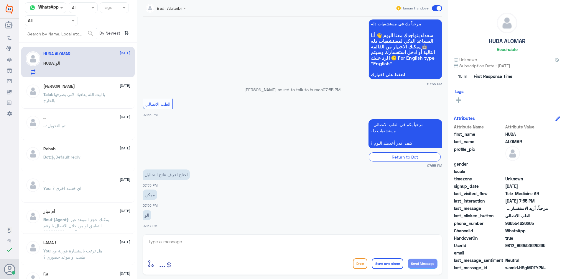
click at [230, 250] on textarea at bounding box center [293, 244] width 290 height 14
type textarea "هلا حياك معك بدر من الطب الاتصالي"
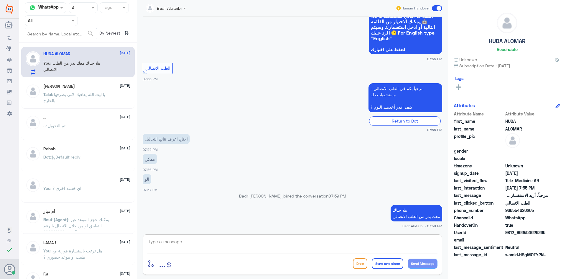
click at [260, 250] on textarea at bounding box center [293, 244] width 290 height 14
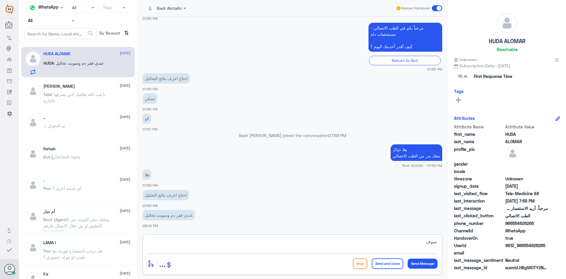
scroll to position [138, 0]
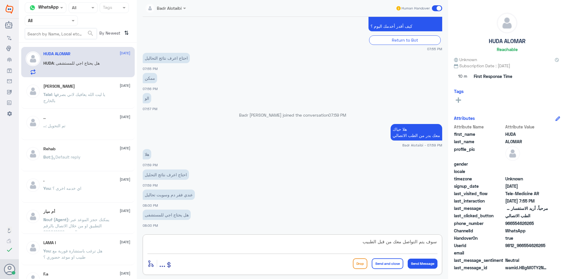
type textarea "سوف يتم التواصل معك من قبل الطبيب"
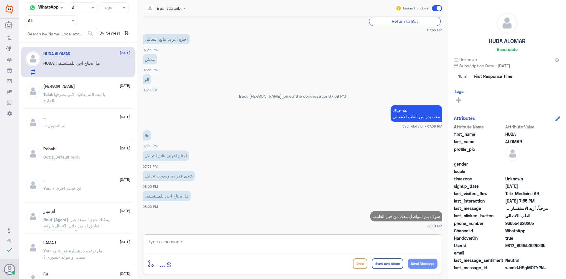
click at [343, 251] on textarea at bounding box center [293, 244] width 290 height 14
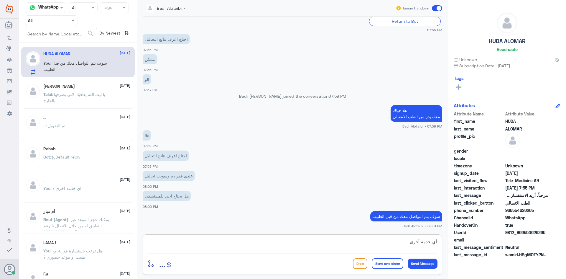
type textarea "أي خدمه أخرى"
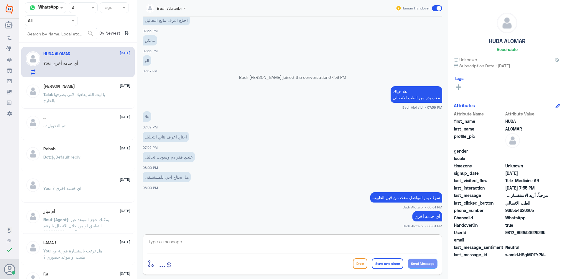
scroll to position [196, 0]
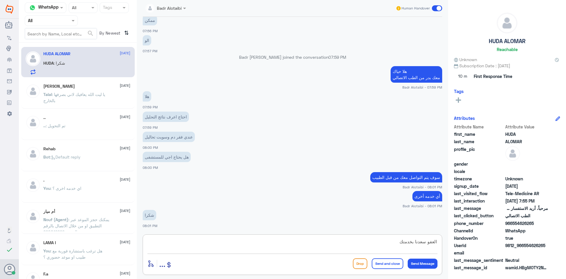
type textarea "العفو سعدنا بخدمتك"
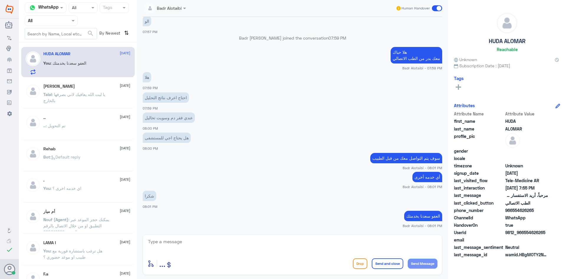
click at [438, 8] on span at bounding box center [437, 8] width 10 height 6
click at [0, 0] on input "checkbox" at bounding box center [0, 0] width 0 height 0
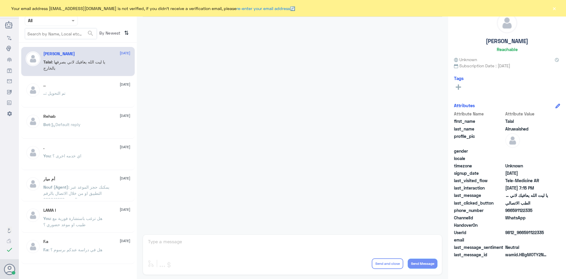
click at [549, 9] on div "Your email address [EMAIL_ADDRESS][DOMAIN_NAME] is not verified, if you didn't …" at bounding box center [283, 8] width 566 height 17
click at [552, 8] on div "Your email address [EMAIL_ADDRESS][DOMAIN_NAME] is not verified, if you didn't …" at bounding box center [283, 8] width 566 height 17
click at [559, 8] on div "Your email address [EMAIL_ADDRESS][DOMAIN_NAME] is not verified, if you didn't …" at bounding box center [283, 8] width 566 height 17
click at [556, 8] on button "×" at bounding box center [555, 8] width 6 height 6
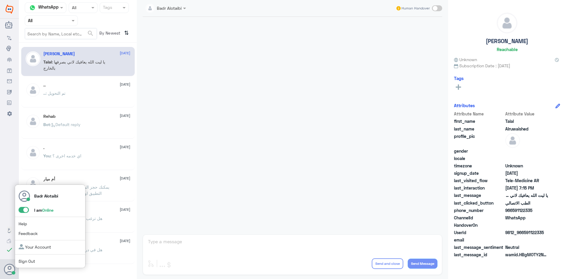
click at [27, 212] on span at bounding box center [24, 210] width 10 height 6
click at [0, 0] on input "checkbox" at bounding box center [0, 0] width 0 height 0
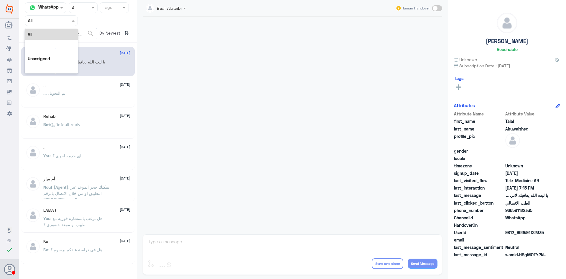
click at [62, 22] on div at bounding box center [51, 20] width 53 height 7
click at [53, 49] on div "Unassigned" at bounding box center [51, 47] width 53 height 14
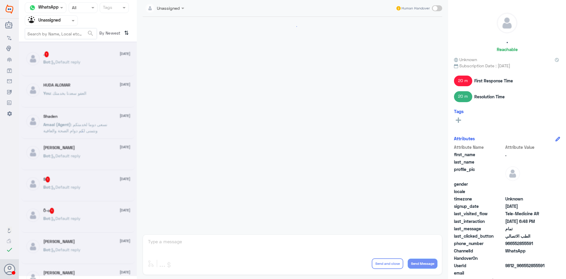
scroll to position [235, 0]
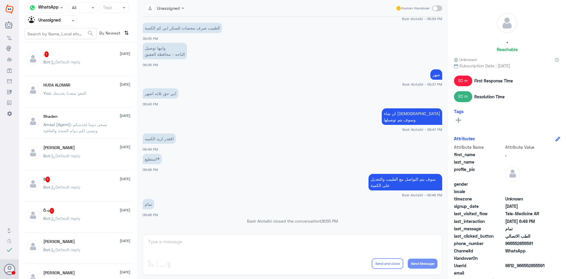
click at [96, 85] on div "HUDA ALOMAR [DATE]" at bounding box center [86, 85] width 87 height 5
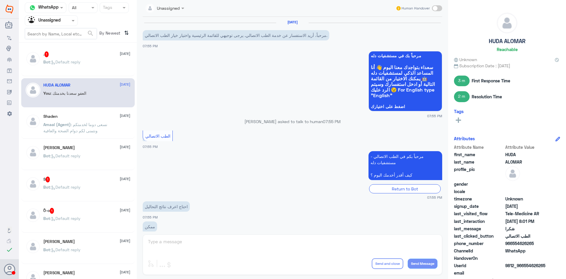
scroll to position [236, 0]
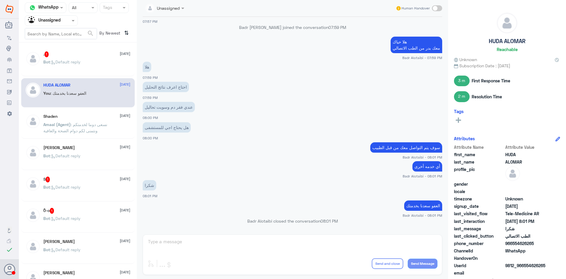
click at [83, 117] on div "Shaden [DATE]" at bounding box center [86, 116] width 87 height 5
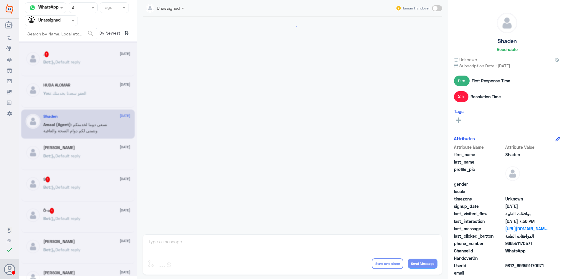
scroll to position [410, 0]
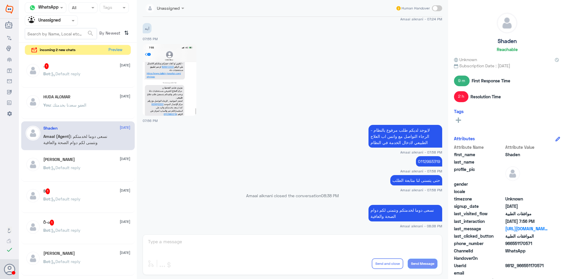
click at [106, 68] on div ". 1 [DATE]" at bounding box center [86, 66] width 87 height 6
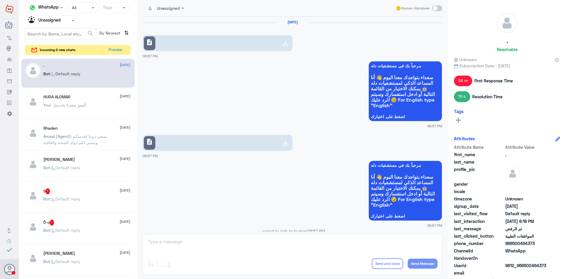
scroll to position [397, 0]
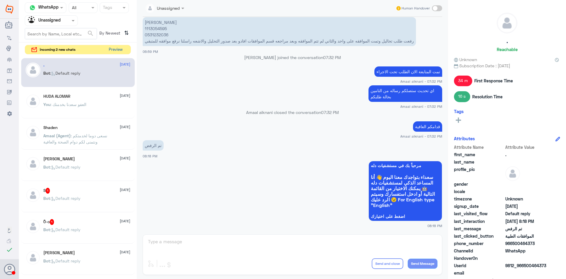
click at [121, 52] on button "Preview" at bounding box center [116, 49] width 18 height 9
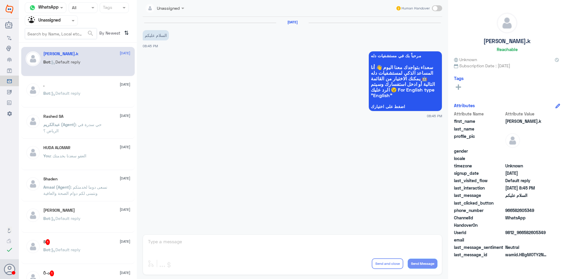
drag, startPoint x: 550, startPoint y: 231, endPoint x: 525, endPoint y: 233, distance: 24.3
click at [525, 233] on div "UserId 9812_966582605349" at bounding box center [507, 232] width 106 height 7
copy span "582605349"
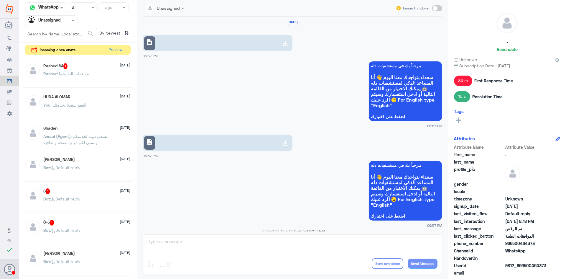
scroll to position [397, 0]
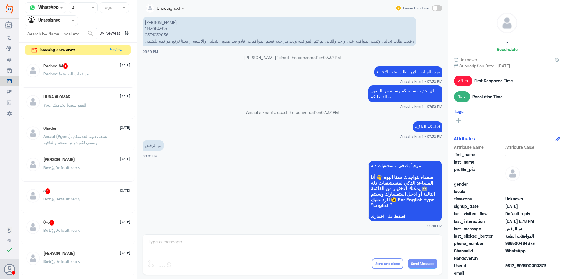
click at [102, 77] on div "Rashed : موافقات الطبية" at bounding box center [86, 78] width 87 height 13
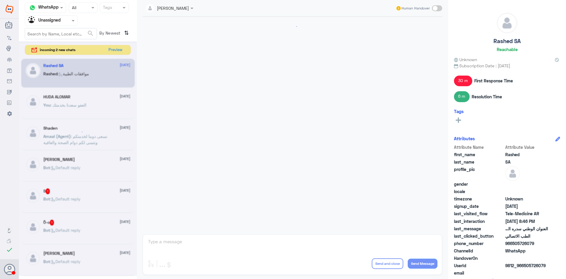
scroll to position [129, 0]
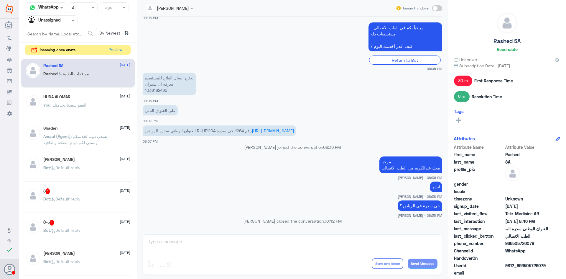
click at [71, 22] on span at bounding box center [73, 20] width 7 height 6
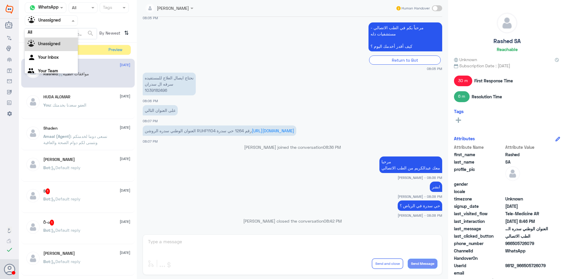
scroll to position [0, 0]
click at [60, 35] on div "All" at bounding box center [51, 34] width 53 height 11
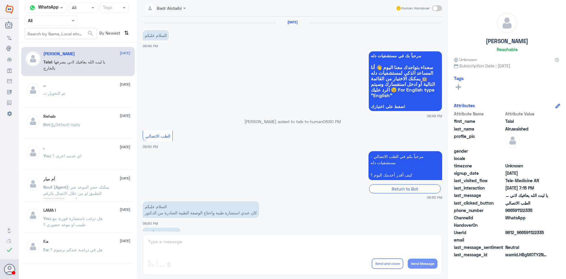
scroll to position [135, 0]
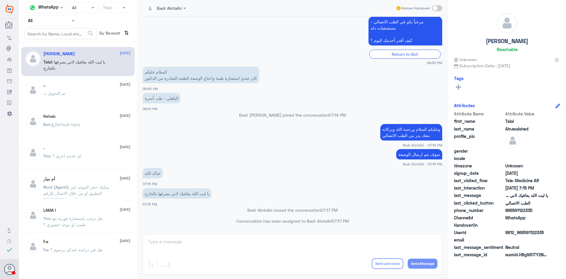
click at [65, 21] on div at bounding box center [51, 20] width 53 height 7
click at [64, 47] on div "Unassigned" at bounding box center [51, 47] width 53 height 14
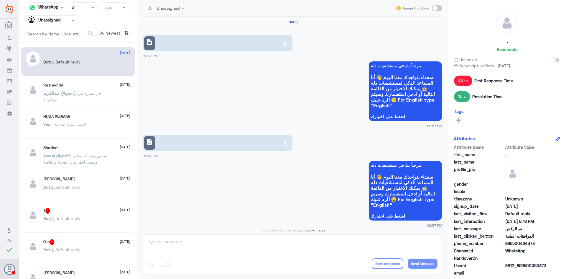
scroll to position [397, 0]
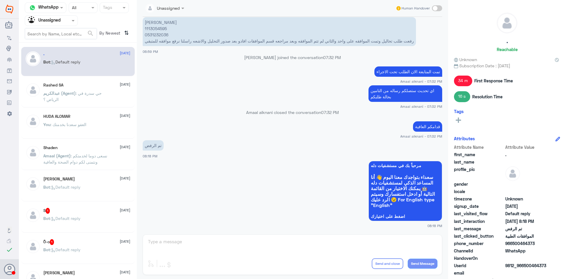
click at [68, 97] on p "عبدالكريم (Agent) : حي سدرة في الرياض ؟" at bounding box center [76, 97] width 66 height 15
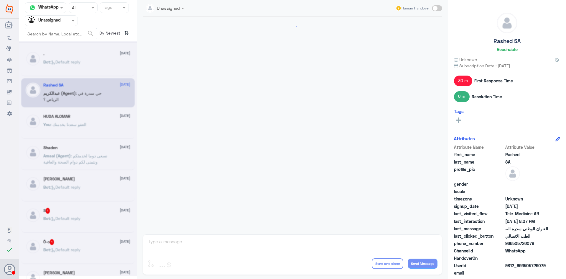
scroll to position [129, 0]
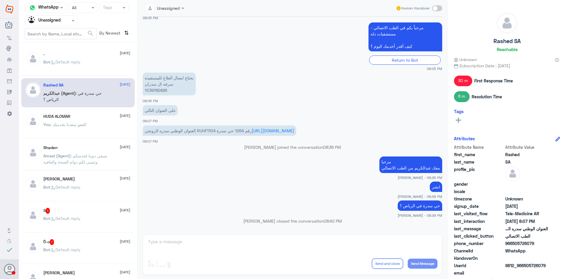
click at [89, 124] on div "You : العفو سعدنا بخدمتك" at bounding box center [86, 129] width 87 height 13
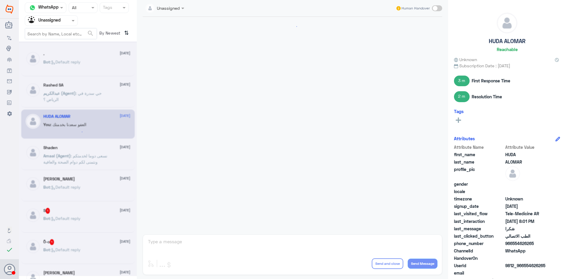
scroll to position [236, 0]
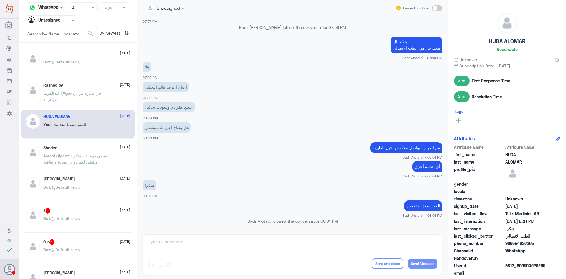
click at [84, 101] on p "عبدالكريم (Agent) : حي سدرة في الرياض ؟" at bounding box center [76, 97] width 66 height 15
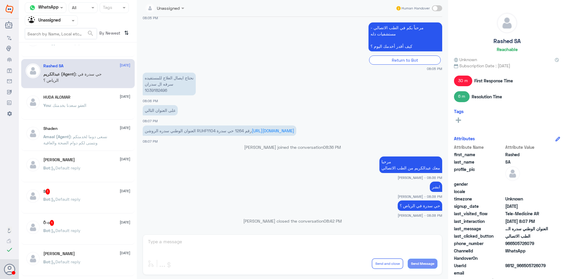
scroll to position [30, 0]
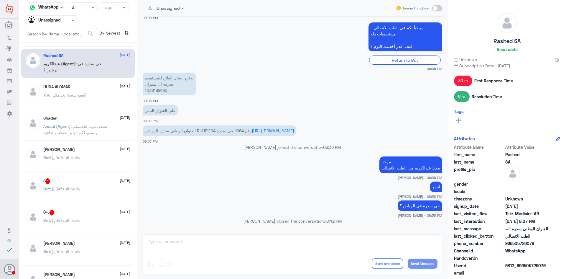
click at [86, 126] on span ": نسعى دوما لخدمتكم ونتمنى لكم دوام الصحة والعافية" at bounding box center [75, 129] width 64 height 11
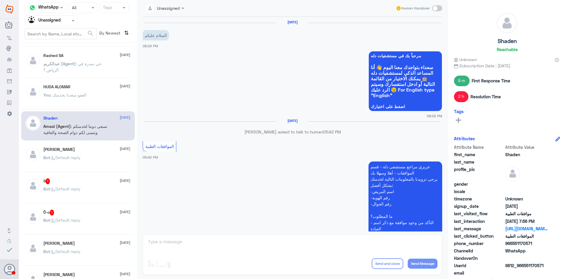
scroll to position [410, 0]
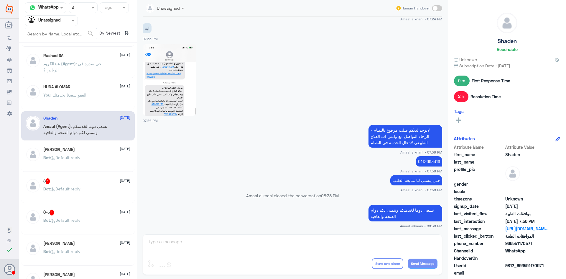
click at [93, 152] on div "Lana Shekhany 19 August Bot : Default reply" at bounding box center [86, 158] width 87 height 22
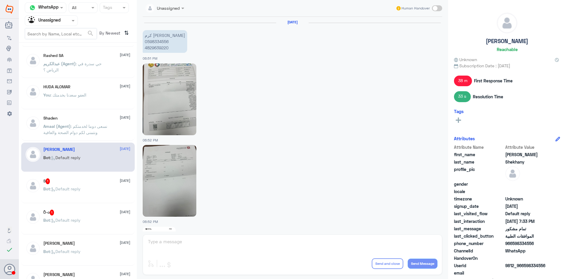
scroll to position [886, 0]
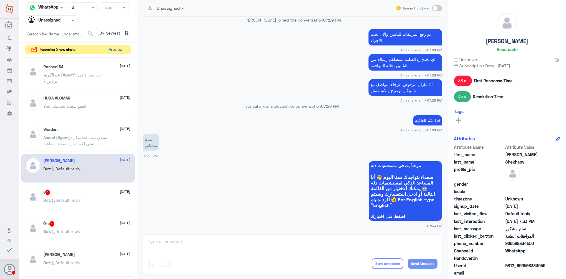
click at [115, 50] on button "Preview" at bounding box center [116, 49] width 18 height 9
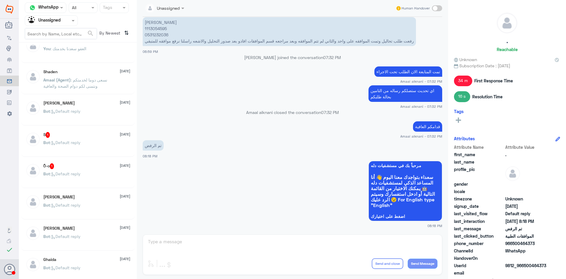
scroll to position [89, 0]
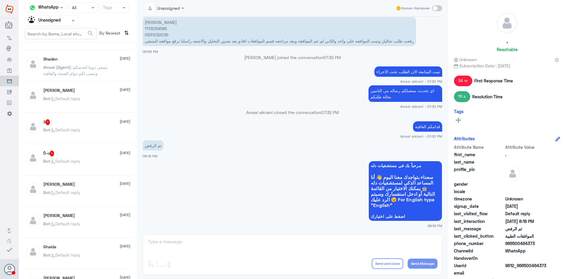
click at [66, 128] on span ": Default reply" at bounding box center [65, 129] width 30 height 5
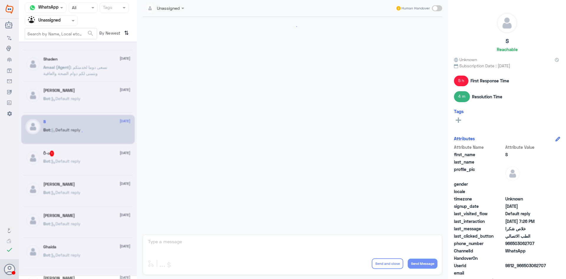
scroll to position [380, 0]
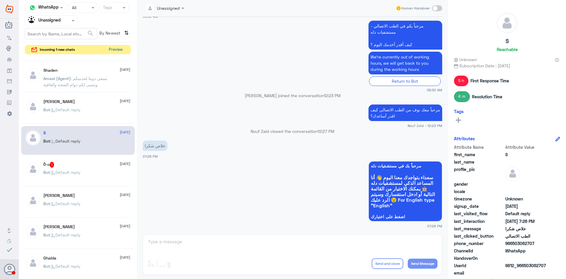
click at [115, 50] on button "Preview" at bounding box center [116, 49] width 18 height 9
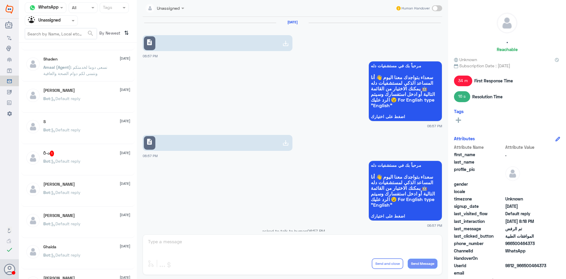
scroll to position [397, 0]
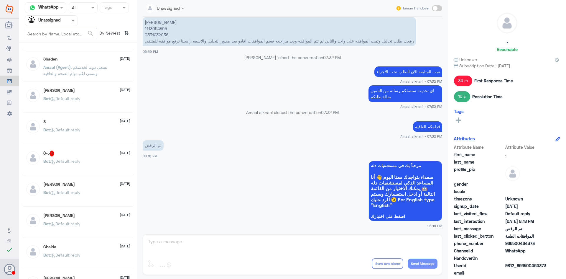
click at [63, 19] on div at bounding box center [51, 20] width 53 height 7
click at [55, 35] on div "All" at bounding box center [51, 34] width 53 height 11
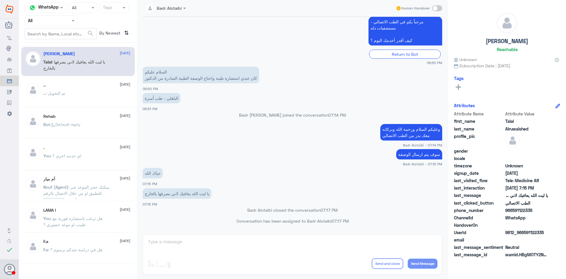
click at [60, 24] on div "Agent Filter All" at bounding box center [51, 20] width 53 height 11
click at [60, 47] on b "Unassigned" at bounding box center [49, 45] width 22 height 5
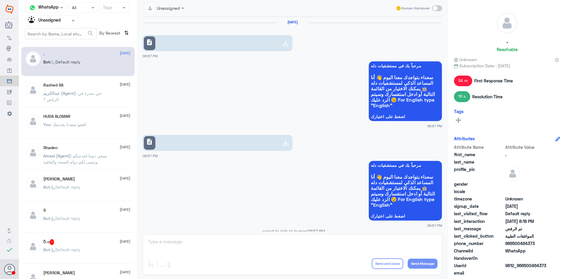
scroll to position [397, 0]
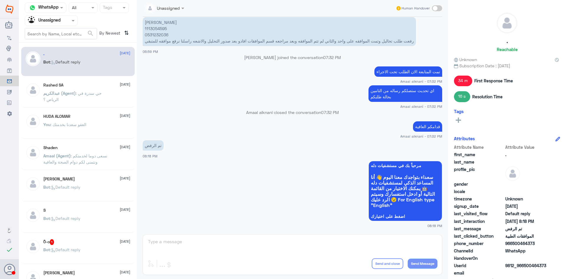
click at [112, 89] on div "Rashed SA 19 August عبدالكريم (Agent) : حي سدرة في الرياض ؟" at bounding box center [86, 94] width 87 height 22
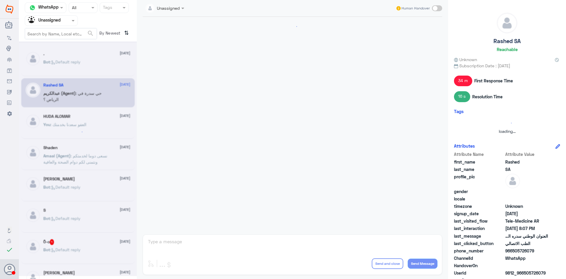
scroll to position [129, 0]
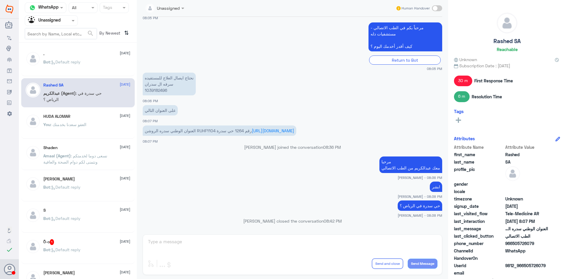
click at [96, 124] on div "You : العفو سعدنا بخدمتك" at bounding box center [86, 129] width 87 height 13
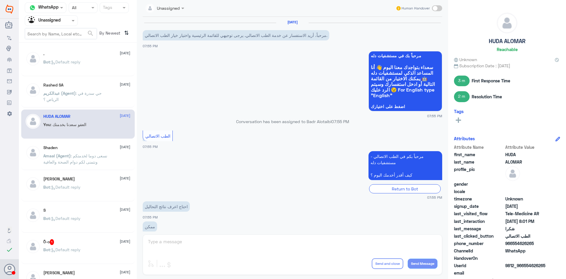
scroll to position [236, 0]
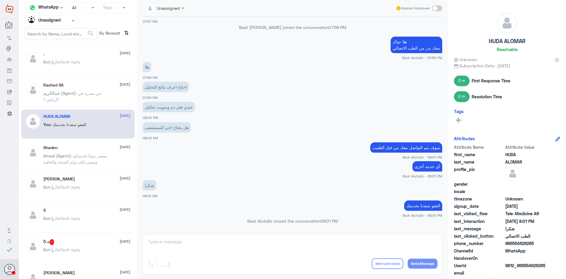
click at [91, 151] on div "Shaden 19 August Amaal (Agent) : نسعى دوما لخدمتكم ونتمنى لكم دوام الصحة والعاف…" at bounding box center [86, 156] width 87 height 22
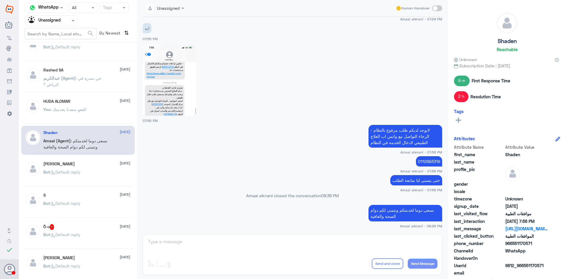
scroll to position [30, 0]
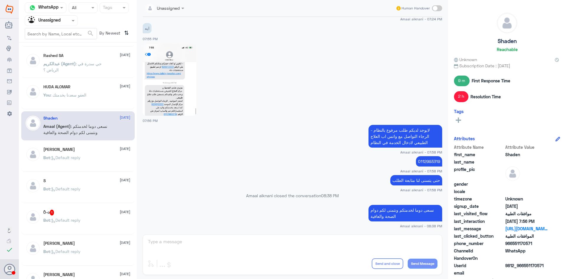
click at [81, 162] on p "Bot : Default reply" at bounding box center [61, 161] width 37 height 15
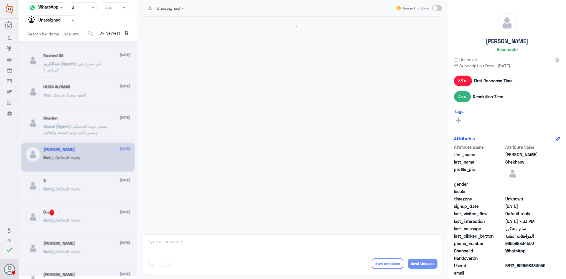
scroll to position [886, 0]
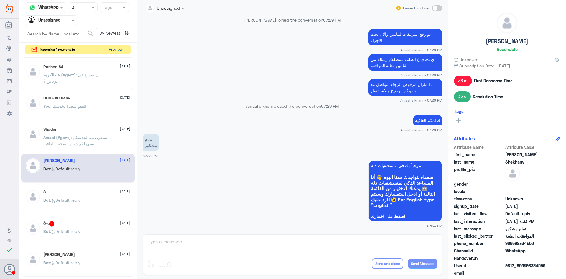
click at [119, 49] on button "Preview" at bounding box center [116, 49] width 18 height 9
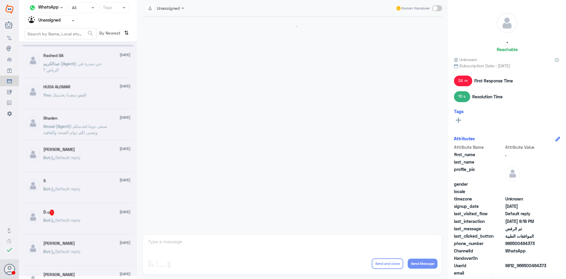
scroll to position [397, 0]
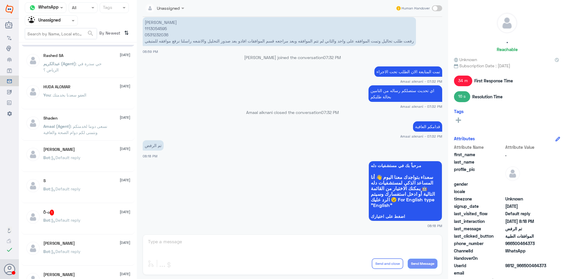
click at [84, 209] on div "ً0-o 1 19 August Bot : Default reply" at bounding box center [78, 219] width 114 height 29
click at [84, 210] on div "ً0-o 1 19 August" at bounding box center [86, 212] width 87 height 6
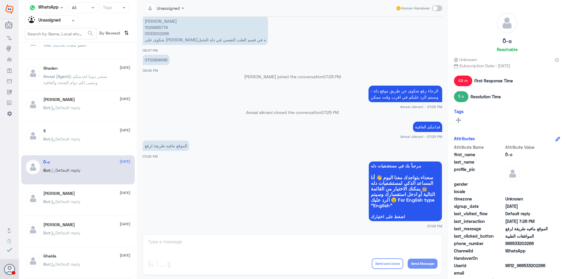
scroll to position [89, 0]
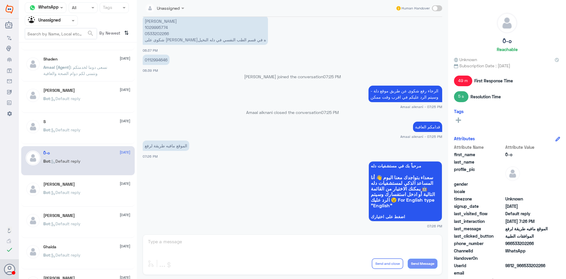
click at [75, 184] on div "H Shahin 19 August" at bounding box center [86, 184] width 87 height 5
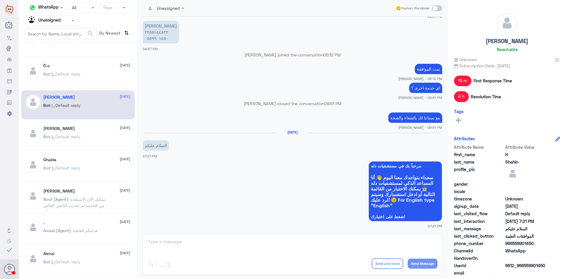
scroll to position [177, 0]
click at [78, 133] on span ": Default reply" at bounding box center [65, 134] width 30 height 5
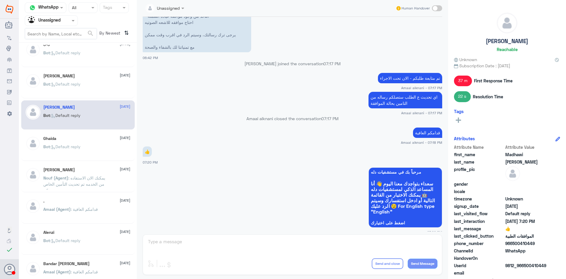
scroll to position [207, 0]
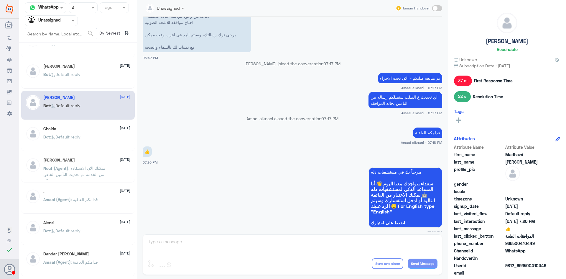
click at [74, 145] on p "Bot : Default reply" at bounding box center [61, 141] width 37 height 15
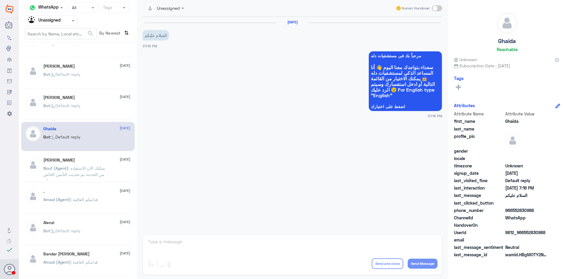
click at [62, 168] on span "Nouf (Agent)" at bounding box center [55, 168] width 25 height 5
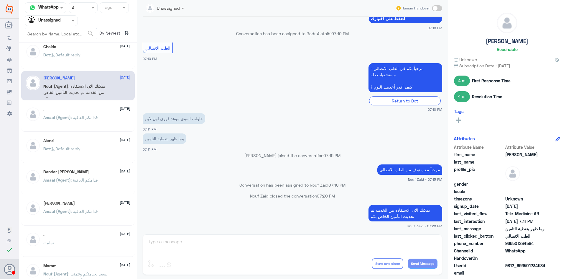
scroll to position [295, 0]
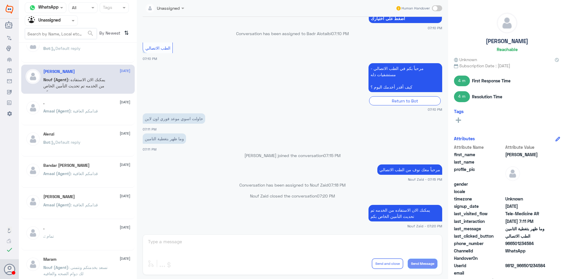
click at [79, 114] on p "Amaal (Agent) : قدامكم العافية" at bounding box center [70, 115] width 55 height 15
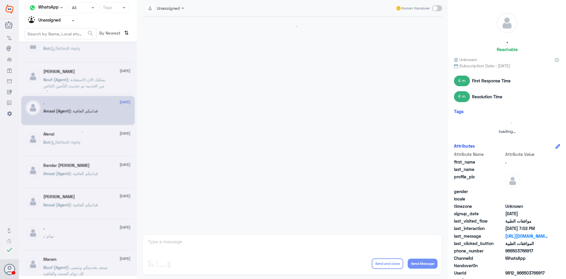
scroll to position [433, 0]
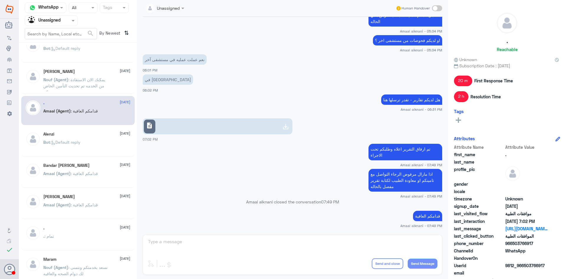
click at [164, 126] on link "description" at bounding box center [218, 126] width 150 height 16
click at [108, 141] on div "Bot : Default reply" at bounding box center [86, 146] width 87 height 13
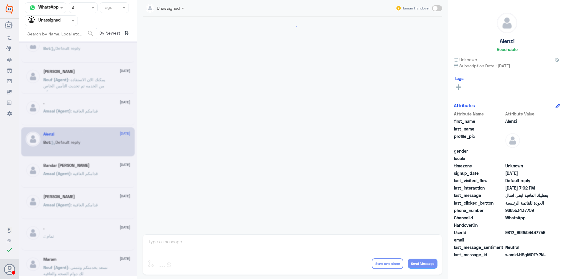
scroll to position [330, 0]
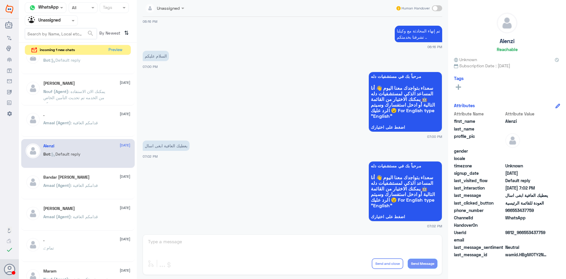
click at [71, 21] on span at bounding box center [73, 20] width 7 height 6
click at [59, 33] on div "All" at bounding box center [51, 34] width 53 height 11
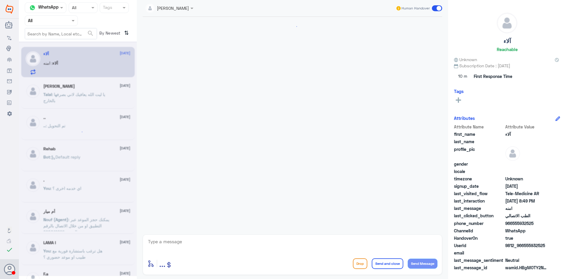
scroll to position [432, 0]
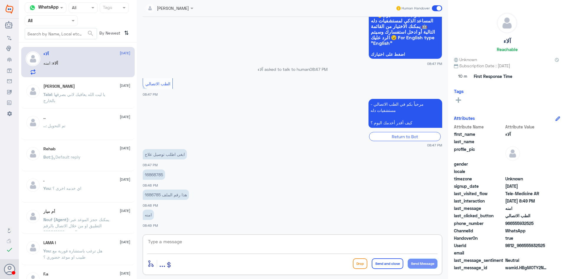
click at [228, 245] on textarea at bounding box center [293, 244] width 290 height 14
click at [150, 196] on p "هذا رقم الملف 1686785" at bounding box center [166, 194] width 46 height 10
copy p "1686785"
click at [287, 242] on textarea at bounding box center [293, 244] width 290 height 14
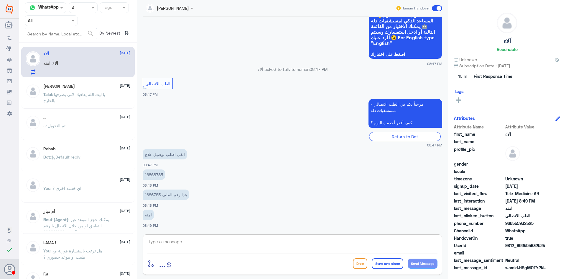
click at [287, 247] on textarea at bounding box center [293, 244] width 290 height 14
click at [322, 247] on textarea at bounding box center [293, 244] width 290 height 14
type textarea "هلا حياك مع"
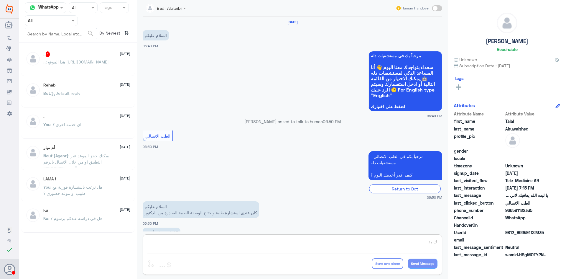
scroll to position [135, 0]
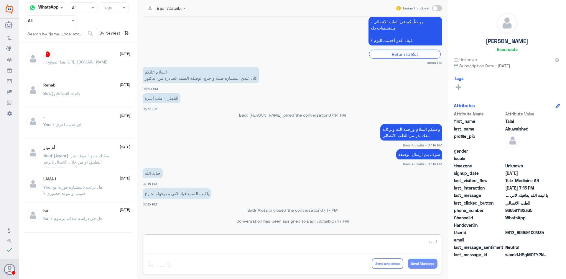
type textarea "ك بد"
click at [74, 24] on div "Agent Filter All" at bounding box center [51, 20] width 53 height 11
click at [56, 37] on div "All" at bounding box center [51, 34] width 53 height 11
click at [40, 62] on div "Broadcast" at bounding box center [31, 59] width 23 height 8
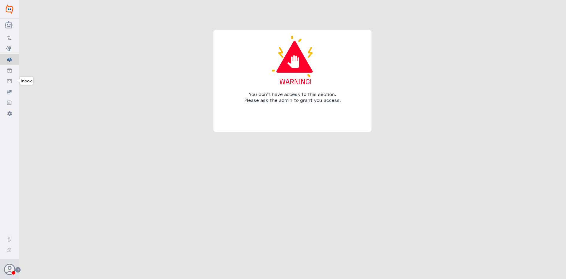
click at [12, 79] on link "Inbox" at bounding box center [9, 81] width 19 height 11
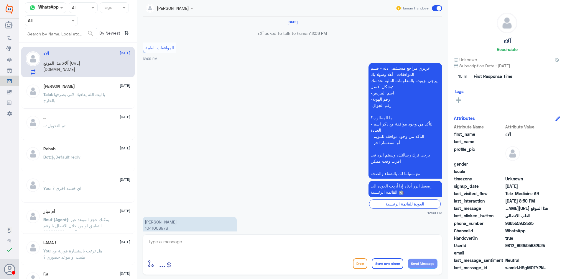
scroll to position [384, 0]
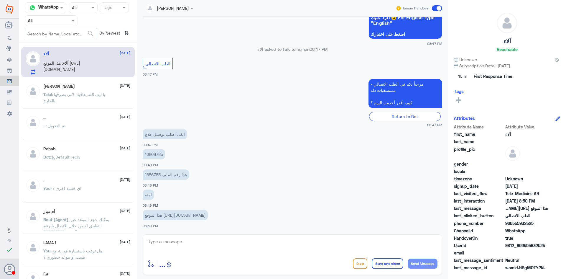
click at [284, 249] on textarea at bounding box center [293, 244] width 290 height 14
type textarea "هلا حياك معك بدر من الطب الاتصالي"
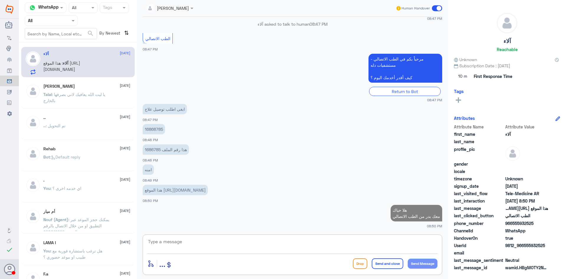
scroll to position [408, 0]
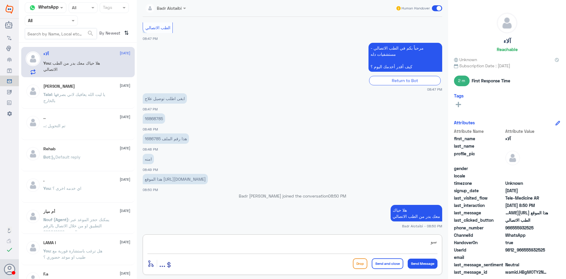
type textarea "س"
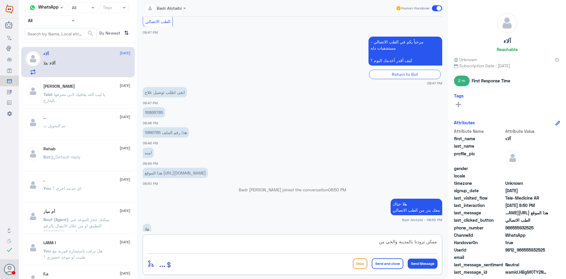
scroll to position [428, 0]
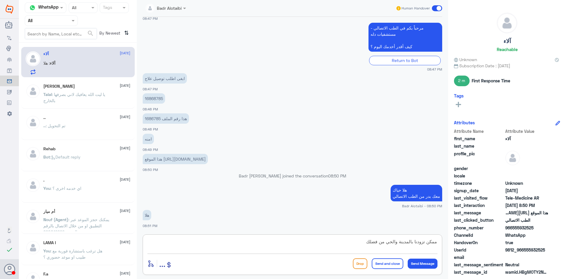
type textarea "ممكن تزودنا بالمدينة والحي من فضلك"
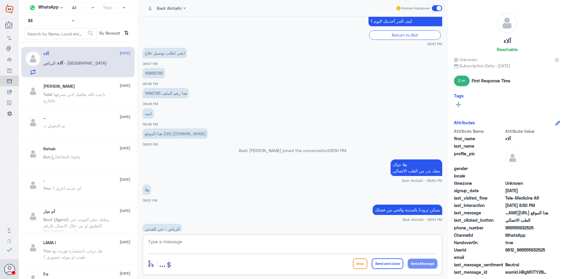
scroll to position [467, 0]
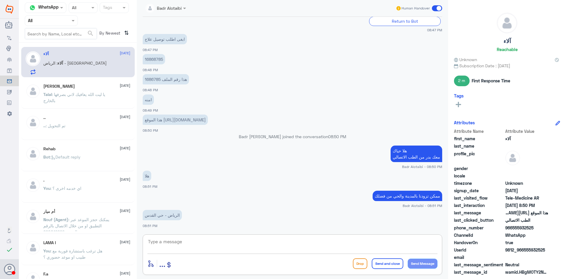
click at [284, 249] on textarea at bounding box center [293, 244] width 290 height 14
type textarea "سوف يتم التوصيل خلال يومين ان شاء الله"
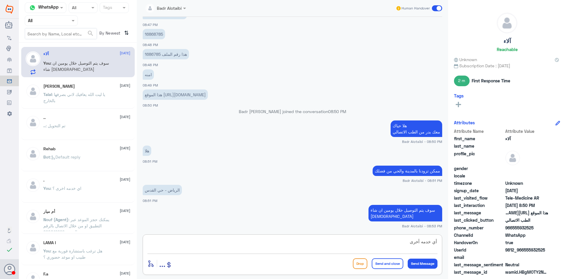
type textarea "أي خدمه أخرى"
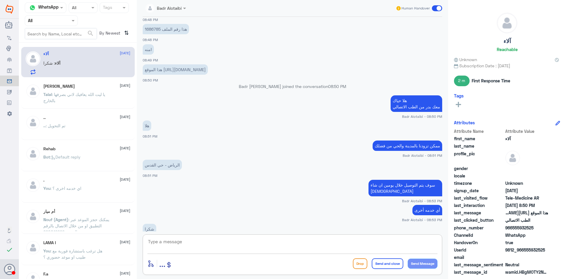
scroll to position [531, 0]
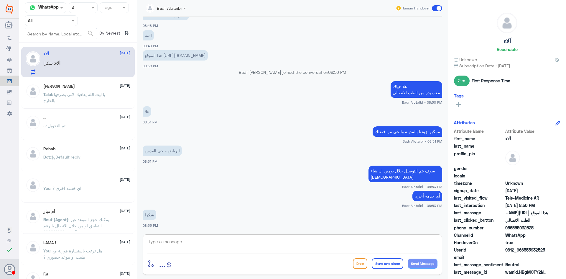
click at [305, 246] on textarea at bounding box center [293, 244] width 290 height 14
type textarea "العفو سعدنا بخدمتك تمانينا لك دوام الصحة والعافية"
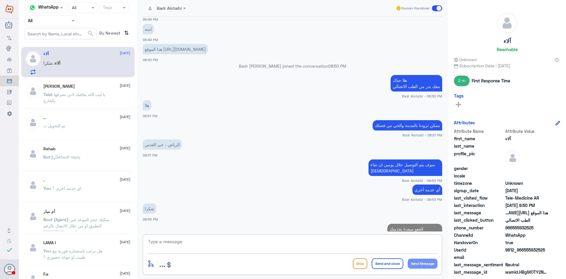
scroll to position [556, 0]
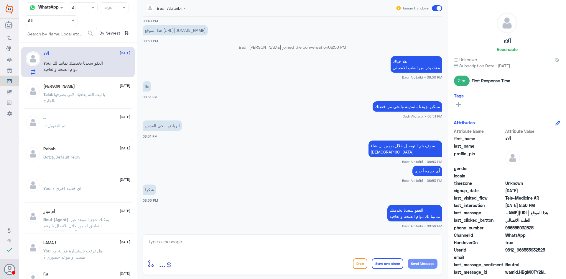
click at [437, 9] on span at bounding box center [437, 8] width 10 height 6
click at [0, 0] on input "checkbox" at bounding box center [0, 0] width 0 height 0
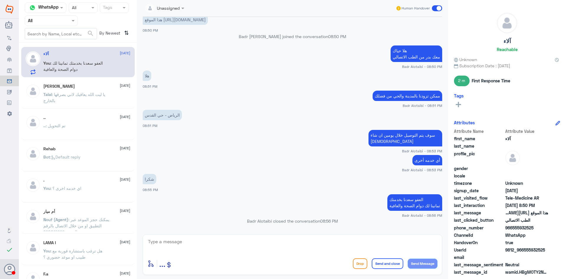
click at [438, 8] on span at bounding box center [437, 8] width 10 height 6
click at [0, 0] on input "checkbox" at bounding box center [0, 0] width 0 height 0
click at [438, 8] on span at bounding box center [437, 8] width 10 height 6
click at [0, 0] on input "checkbox" at bounding box center [0, 0] width 0 height 0
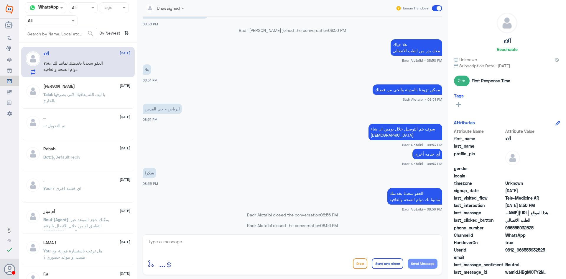
scroll to position [578, 0]
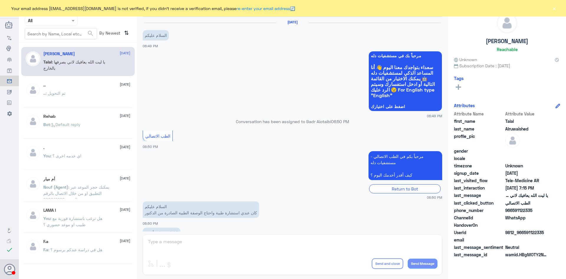
scroll to position [135, 0]
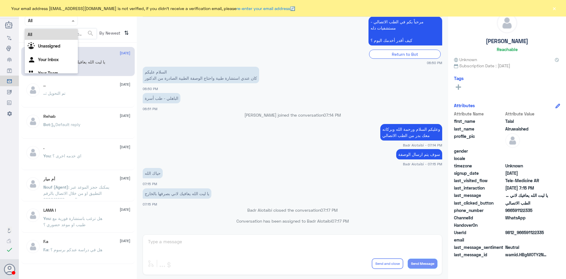
click at [61, 24] on div "Agent Filter All" at bounding box center [51, 20] width 53 height 11
click at [60, 43] on div "Unassigned" at bounding box center [51, 47] width 53 height 14
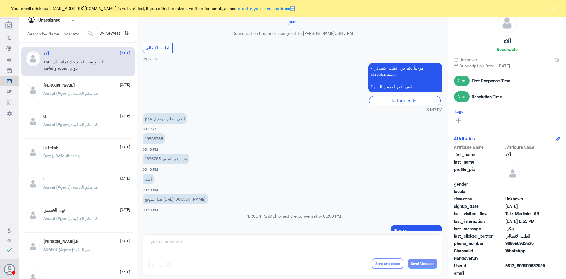
scroll to position [190, 0]
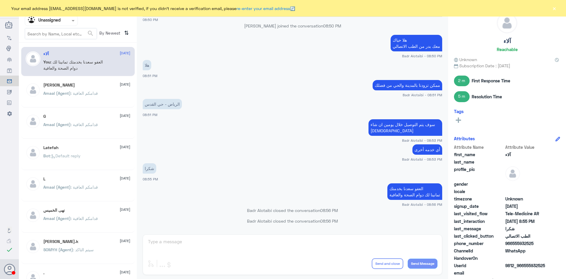
click at [62, 24] on div "Agent Filter Unassigned" at bounding box center [47, 20] width 45 height 9
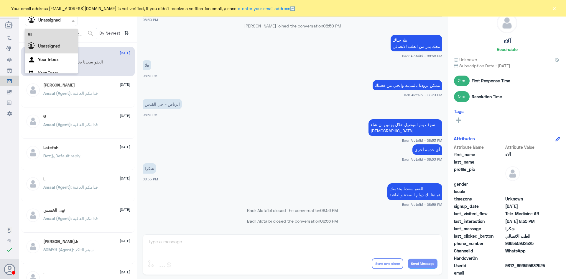
click at [59, 37] on div "All" at bounding box center [51, 34] width 53 height 11
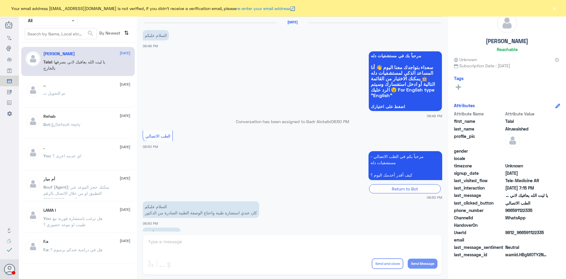
scroll to position [135, 0]
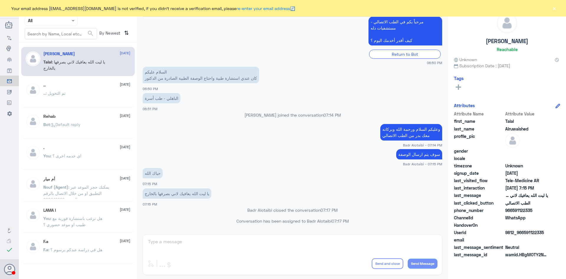
click at [554, 9] on button "×" at bounding box center [555, 8] width 6 height 6
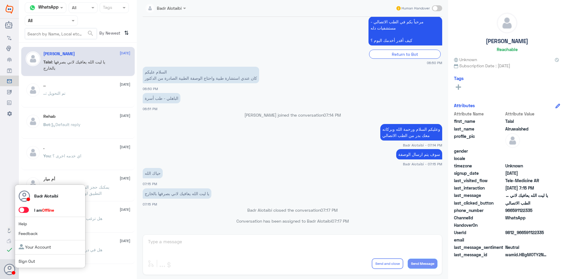
click at [27, 207] on span at bounding box center [24, 210] width 10 height 6
click at [0, 0] on input "checkbox" at bounding box center [0, 0] width 0 height 0
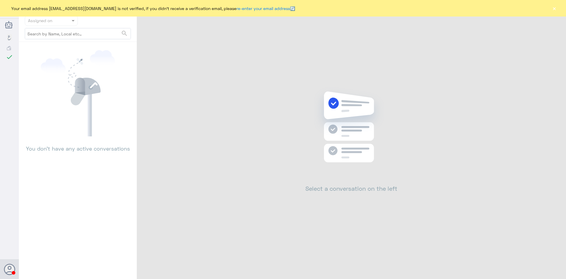
click at [555, 10] on button "×" at bounding box center [555, 8] width 6 height 6
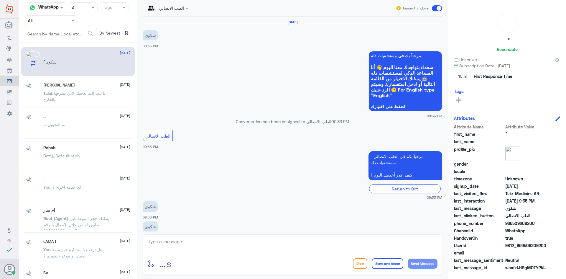
scroll to position [72, 0]
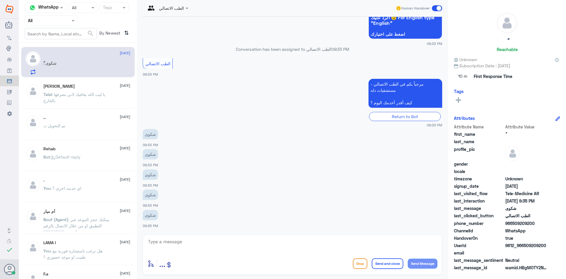
drag, startPoint x: 548, startPoint y: 245, endPoint x: 525, endPoint y: 247, distance: 22.2
click at [525, 247] on span "9812_966509209200" at bounding box center [527, 245] width 43 height 6
copy span "509209200"
click at [243, 243] on textarea at bounding box center [293, 244] width 290 height 14
type textarea "ه"
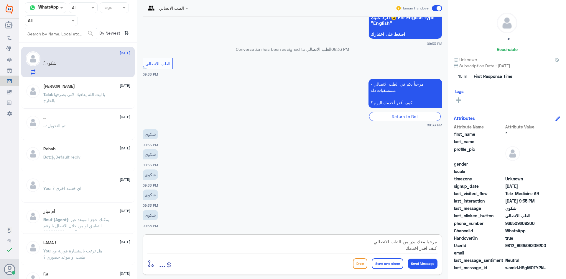
type textarea "مرحبا معك بدر من الطب الاتصالي كيف اقدر اخدمك"
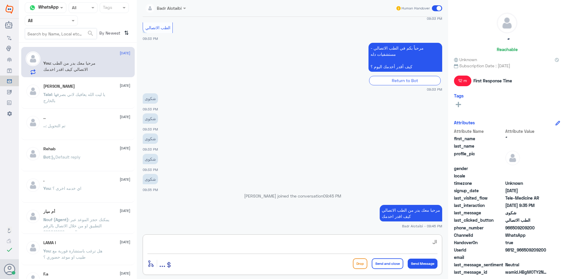
type textarea "ا"
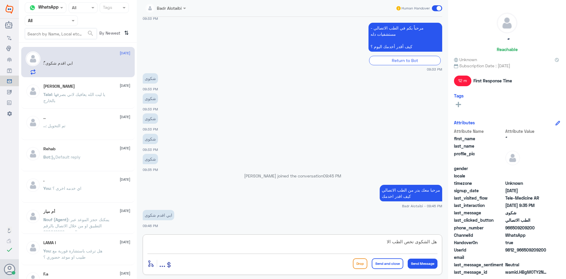
scroll to position [138, 0]
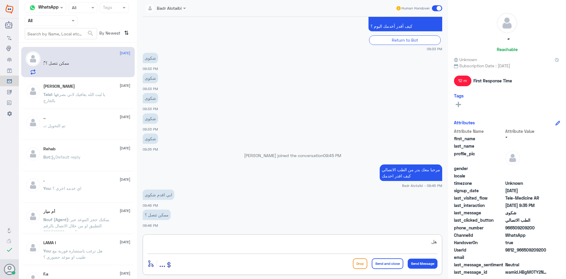
type textarea "ه"
click at [437, 9] on span at bounding box center [437, 8] width 10 height 6
click at [0, 0] on input "checkbox" at bounding box center [0, 0] width 0 height 0
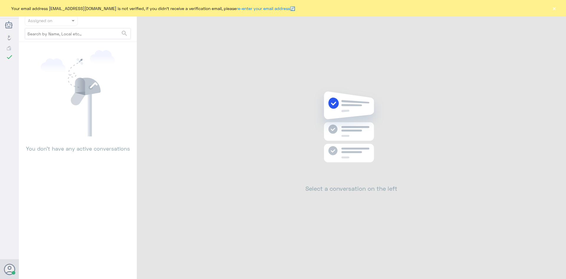
click at [556, 9] on button "×" at bounding box center [555, 8] width 6 height 6
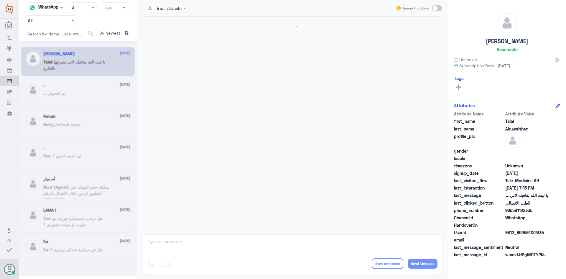
scroll to position [135, 0]
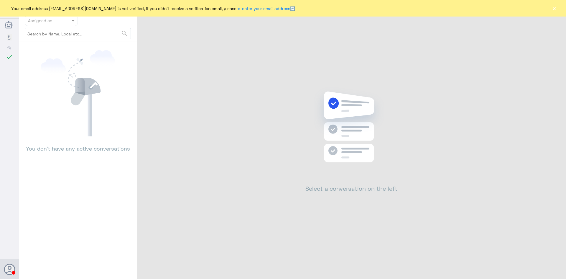
click at [557, 7] on button "×" at bounding box center [555, 8] width 6 height 6
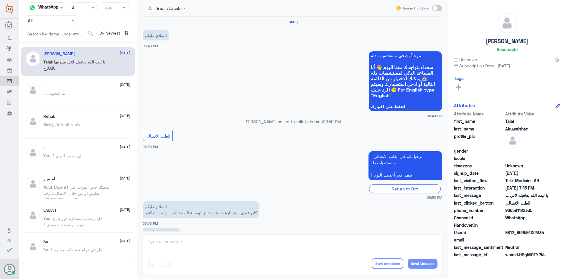
scroll to position [135, 0]
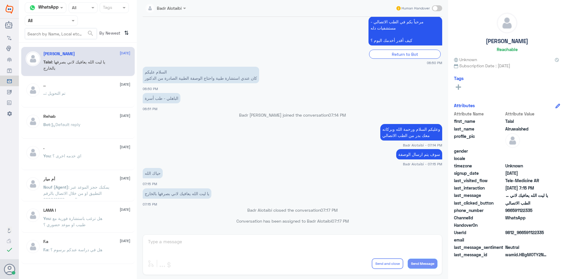
click at [178, 9] on div at bounding box center [166, 7] width 46 height 7
click at [273, 44] on app-msgs-text "مرحباً بكم في الطب الاتصالي - مستشفيات دله كيف أقدر أخدمك اليوم ؟" at bounding box center [293, 32] width 300 height 30
click at [52, 18] on input "text" at bounding box center [44, 20] width 32 height 7
click at [53, 47] on b "Unassigned" at bounding box center [49, 45] width 22 height 5
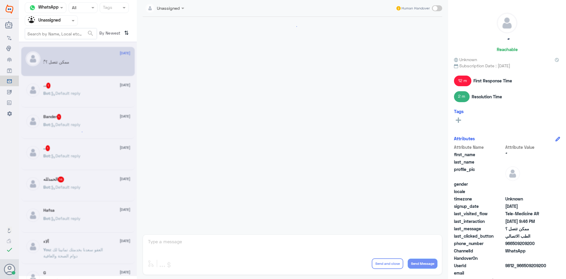
scroll to position [159, 0]
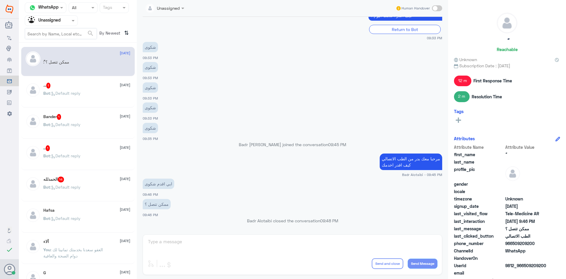
click at [76, 93] on span ": Default reply" at bounding box center [65, 93] width 30 height 5
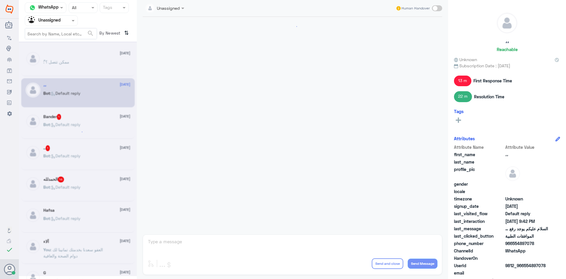
scroll to position [376, 0]
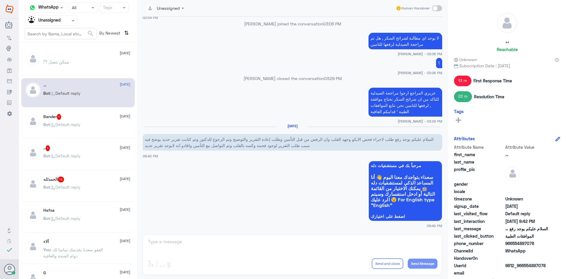
click at [72, 115] on div "Bander 1 [DATE]" at bounding box center [86, 117] width 87 height 6
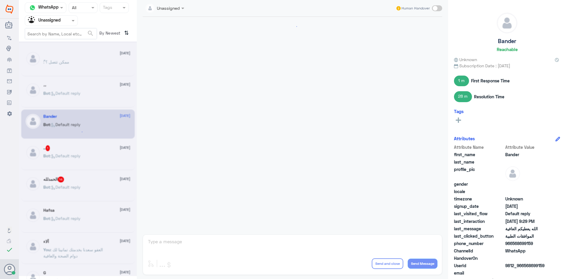
scroll to position [666, 0]
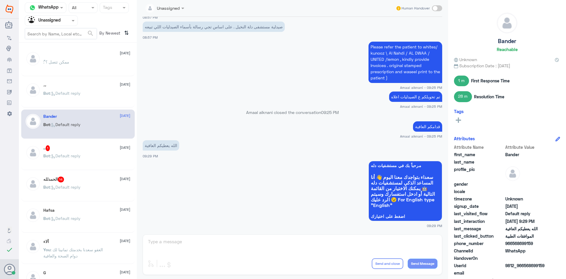
click at [69, 148] on div ".. 1 [DATE]" at bounding box center [86, 148] width 87 height 6
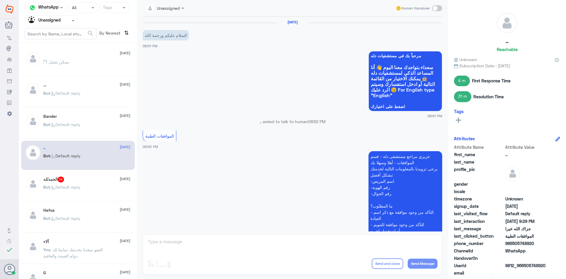
scroll to position [279, 0]
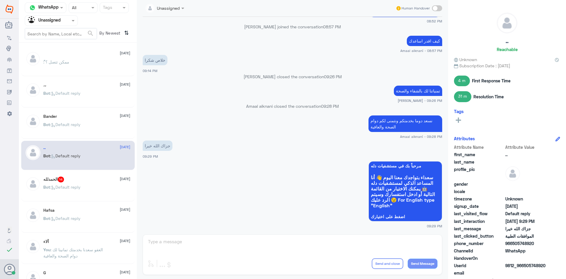
click at [68, 184] on p "Bot : Default reply" at bounding box center [61, 191] width 37 height 15
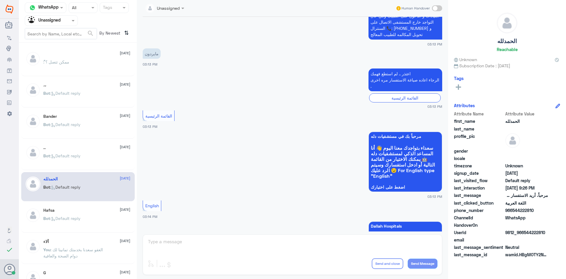
scroll to position [397, 0]
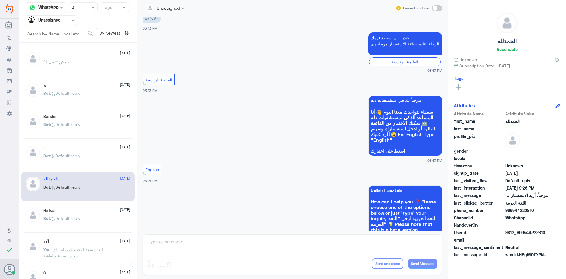
drag, startPoint x: 545, startPoint y: 233, endPoint x: 524, endPoint y: 234, distance: 21.2
click at [524, 234] on span "9812_966544222810" at bounding box center [527, 232] width 43 height 6
copy span "544222810"
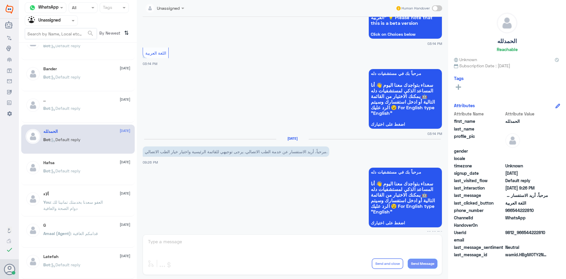
scroll to position [59, 0]
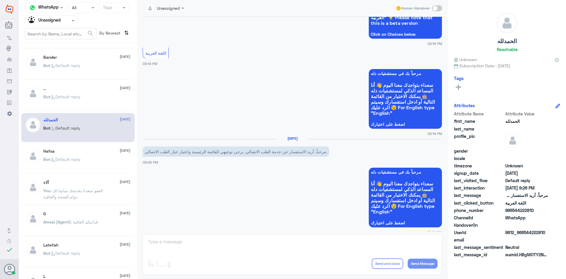
click at [83, 166] on div "Bot : Default reply" at bounding box center [86, 164] width 87 height 13
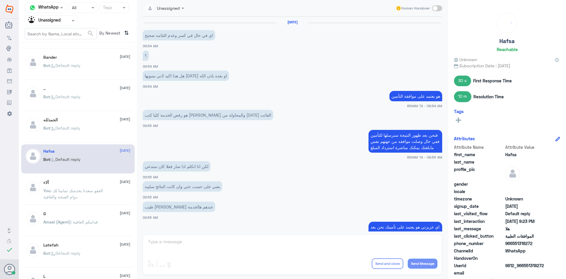
scroll to position [303, 0]
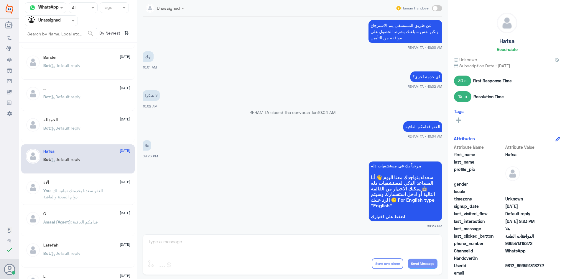
click at [76, 135] on p "Bot : Default reply" at bounding box center [61, 132] width 37 height 15
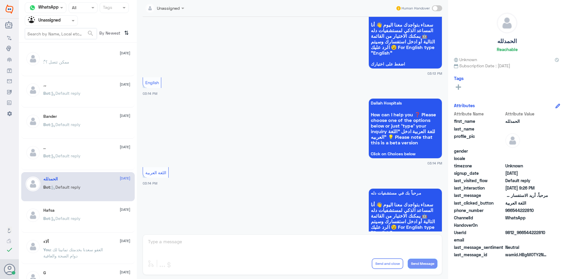
scroll to position [604, 0]
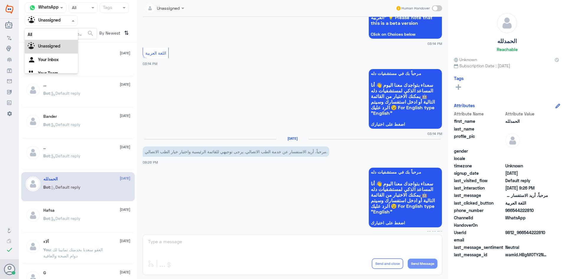
click at [60, 20] on input "text" at bounding box center [44, 20] width 32 height 7
click at [51, 36] on div "All" at bounding box center [51, 34] width 53 height 11
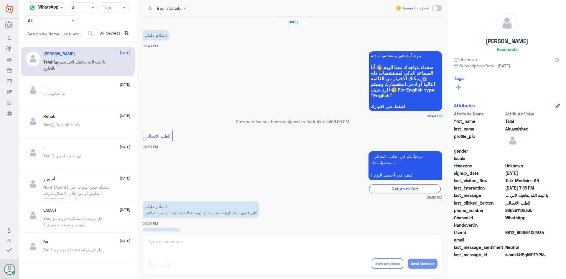
scroll to position [135, 0]
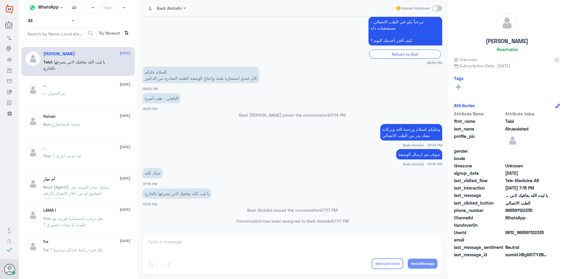
click at [218, 243] on div "Badr Alotaibi Human Handover [DATE] السلام عليكم 06:49 PM مرحباً بك في مستشفيات…" at bounding box center [293, 140] width 312 height 281
click at [94, 87] on div ".. [DATE]" at bounding box center [86, 85] width 87 height 5
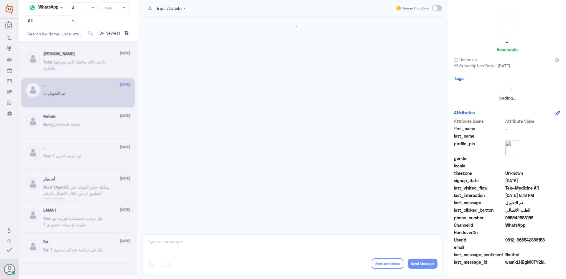
click at [91, 71] on div at bounding box center [78, 158] width 118 height 235
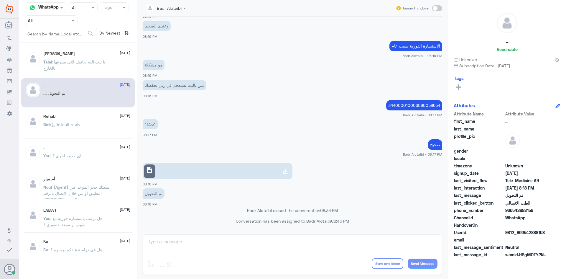
click at [91, 68] on p "Talal : يا ليت الله يعافيك لاني بصرفها بالخارج" at bounding box center [76, 66] width 66 height 15
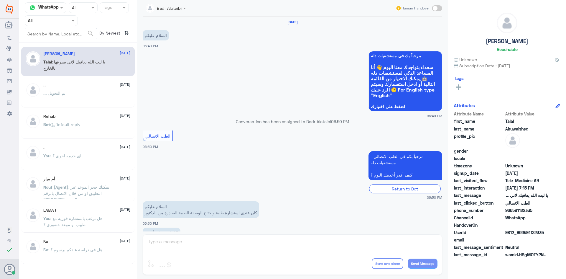
scroll to position [135, 0]
